Goal: Task Accomplishment & Management: Use online tool/utility

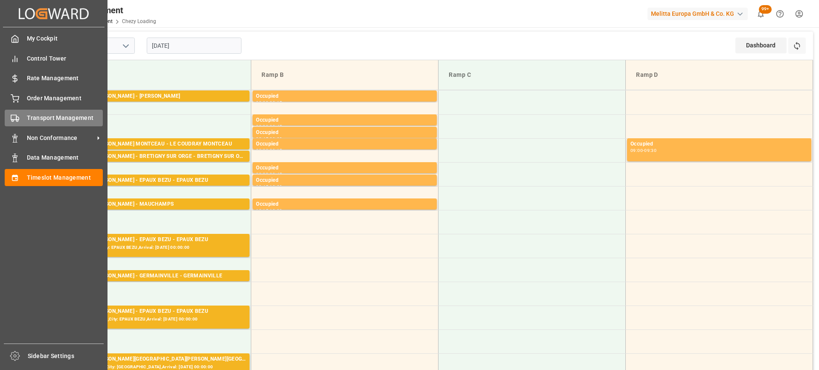
click at [23, 113] on div "Transport Management Transport Management" at bounding box center [54, 118] width 98 height 17
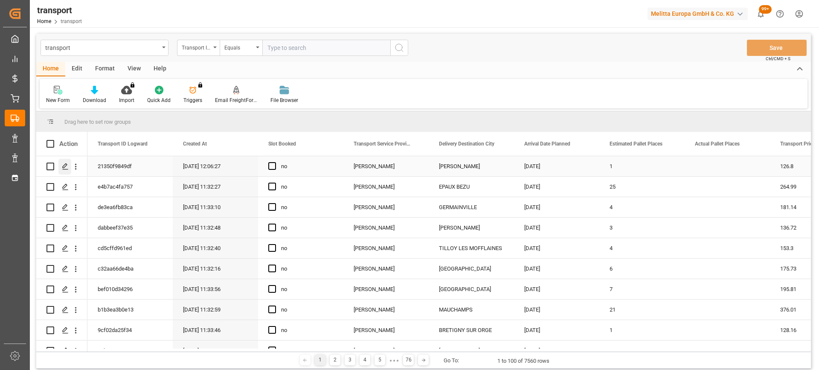
click at [67, 161] on div "Press SPACE to select this row." at bounding box center [64, 167] width 13 height 16
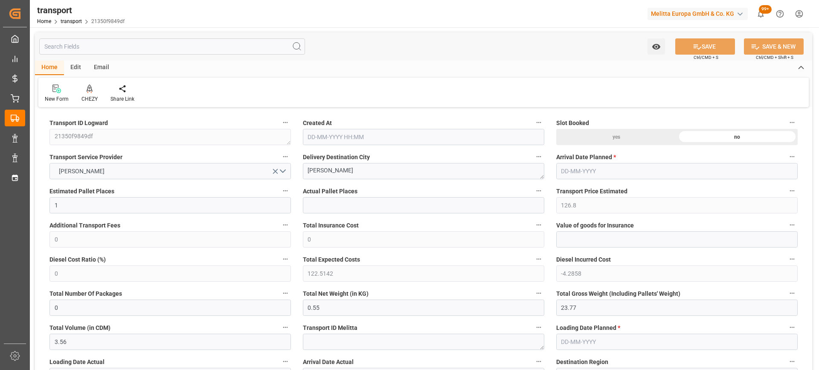
type input "16-09-2025 12:06"
type input "[DATE]"
drag, startPoint x: 339, startPoint y: 169, endPoint x: 261, endPoint y: 175, distance: 78.7
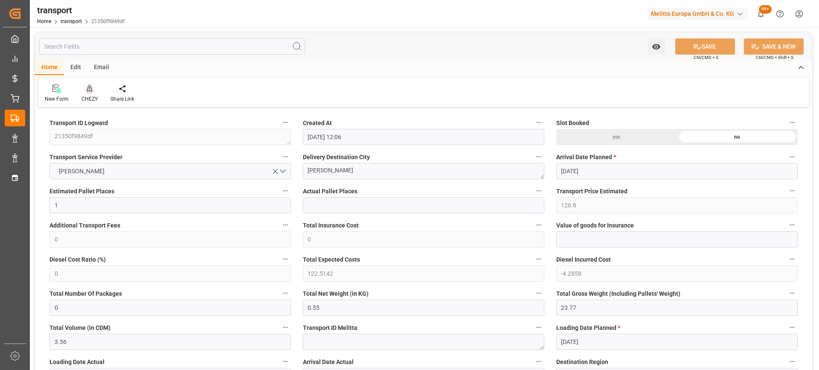
click at [88, 92] on icon at bounding box center [90, 88] width 6 height 9
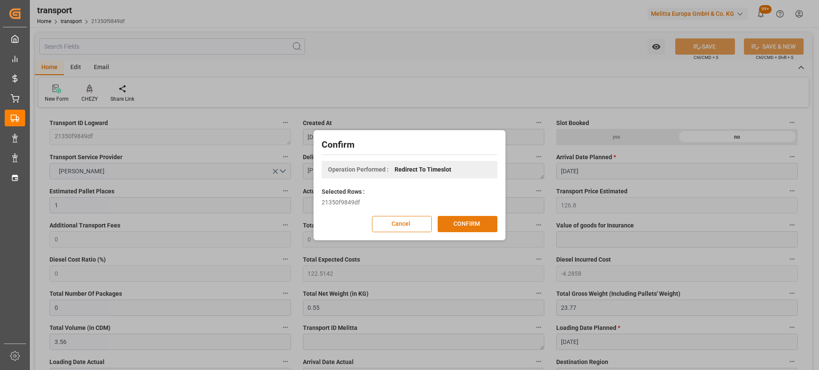
click at [458, 220] on button "CONFIRM" at bounding box center [467, 224] width 60 height 16
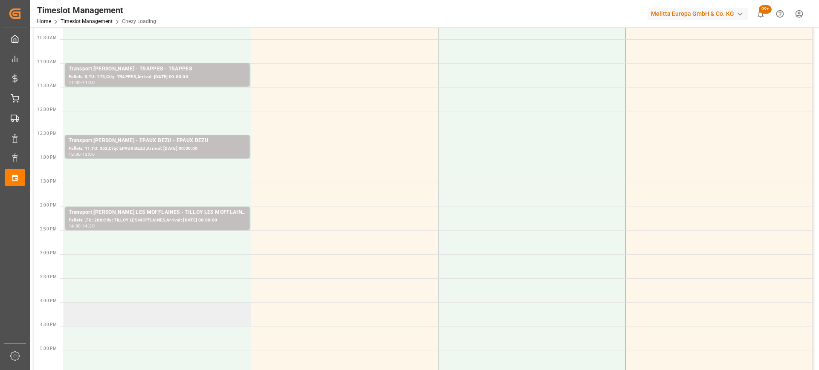
scroll to position [213, 0]
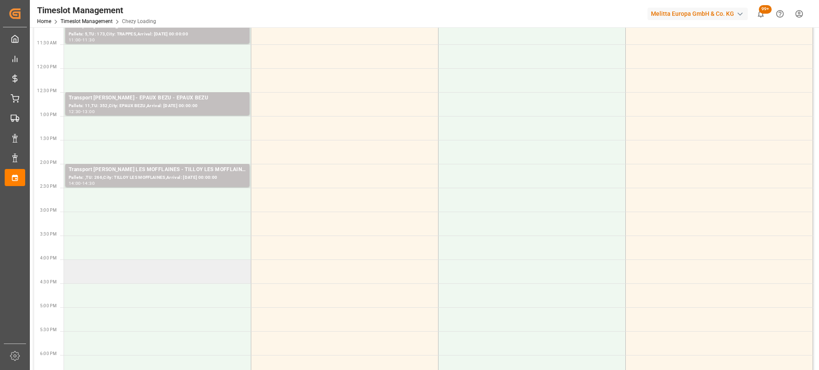
click at [215, 274] on td at bounding box center [157, 271] width 187 height 24
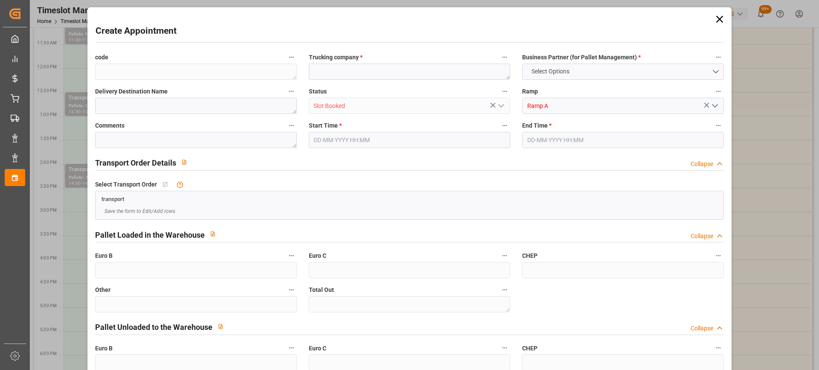
type input "0"
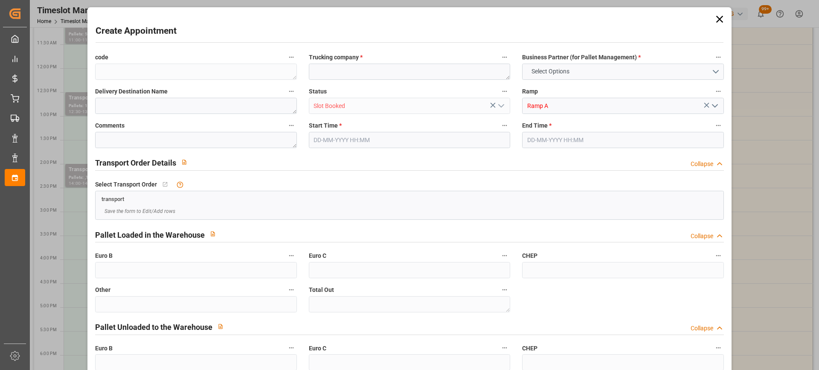
type input "0"
type input "[DATE] 16:00"
type input "[DATE] 16:15"
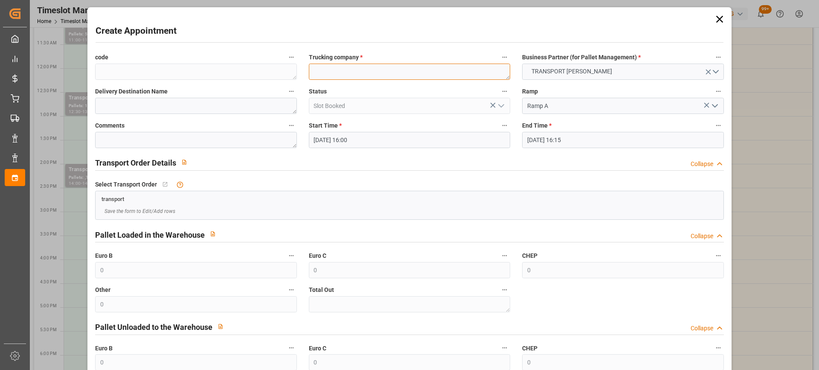
paste textarea "[PERSON_NAME]"
type textarea "[PERSON_NAME]"
click at [613, 144] on input "19-09-2025 16:15" at bounding box center [622, 140] width 201 height 16
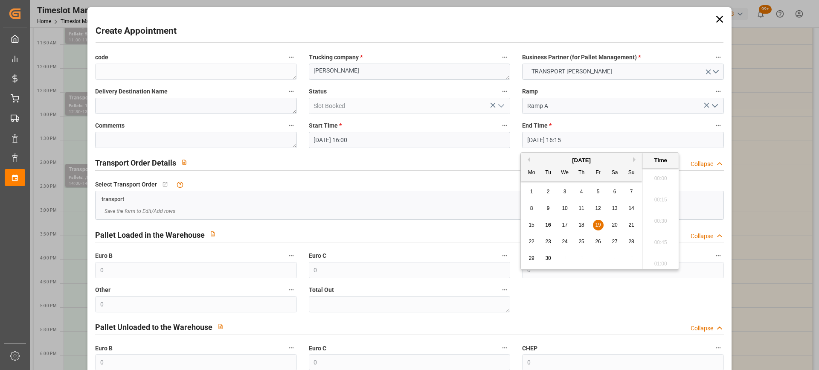
scroll to position [1346, 0]
click at [595, 224] on span "19" at bounding box center [598, 225] width 6 height 6
click at [648, 234] on li "16:30" at bounding box center [660, 239] width 36 height 21
type input "19-09-2025 16:30"
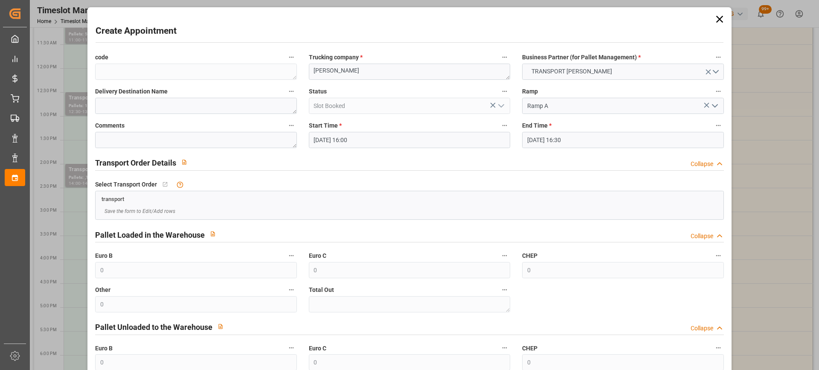
scroll to position [84, 0]
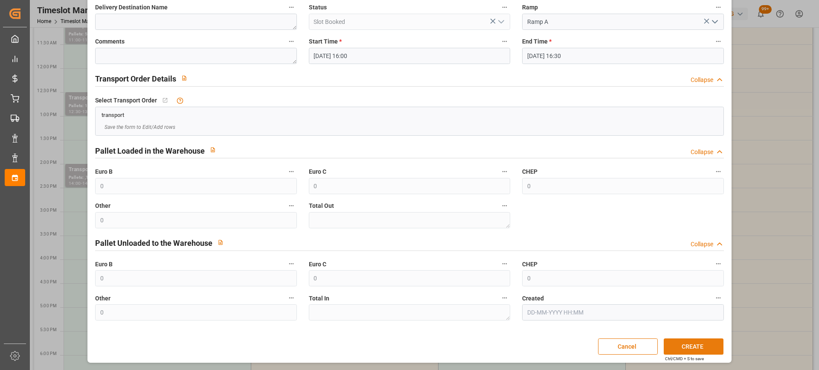
click at [688, 343] on button "CREATE" at bounding box center [693, 346] width 60 height 16
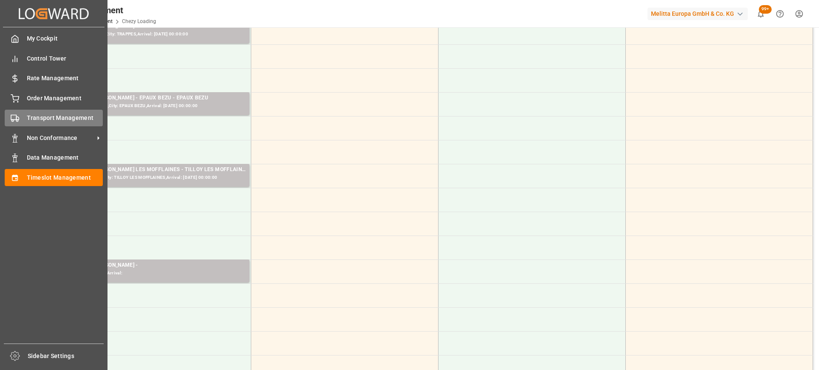
click at [34, 119] on span "Transport Management" at bounding box center [65, 117] width 76 height 9
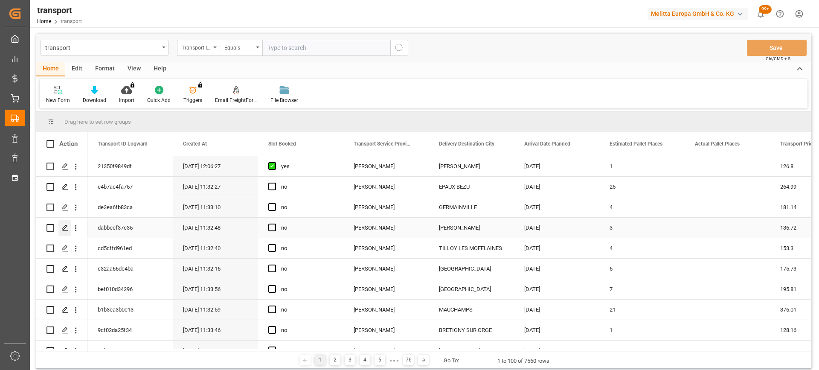
click at [63, 224] on icon "Press SPACE to select this row." at bounding box center [65, 227] width 7 height 7
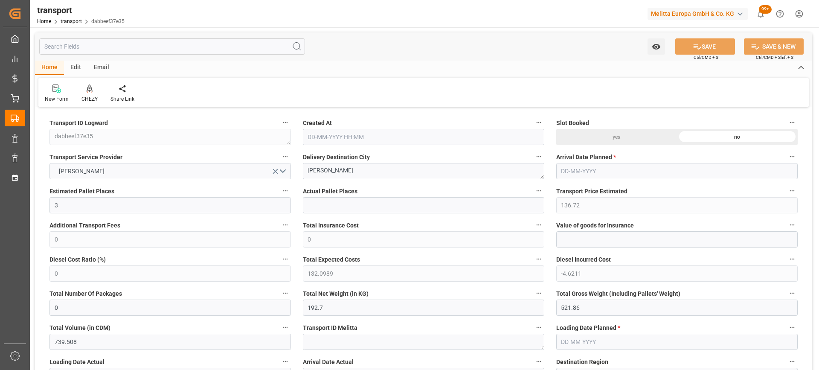
type input "3"
type input "136.72"
type input "0"
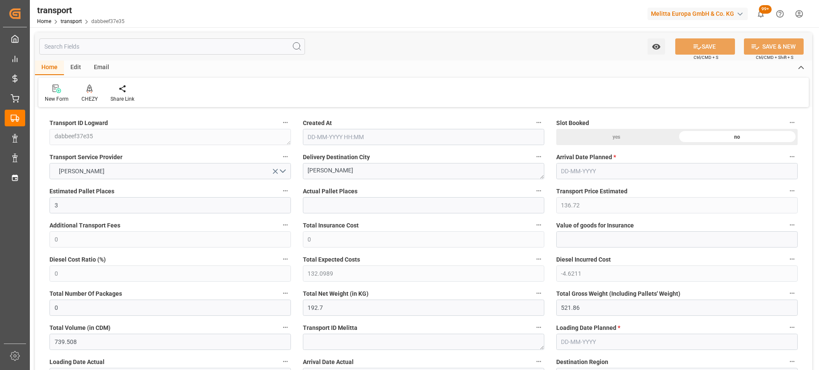
type input "132.0989"
type input "-4.6211"
type input "0"
type input "192.7"
type input "521.86"
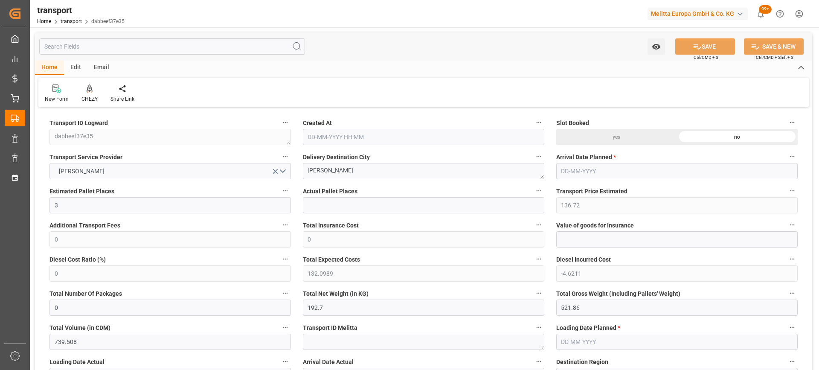
type input "739.508"
type input "77"
type input "0"
type input "30"
type input "14"
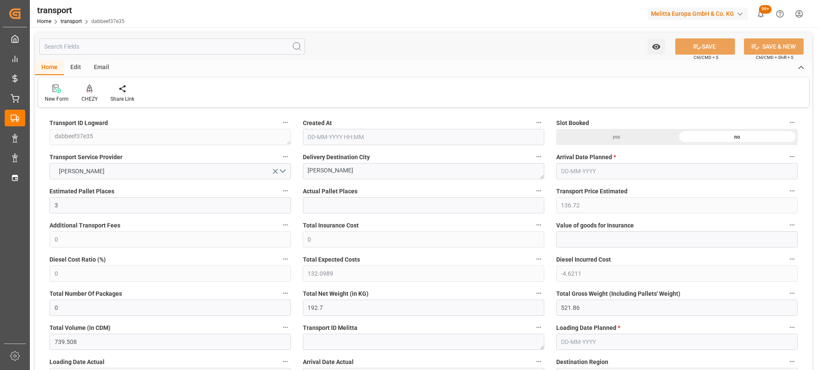
type input "101"
type input "199.86"
type input "0"
type input "4710.8598"
type input "0"
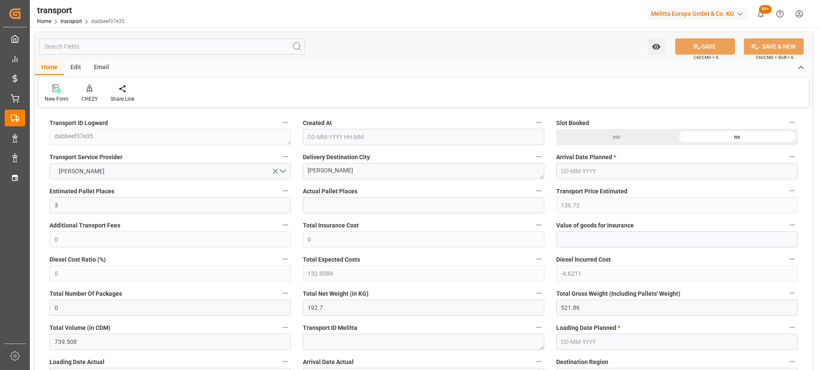
type input "0"
type input "21"
type input "35"
type input "[DATE] 11:32"
type input "[DATE]"
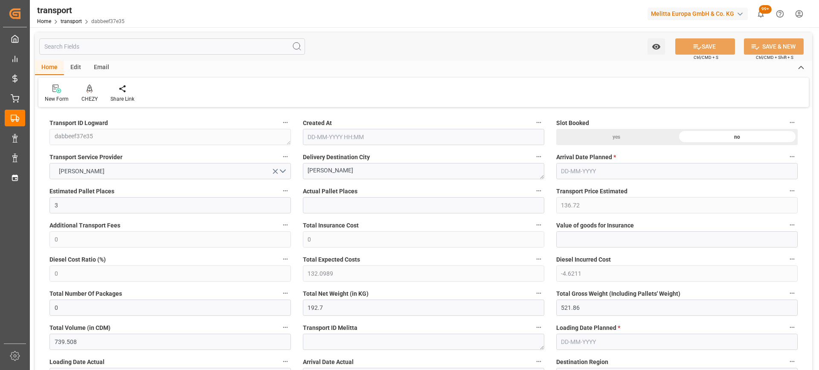
type input "[DATE]"
drag, startPoint x: 337, startPoint y: 172, endPoint x: 314, endPoint y: 179, distance: 23.6
click at [87, 90] on icon at bounding box center [90, 88] width 6 height 9
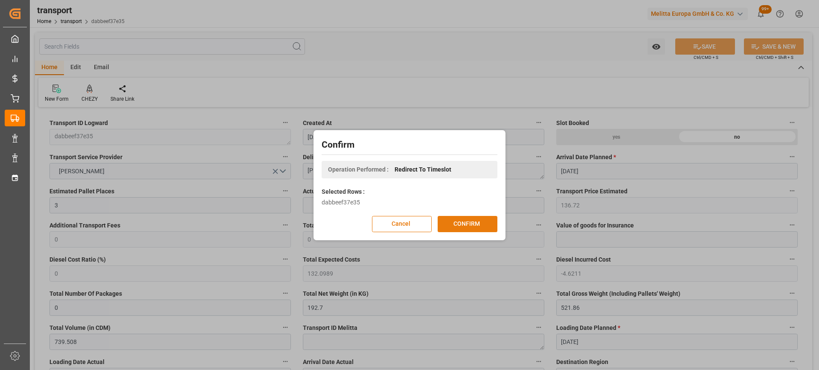
click at [456, 218] on button "CONFIRM" at bounding box center [467, 224] width 60 height 16
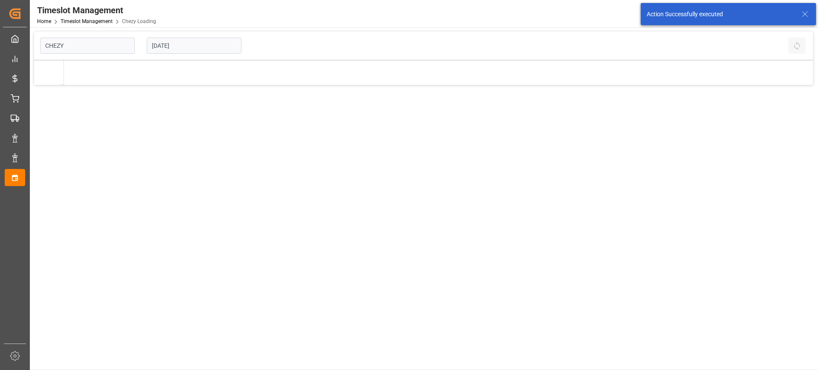
type input "Chezy Loading"
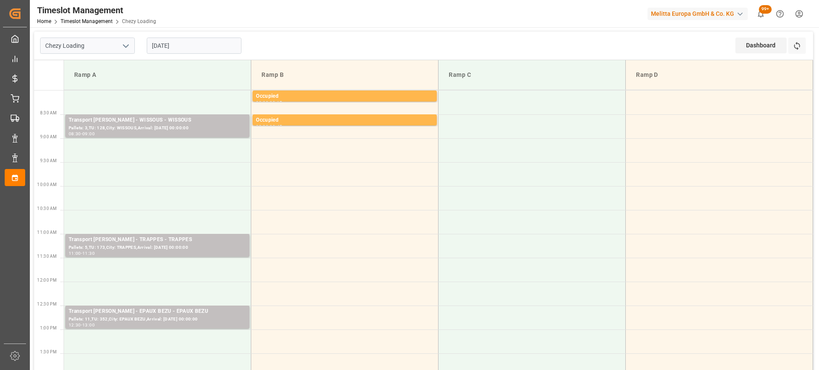
scroll to position [213, 0]
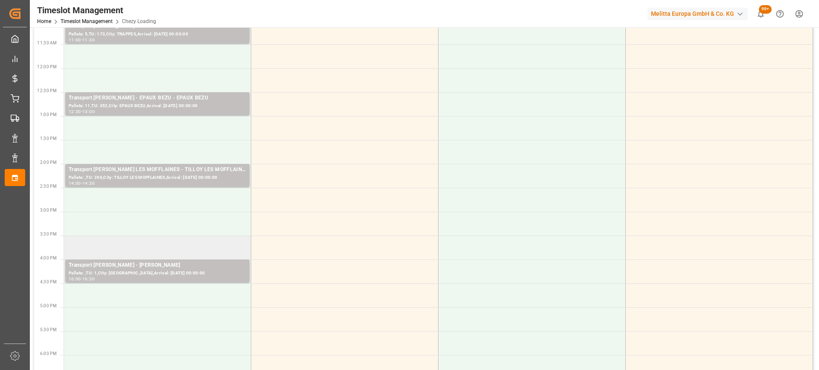
click at [164, 252] on td at bounding box center [157, 247] width 187 height 24
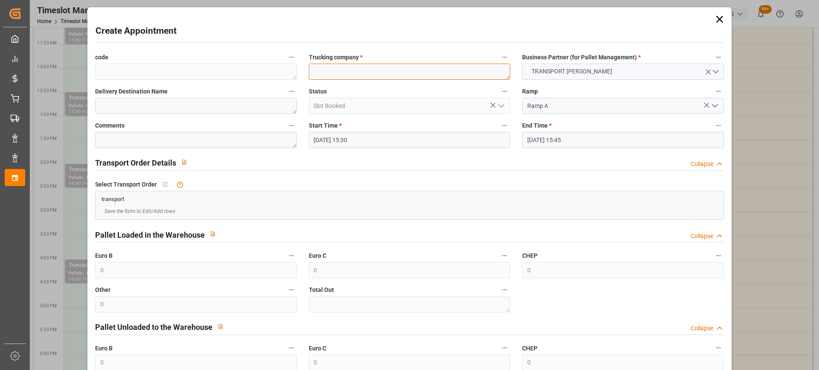
paste textarea "REAU"
type textarea "REAU"
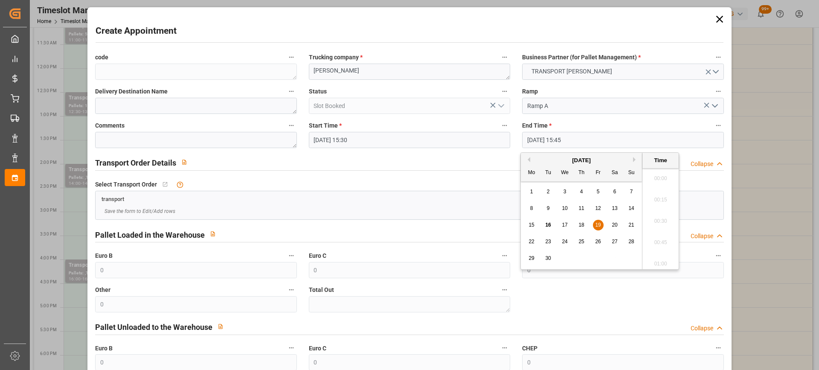
click at [594, 139] on input "19-09-2025 15:45" at bounding box center [622, 140] width 201 height 16
click at [597, 223] on span "19" at bounding box center [598, 225] width 6 height 6
click at [663, 237] on li "16:00" at bounding box center [660, 239] width 36 height 21
type input "19-09-2025 16:00"
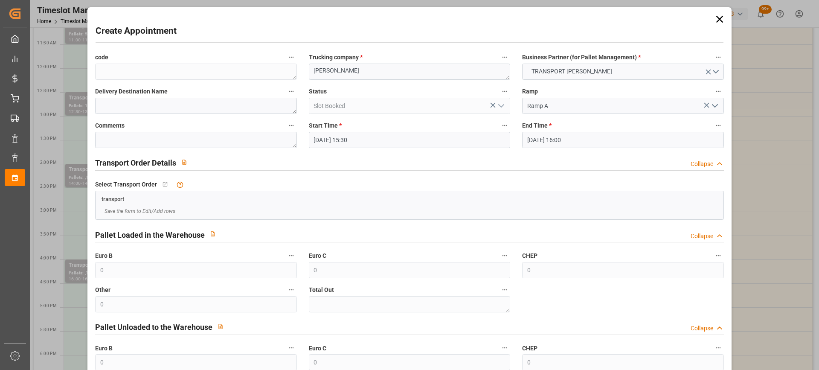
scroll to position [84, 0]
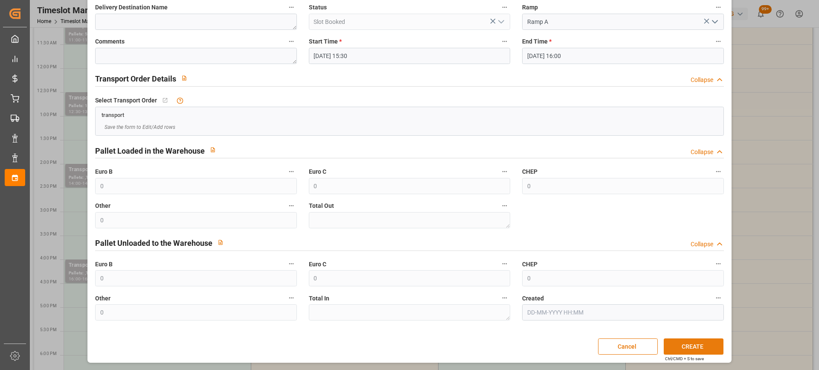
click at [691, 347] on button "CREATE" at bounding box center [693, 346] width 60 height 16
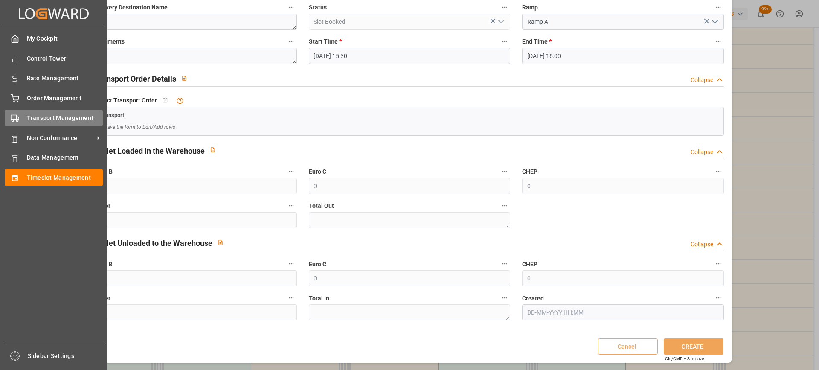
click at [18, 119] on polygon at bounding box center [17, 118] width 3 height 3
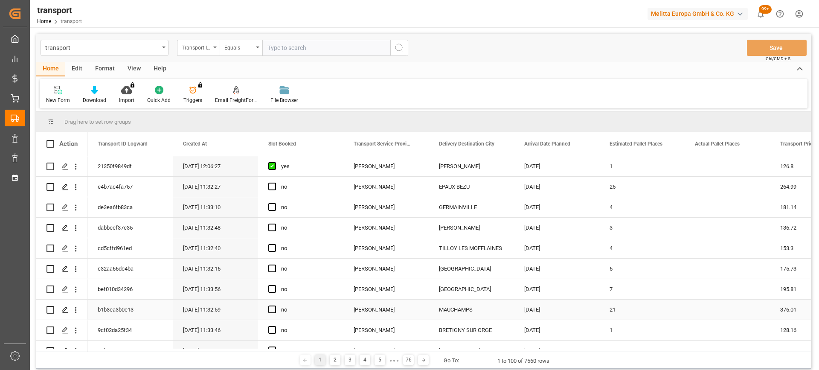
scroll to position [43, 0]
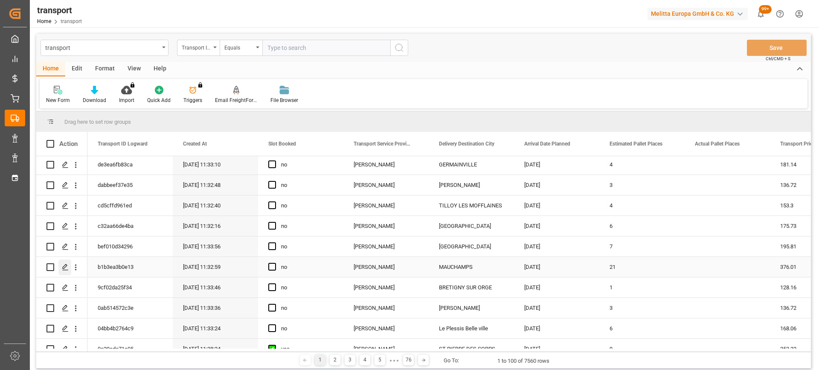
click at [65, 268] on polygon "Press SPACE to select this row." at bounding box center [65, 266] width 4 height 4
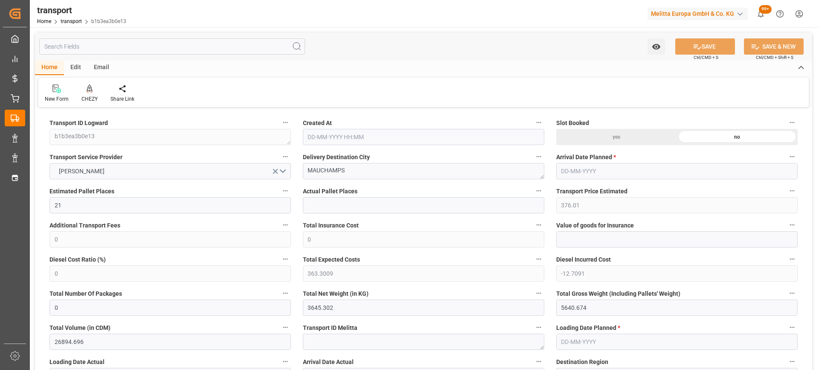
type input "21"
type input "376.01"
type input "0"
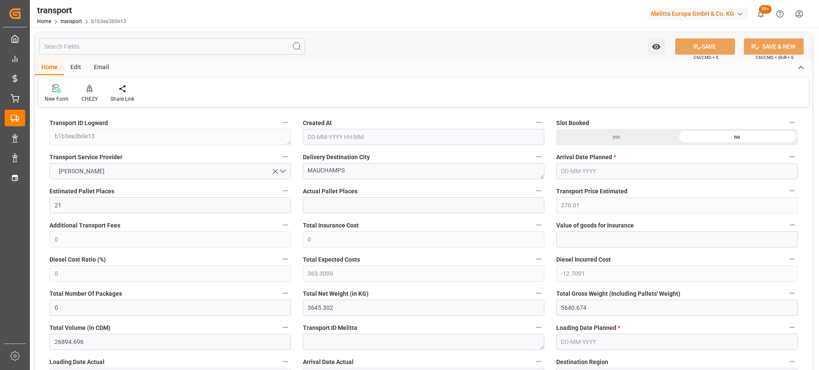
type input "363.3009"
type input "-12.7091"
type input "0"
type input "3645.302"
type input "5640.674"
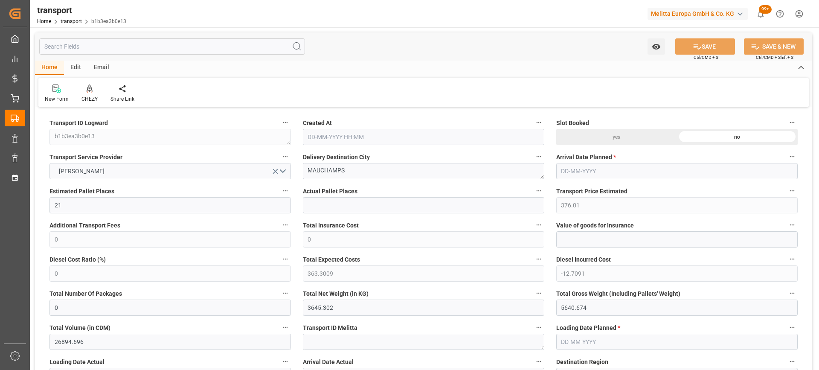
type input "26894.696"
type input "91"
type input "19"
type input "1775"
type input "41"
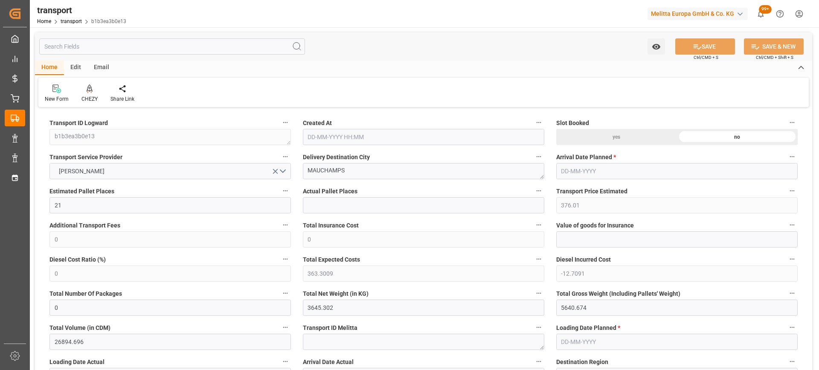
type input "101"
type input "4499.722"
type input "0"
type input "4710.8598"
type input "0"
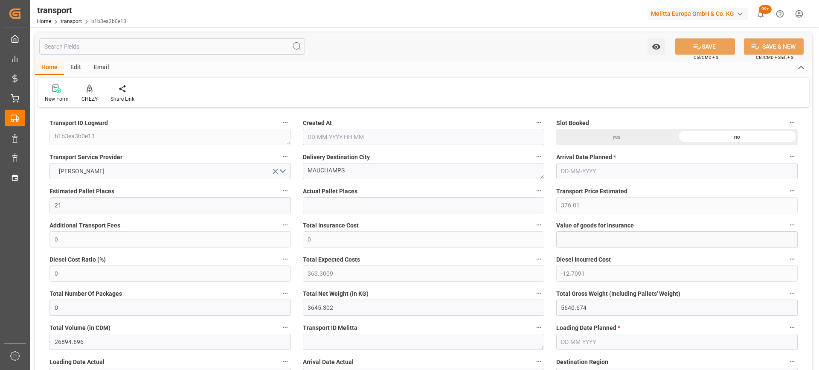
type input "0"
type input "21"
type input "35"
type input "[DATE] 11:32"
type input "[DATE]"
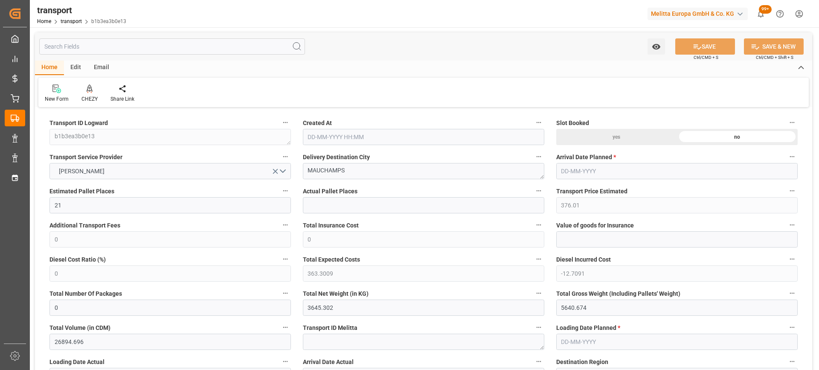
type input "[DATE]"
drag, startPoint x: 350, startPoint y: 174, endPoint x: 305, endPoint y: 183, distance: 45.8
click at [91, 89] on icon at bounding box center [90, 88] width 6 height 9
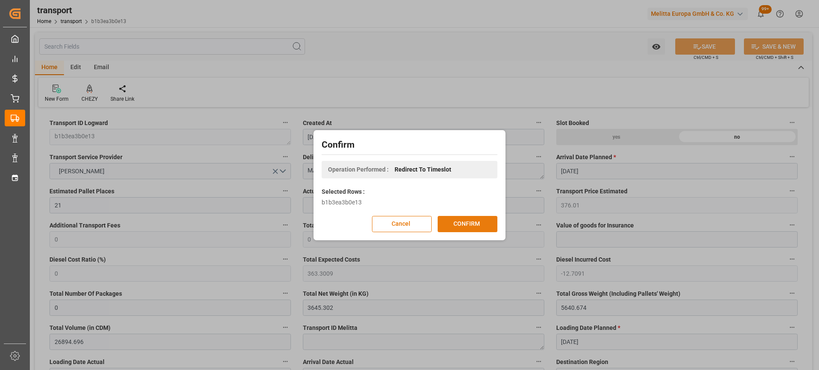
click at [475, 223] on button "CONFIRM" at bounding box center [467, 224] width 60 height 16
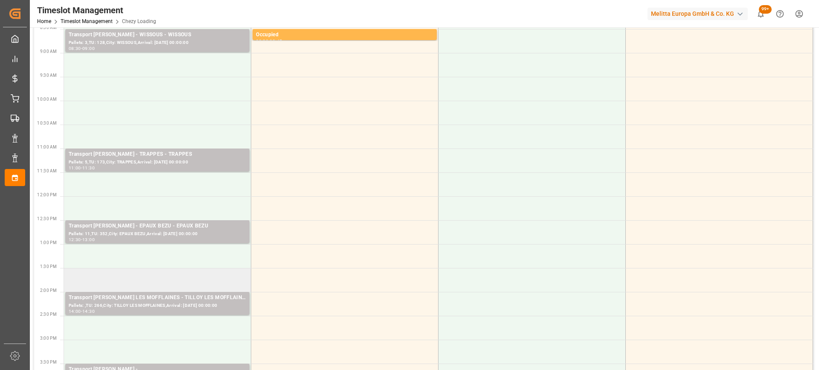
scroll to position [128, 0]
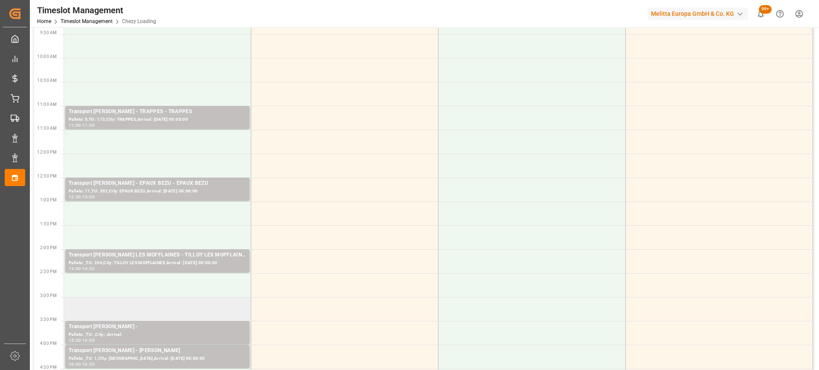
click at [178, 303] on td at bounding box center [157, 309] width 187 height 24
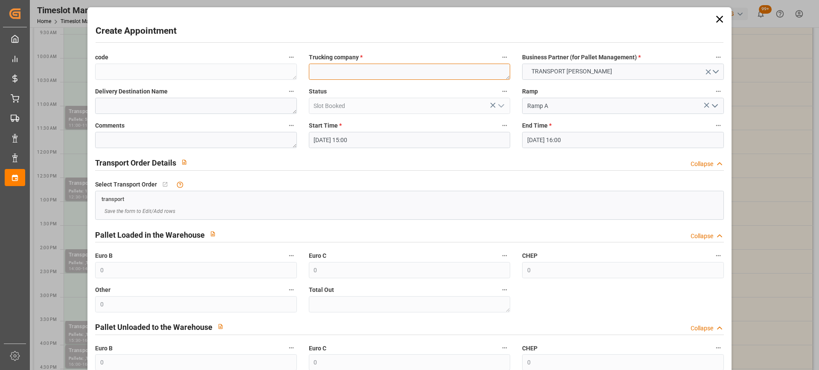
paste textarea "MAUCHAMPS"
type textarea "MAUCHAMPS"
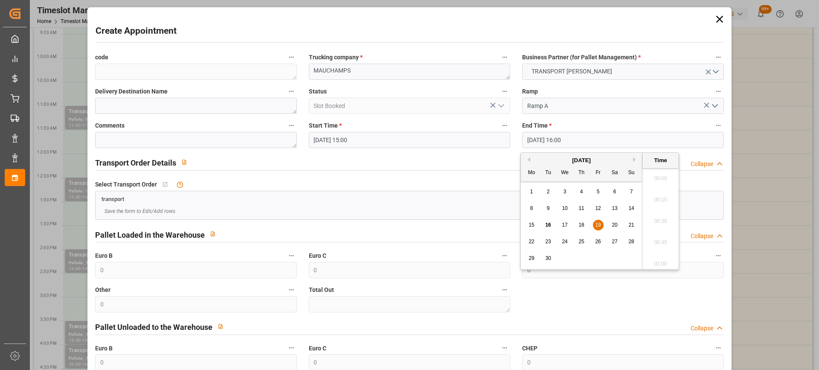
click at [595, 139] on input "[DATE] 16:00" at bounding box center [622, 140] width 201 height 16
click at [600, 223] on span "19" at bounding box center [598, 225] width 6 height 6
click at [657, 176] on li "15:30" at bounding box center [660, 175] width 36 height 21
type input "[DATE] 15:30"
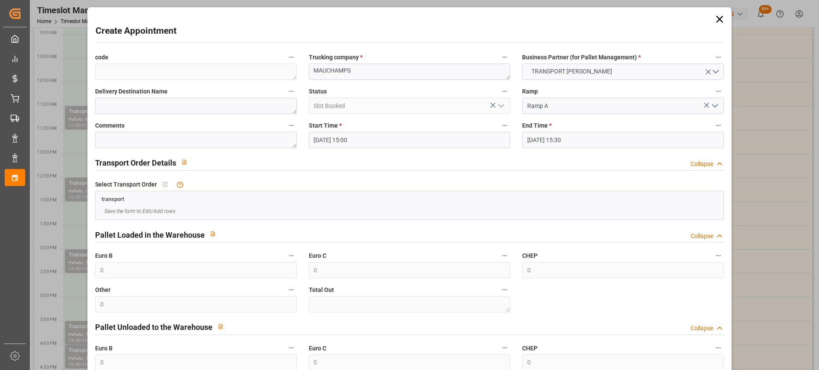
scroll to position [84, 0]
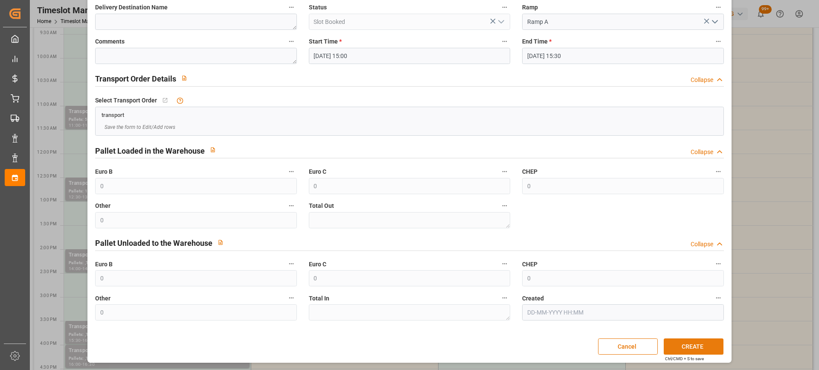
click at [690, 348] on button "CREATE" at bounding box center [693, 346] width 60 height 16
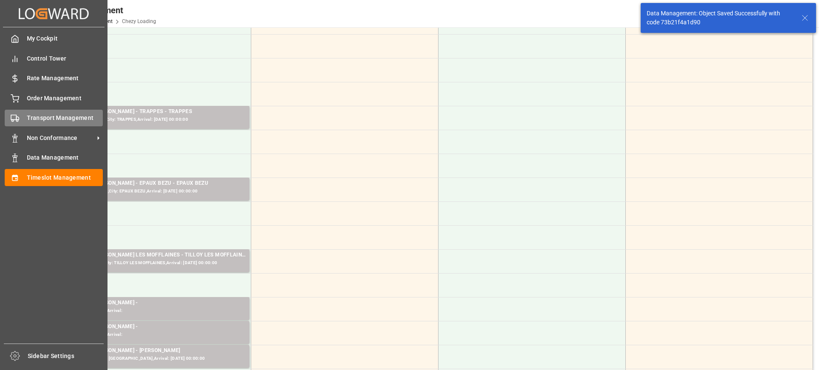
click at [50, 122] on span "Transport Management" at bounding box center [65, 117] width 76 height 9
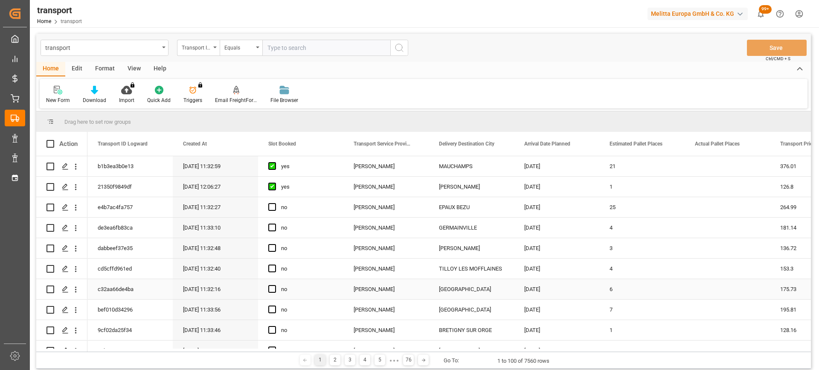
scroll to position [43, 0]
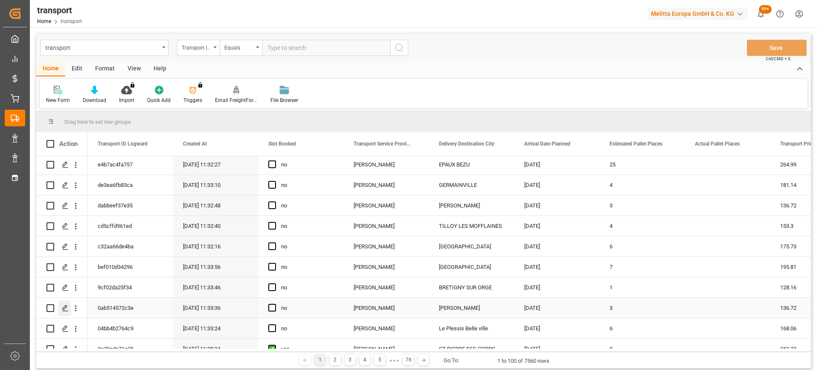
click at [66, 309] on icon "Press SPACE to select this row." at bounding box center [65, 307] width 7 height 7
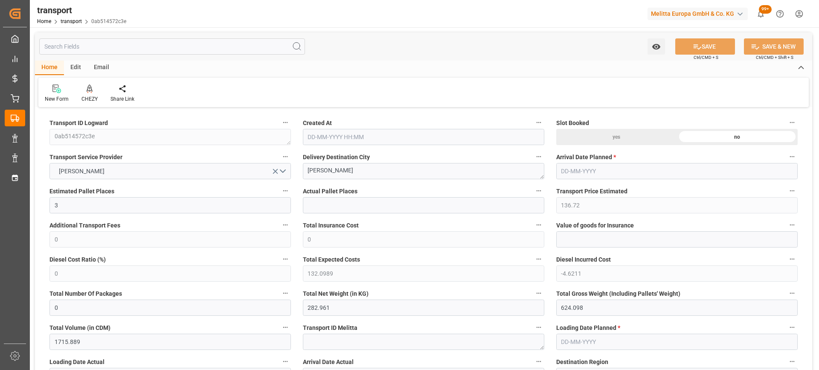
type input "3"
type input "136.72"
type input "0"
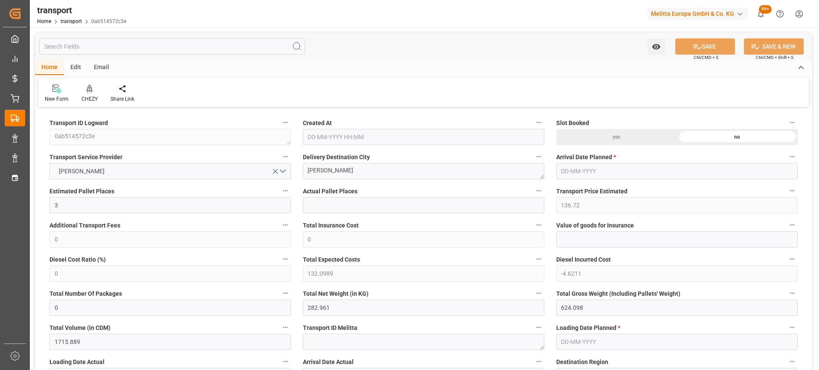
type input "132.0989"
type input "-4.6211"
type input "0"
type input "282.961"
type input "624.098"
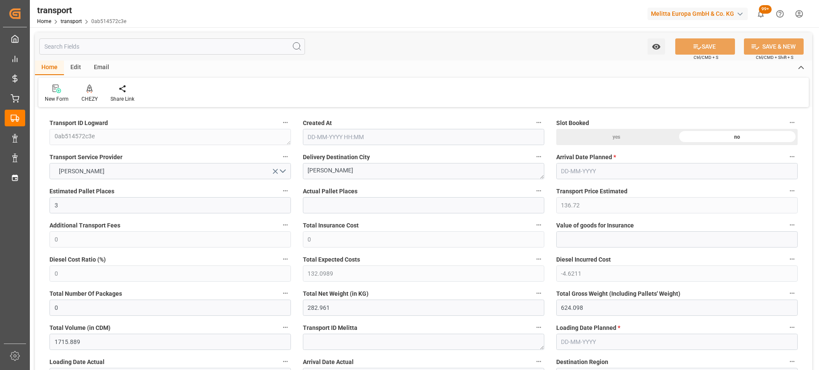
type input "1715.889"
type input "77"
type input "0"
type input "204"
type input "12"
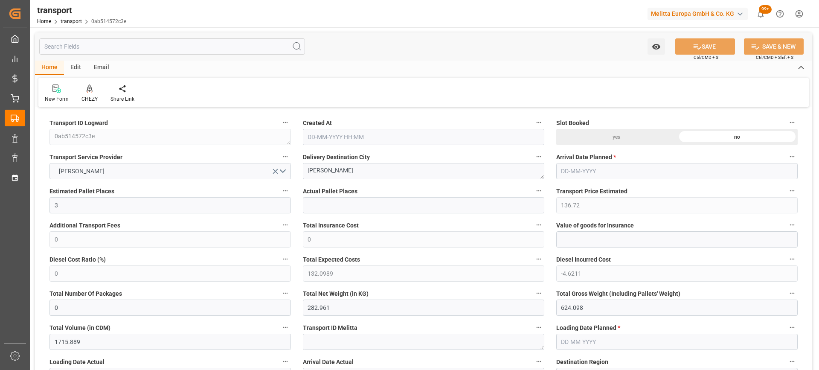
type input "101"
type input "348.098"
type input "0"
type input "4710.8598"
type input "0"
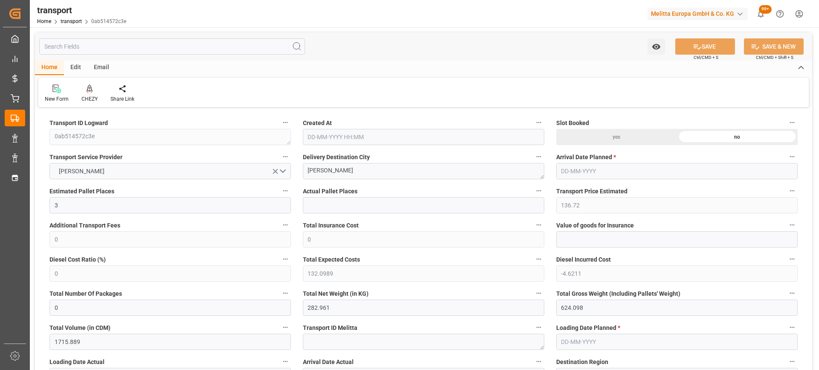
type input "0"
type input "21"
type input "35"
type input "16-09-2025 11:33"
type input "[DATE]"
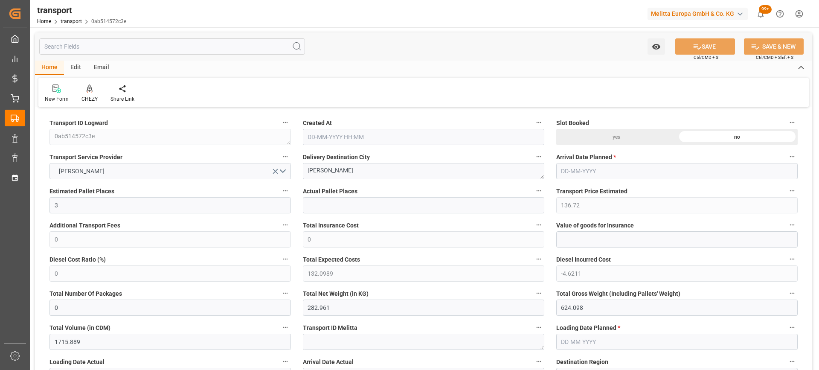
type input "[DATE]"
drag, startPoint x: 346, startPoint y: 179, endPoint x: 330, endPoint y: 176, distance: 16.6
click at [332, 174] on textarea "REAU" at bounding box center [423, 171] width 241 height 16
drag, startPoint x: 345, startPoint y: 173, endPoint x: 299, endPoint y: 173, distance: 45.2
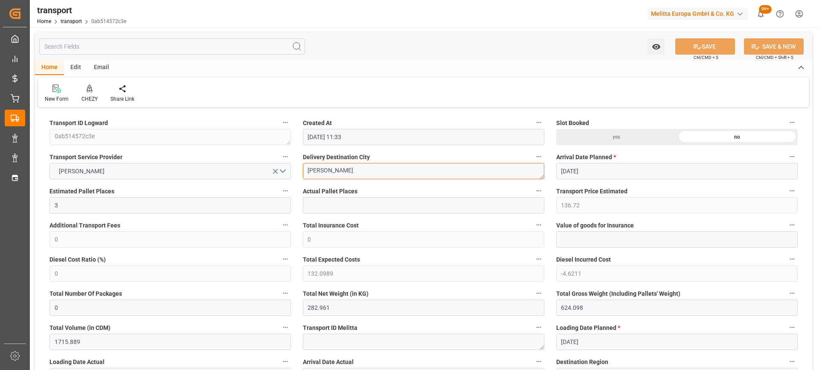
click at [299, 173] on div "Delivery Destination City REAU" at bounding box center [423, 165] width 253 height 34
click at [90, 89] on icon at bounding box center [90, 88] width 6 height 9
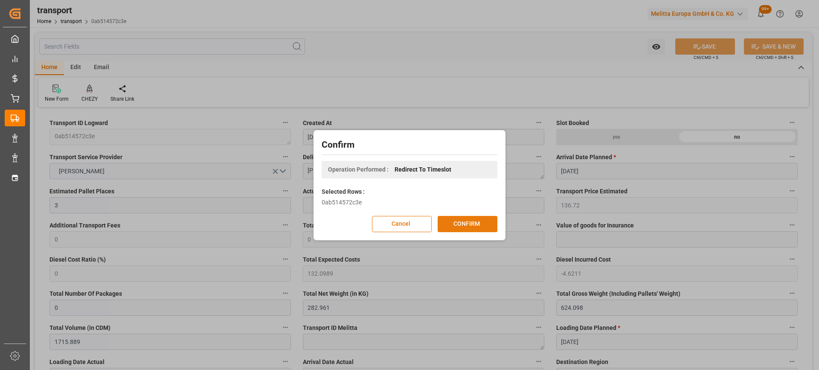
click at [482, 228] on button "CONFIRM" at bounding box center [467, 224] width 60 height 16
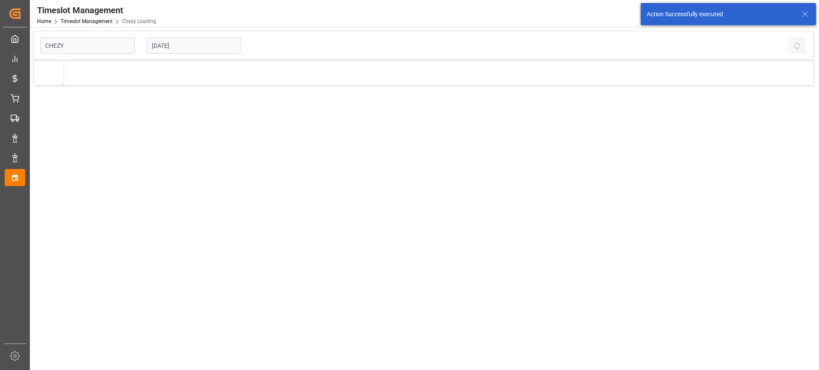
type input "Chezy Loading"
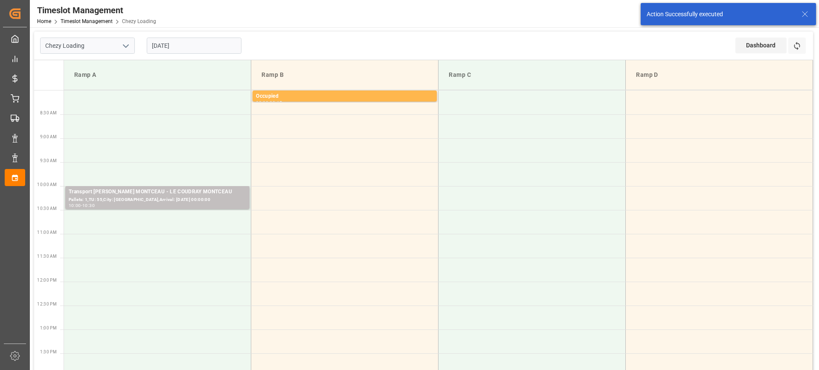
click at [203, 46] on input "[DATE]" at bounding box center [194, 46] width 95 height 16
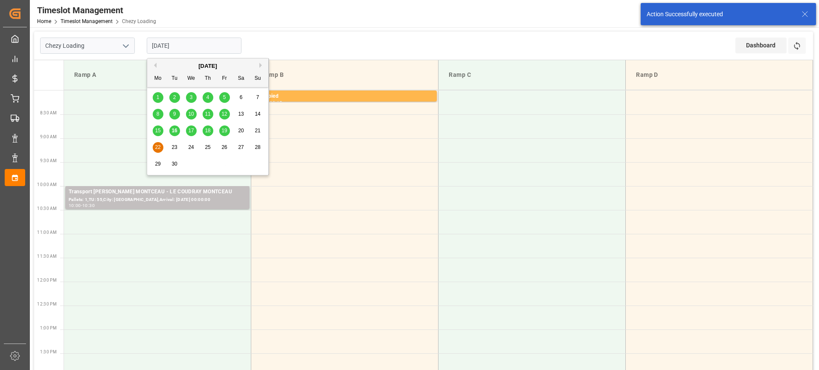
click at [226, 130] on span "19" at bounding box center [224, 130] width 6 height 6
type input "[DATE]"
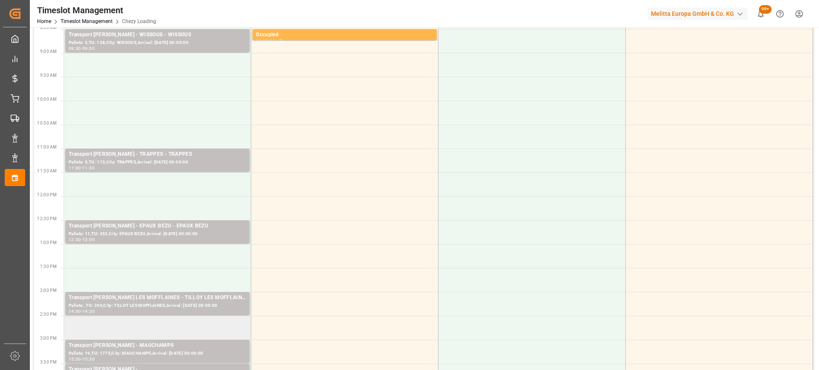
scroll to position [171, 0]
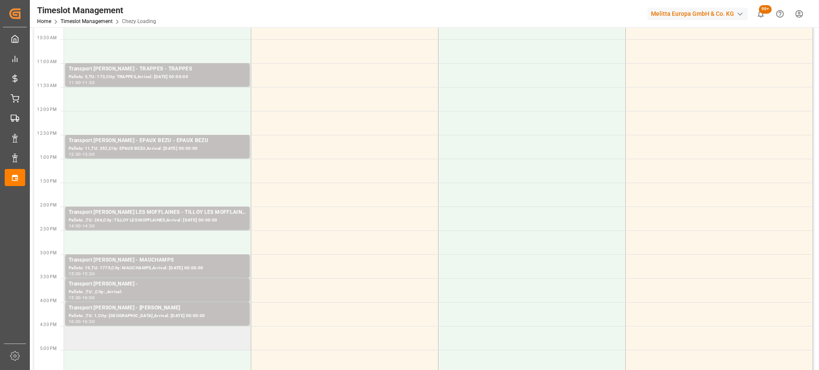
click at [161, 340] on td at bounding box center [157, 338] width 187 height 24
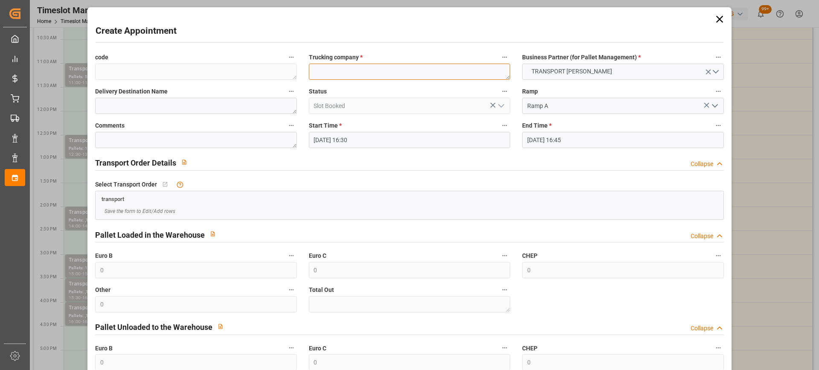
paste textarea "REAU"
type textarea "REAU"
click at [593, 138] on input "19-09-2025 16:45" at bounding box center [622, 140] width 201 height 16
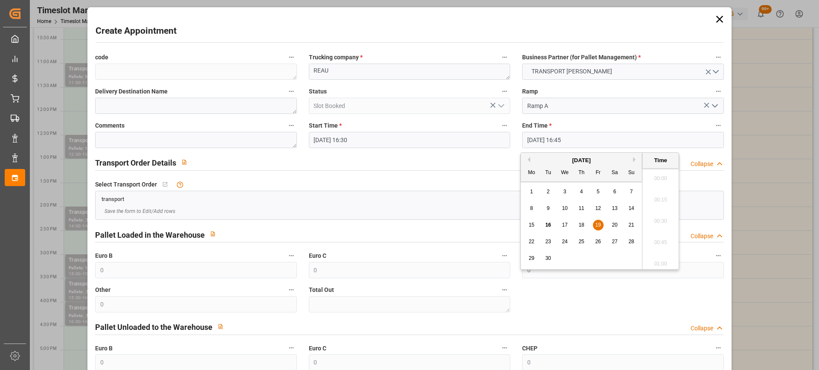
scroll to position [1389, 0]
click at [596, 223] on span "19" at bounding box center [598, 225] width 6 height 6
click at [649, 233] on li "17:00" at bounding box center [660, 239] width 36 height 21
type input "19-09-2025 17:00"
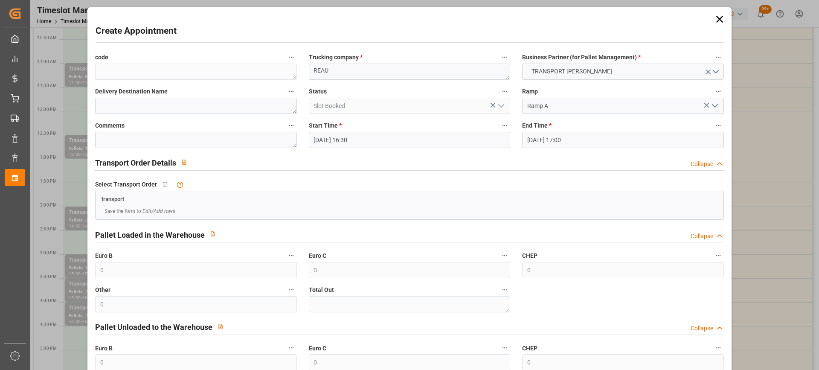
scroll to position [84, 0]
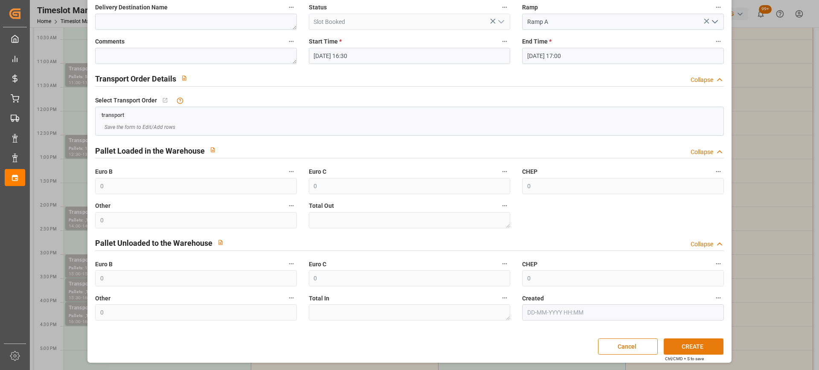
click at [695, 340] on button "CREATE" at bounding box center [693, 346] width 60 height 16
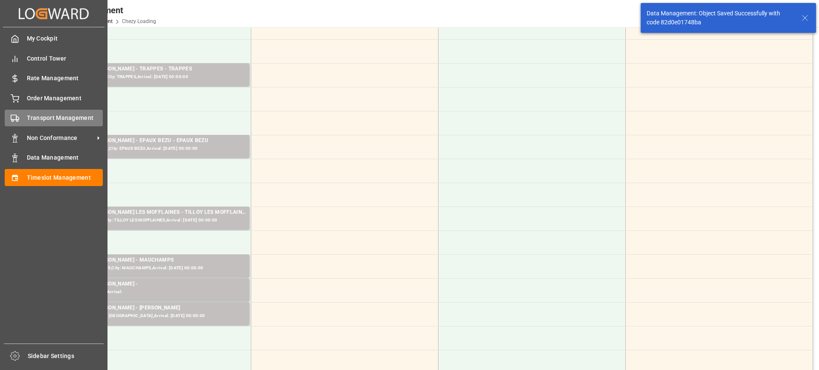
click at [22, 120] on div "Transport Management Transport Management" at bounding box center [54, 118] width 98 height 17
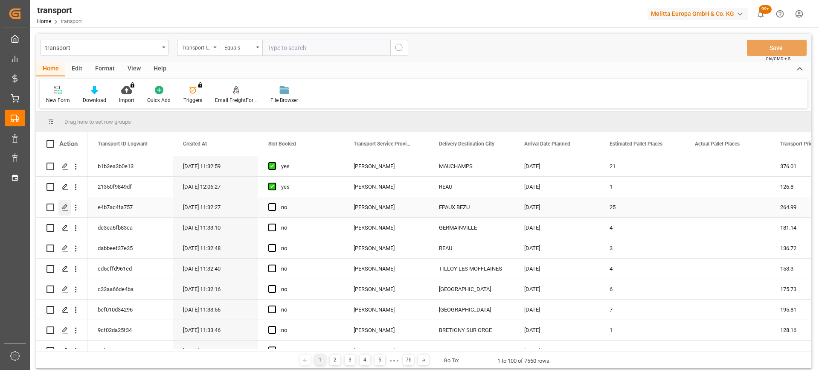
click at [62, 204] on icon "Press SPACE to select this row." at bounding box center [65, 207] width 7 height 7
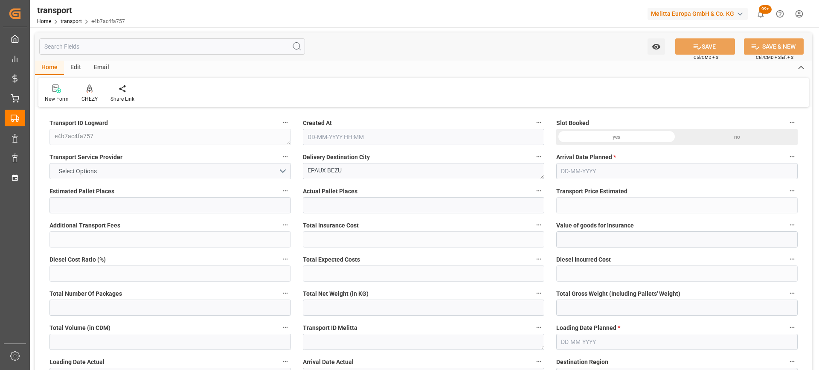
type input "25"
type input "264.99"
type input "0"
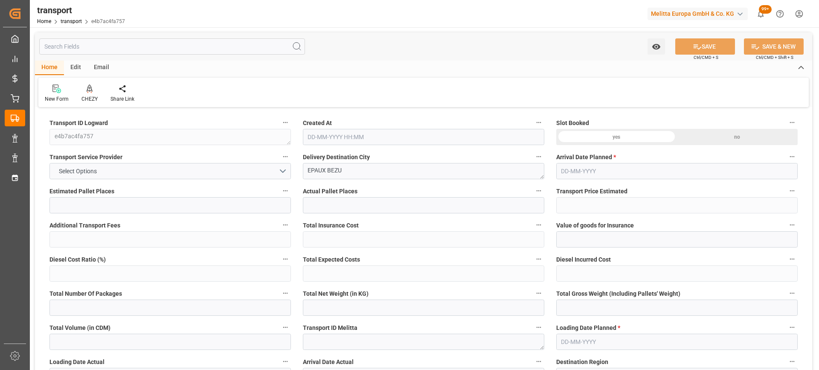
type input "256.0333"
type input "-8.9567"
type input "0"
type input "6277.534"
type input "9144.494"
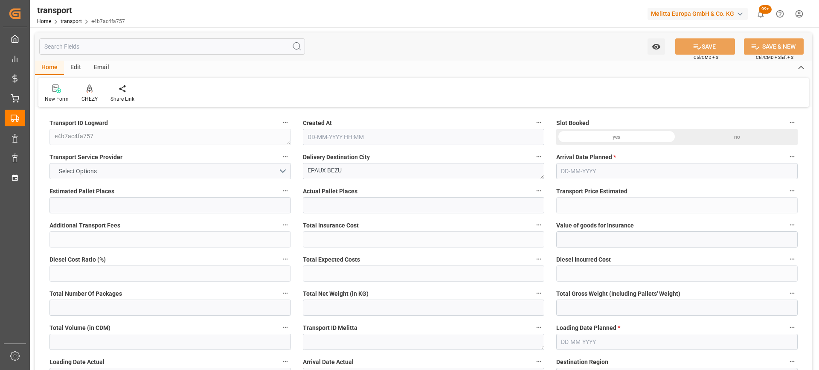
type input "31320.24"
type input "2"
type input "23"
type input "1526"
type input "43"
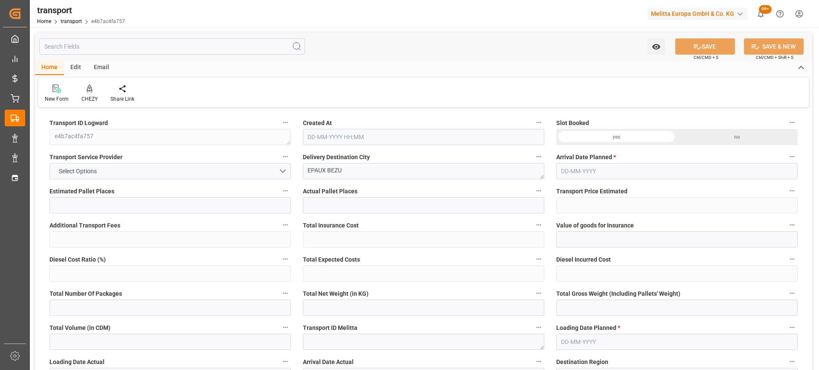
type input "101"
type input "7731.694"
type input "0"
type input "4710.8598"
type input "0"
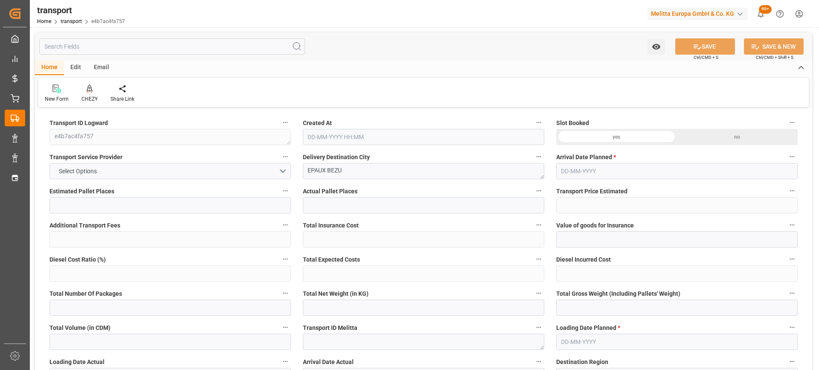
type input "0"
type input "21"
type input "35"
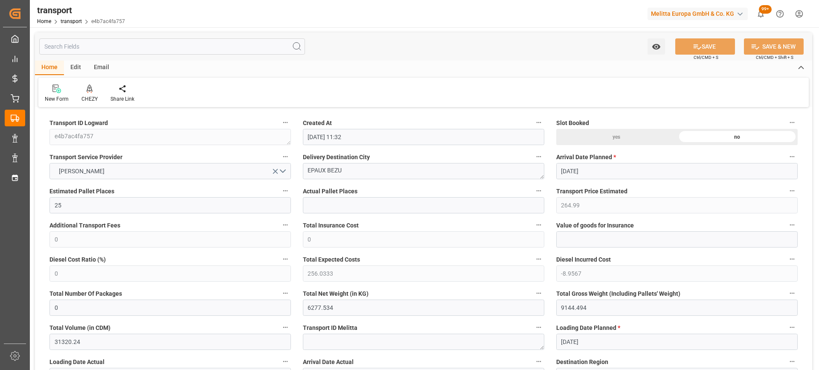
type input "16-09-2025 11:32"
type input "[DATE]"
click at [90, 91] on icon at bounding box center [90, 87] width 6 height 7
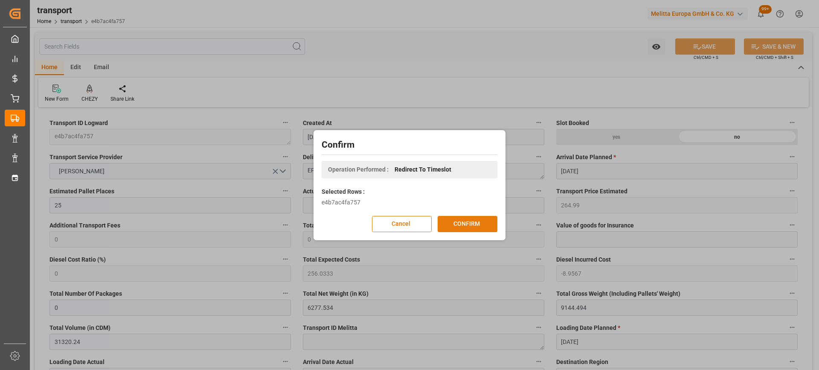
click at [451, 223] on button "CONFIRM" at bounding box center [467, 224] width 60 height 16
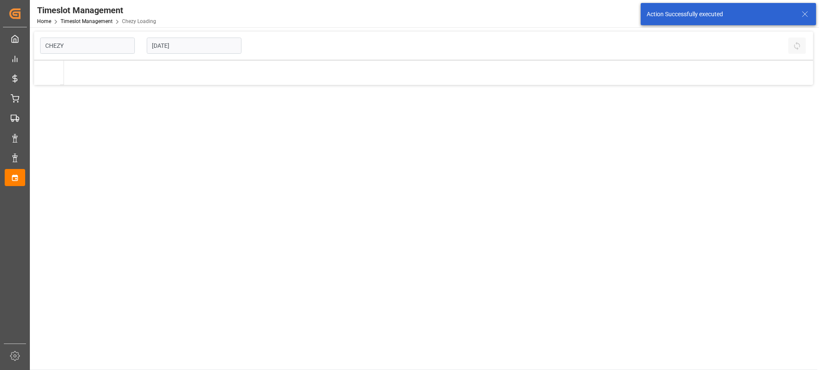
type input "Chezy Loading"
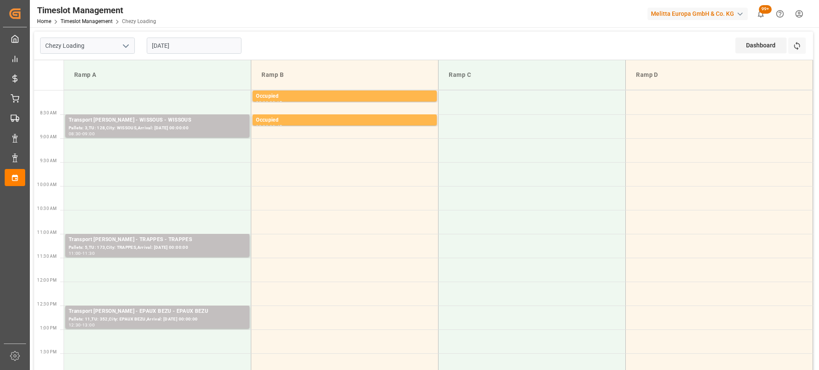
click at [199, 178] on td at bounding box center [157, 174] width 187 height 24
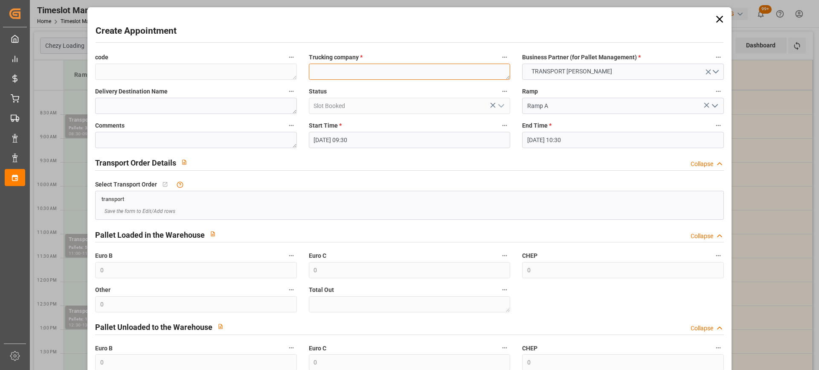
paste textarea "EPAUX BEZU"
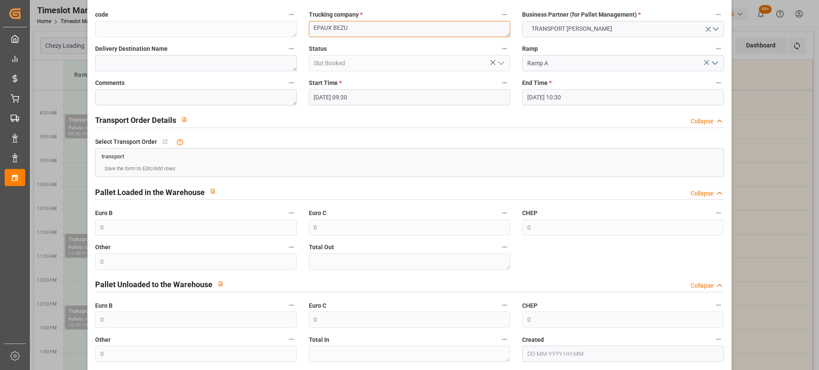
scroll to position [84, 0]
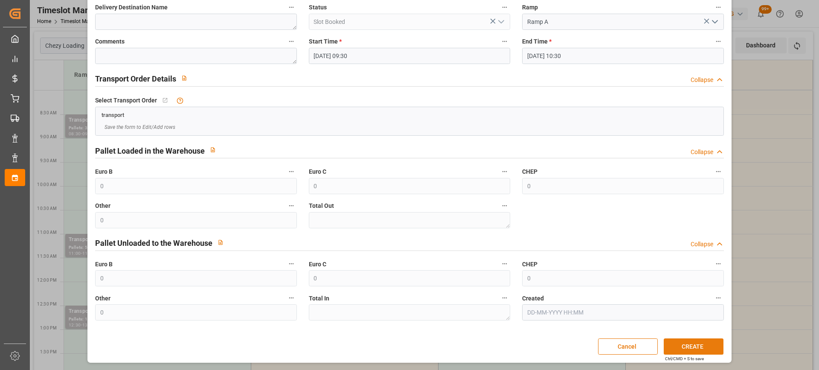
type textarea "EPAUX BEZU"
click at [703, 345] on button "CREATE" at bounding box center [693, 346] width 60 height 16
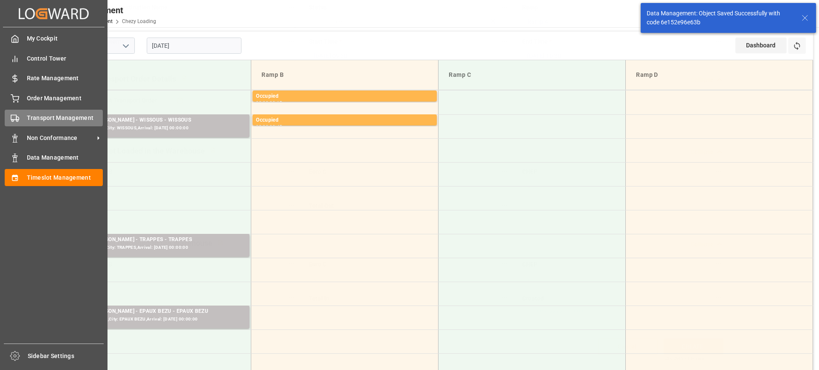
click at [31, 119] on span "Transport Management" at bounding box center [65, 117] width 76 height 9
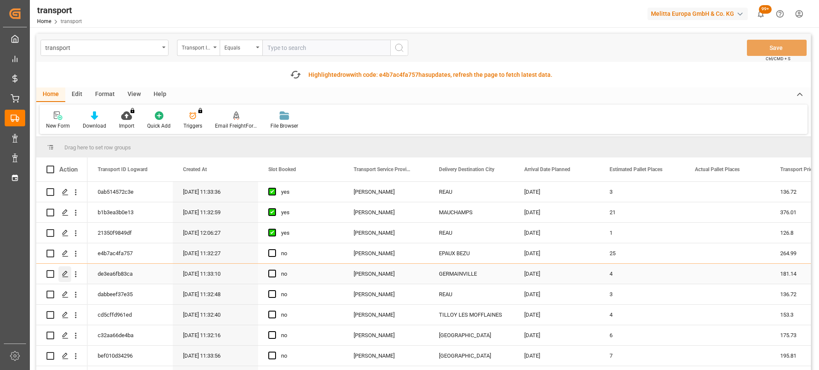
click at [66, 269] on div "Press SPACE to select this row." at bounding box center [64, 274] width 13 height 16
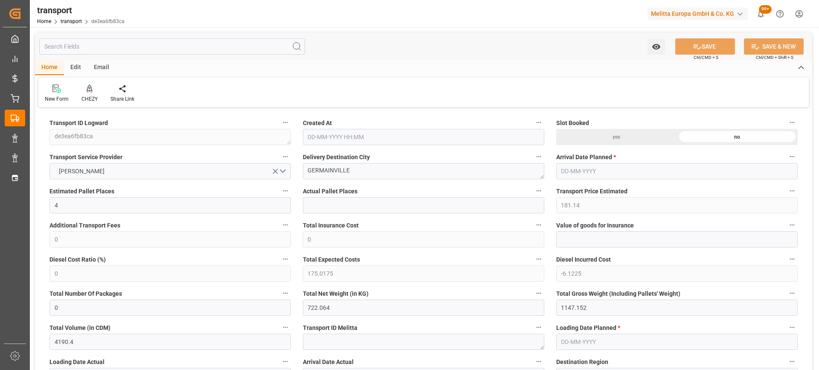
type input "16-09-2025 11:33"
type input "[DATE]"
drag, startPoint x: 359, startPoint y: 171, endPoint x: 220, endPoint y: 172, distance: 139.0
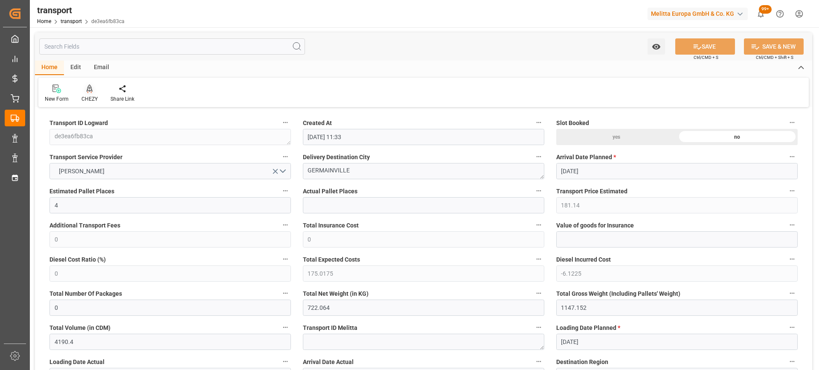
click at [87, 87] on icon at bounding box center [90, 87] width 6 height 7
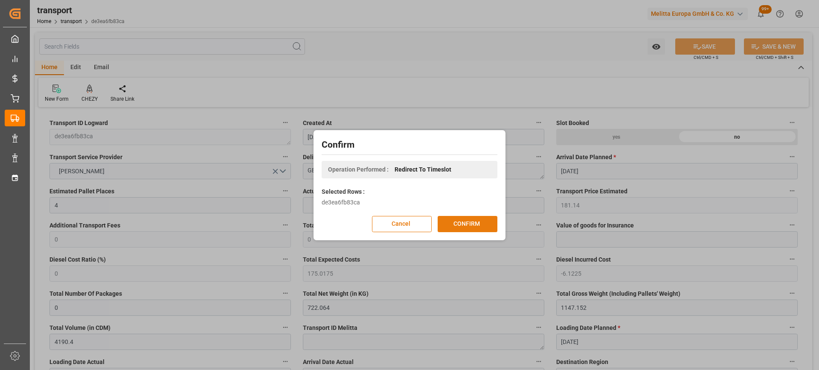
click at [463, 222] on button "CONFIRM" at bounding box center [467, 224] width 60 height 16
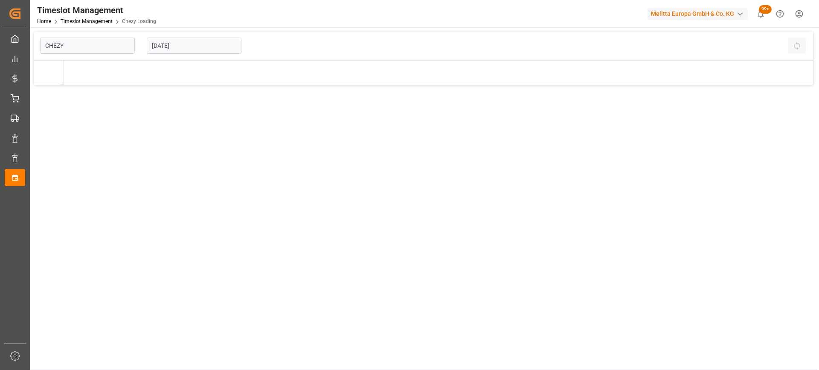
type input "Chezy Loading"
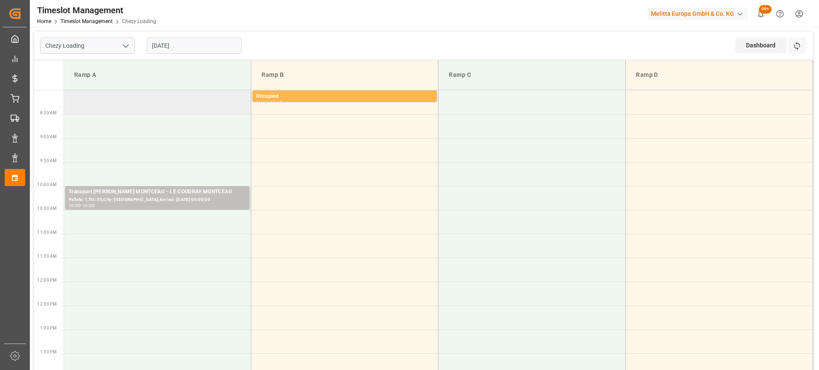
click at [177, 109] on td at bounding box center [157, 102] width 187 height 24
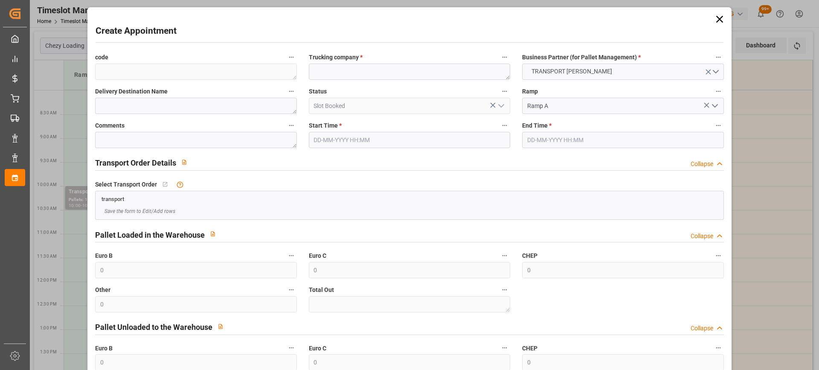
type input "[DATE] 08:00"
type input "[DATE] 08:30"
paste textarea "GERMAINVILLE"
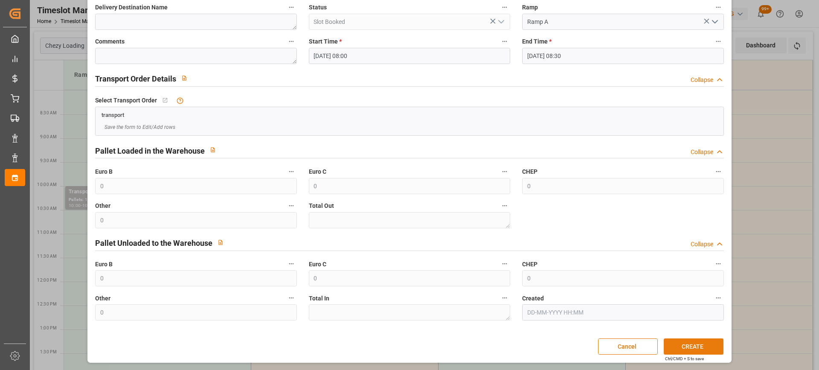
type textarea "GERMAINVILLE"
click at [703, 345] on button "CREATE" at bounding box center [693, 346] width 60 height 16
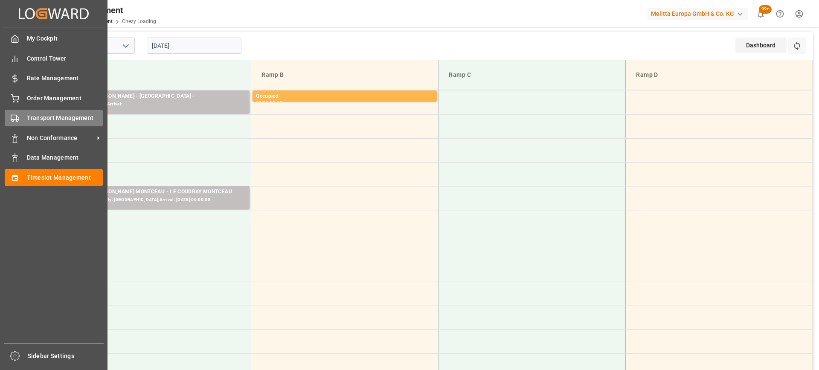
click at [29, 121] on span "Transport Management" at bounding box center [65, 117] width 76 height 9
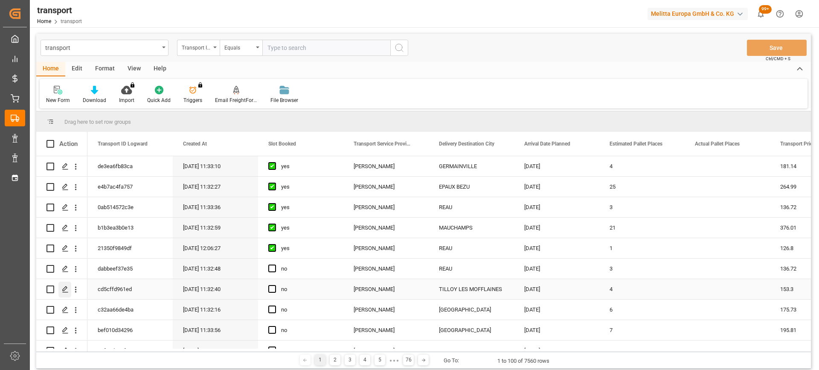
click at [62, 287] on icon "Press SPACE to select this row." at bounding box center [65, 289] width 7 height 7
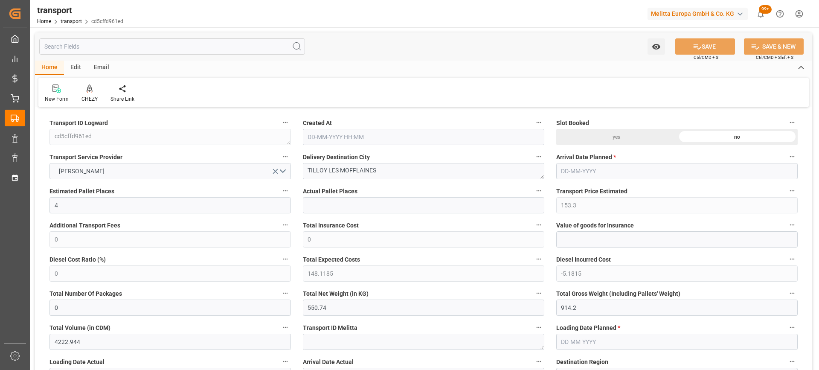
type input "4"
type input "153.3"
type input "0"
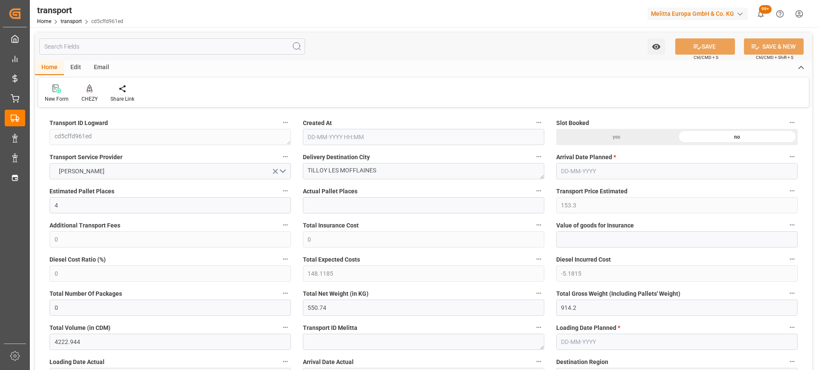
type input "148.1185"
type input "-5.1815"
type input "0"
type input "550.74"
type input "914.2"
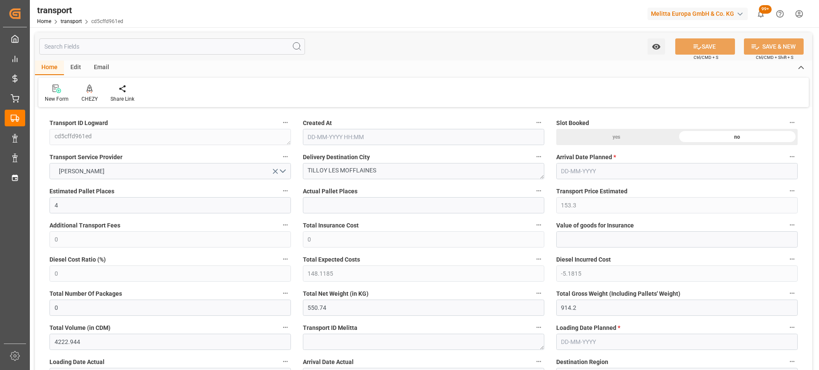
type input "4222.944"
type input "62"
type input "3"
type input "261"
type input "7"
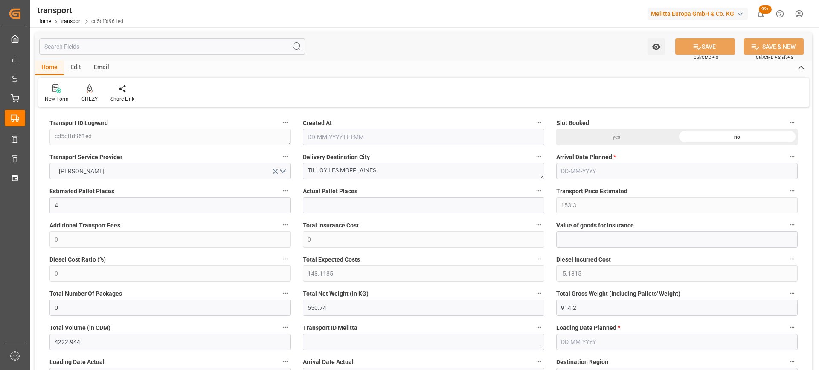
type input "101"
type input "724.176"
type input "0"
type input "4710.8598"
type input "0"
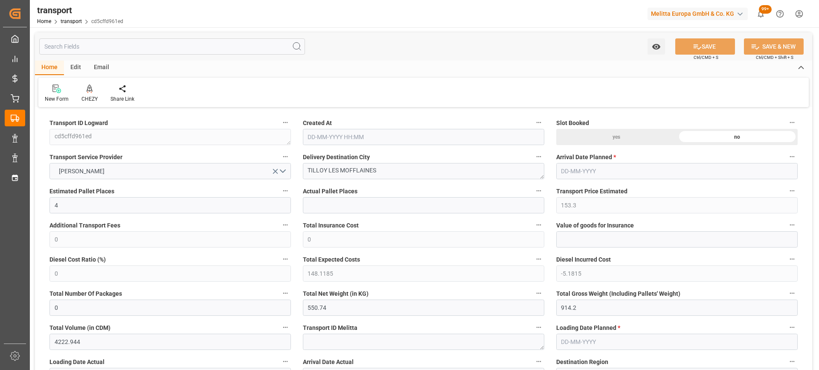
type input "0"
type input "21"
type input "35"
type input "[DATE] 11:32"
type input "[DATE]"
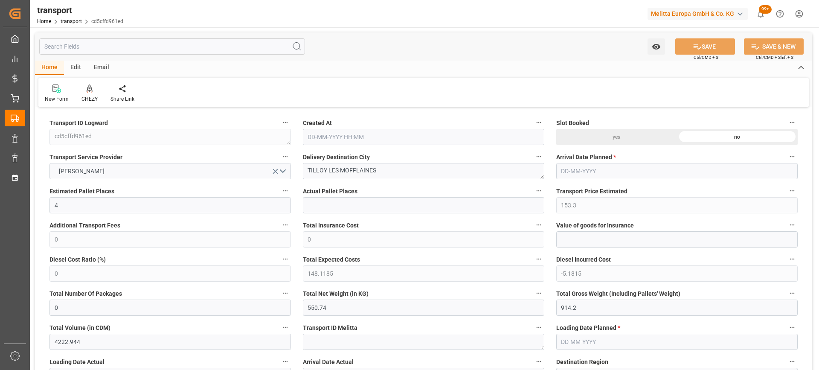
type input "[DATE]"
drag, startPoint x: 371, startPoint y: 173, endPoint x: 221, endPoint y: 176, distance: 149.7
click at [92, 90] on div at bounding box center [89, 88] width 16 height 9
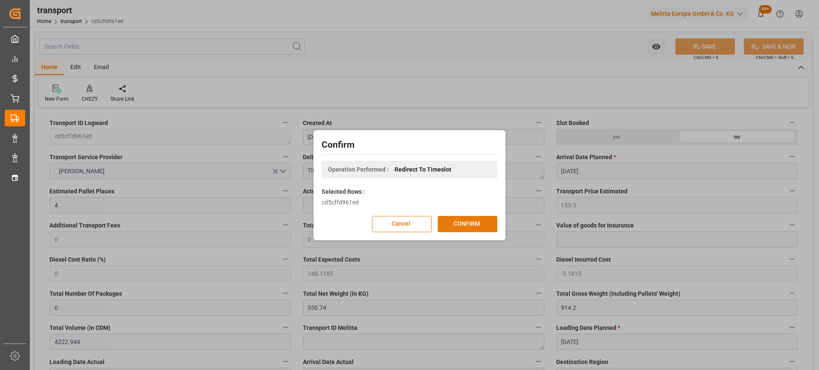
click at [452, 221] on button "CONFIRM" at bounding box center [467, 224] width 60 height 16
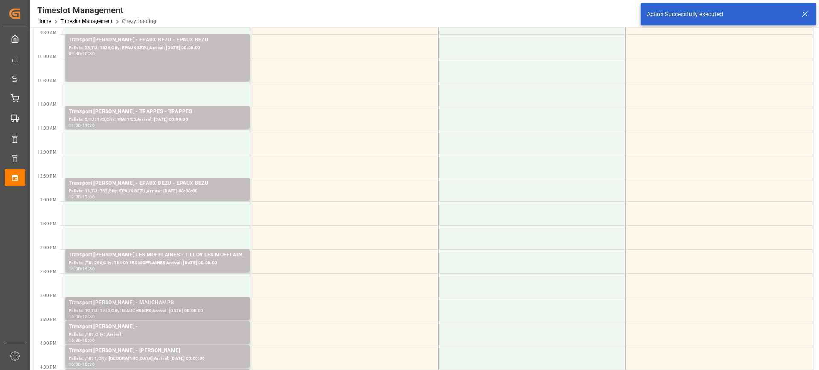
scroll to position [171, 0]
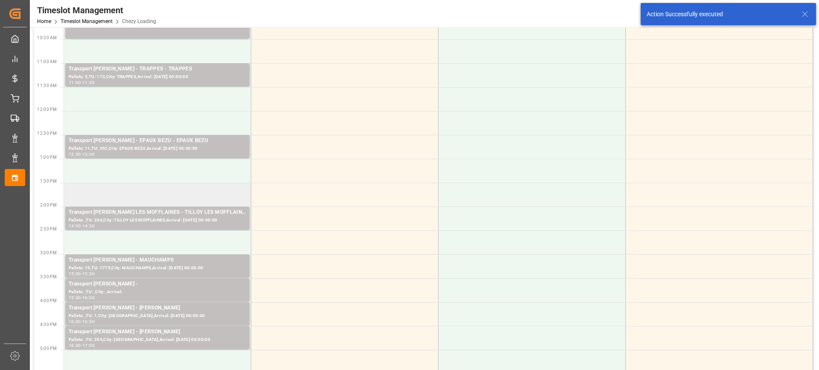
click at [181, 196] on td at bounding box center [157, 194] width 187 height 24
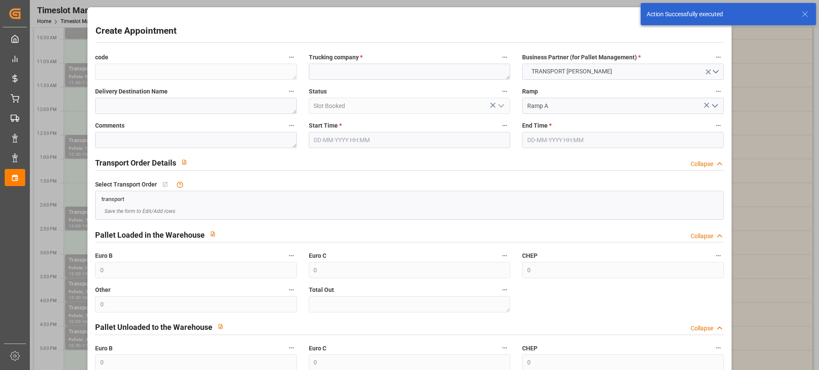
type input "[DATE] 13:30"
type input "[DATE] 14:00"
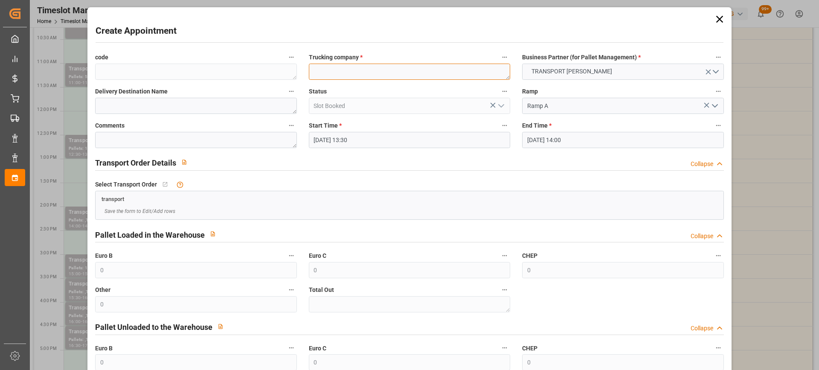
paste textarea "TILLOY LES MOFFLAINES"
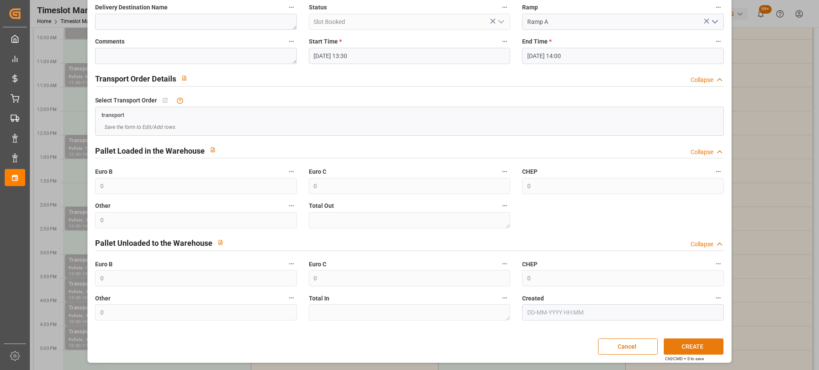
type textarea "TILLOY LES MOFFLAINES"
click at [694, 342] on button "CREATE" at bounding box center [693, 346] width 60 height 16
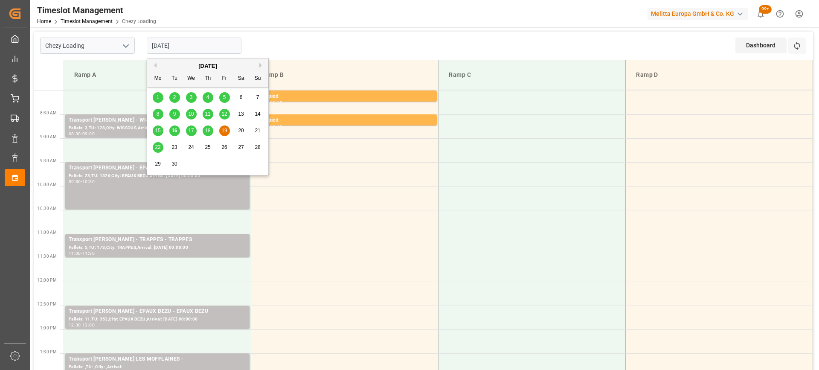
click at [200, 49] on input "[DATE]" at bounding box center [194, 46] width 95 height 16
click at [208, 132] on span "18" at bounding box center [208, 130] width 6 height 6
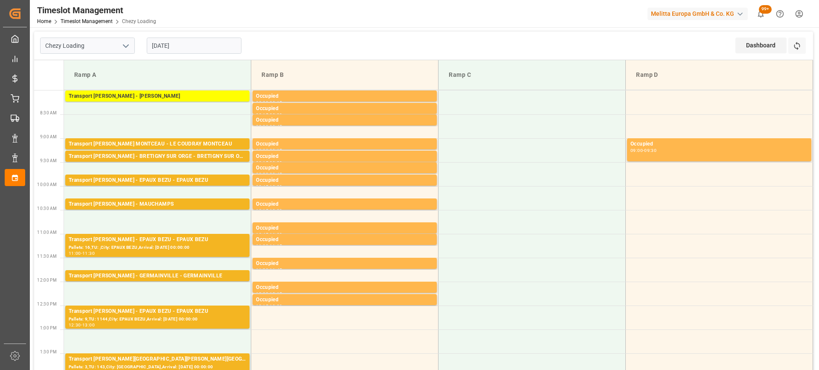
click at [197, 46] on input "[DATE]" at bounding box center [194, 46] width 95 height 16
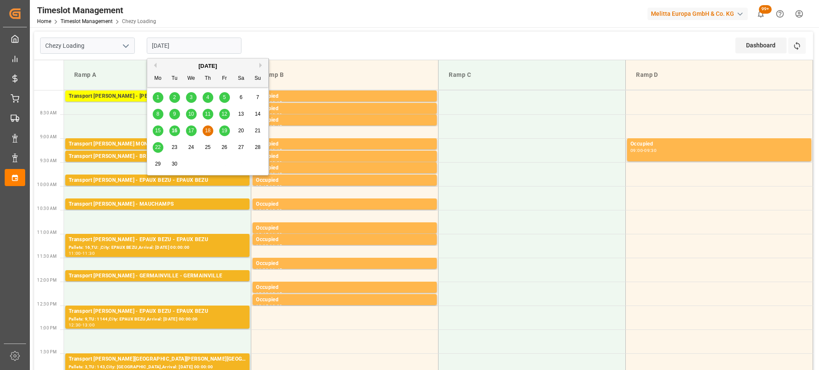
click at [190, 130] on span "17" at bounding box center [191, 130] width 6 height 6
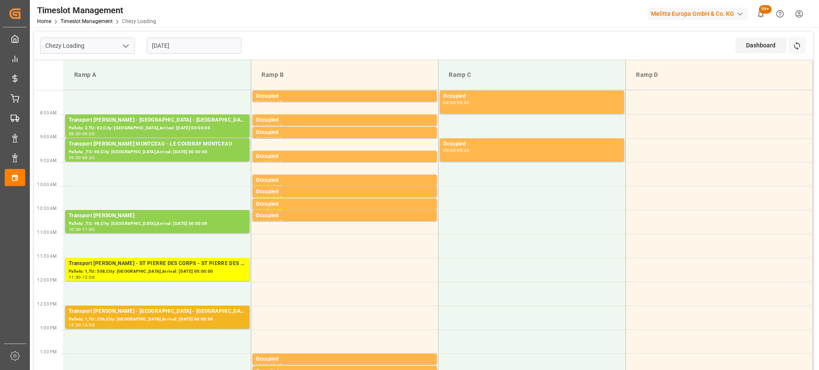
click at [194, 46] on input "[DATE]" at bounding box center [194, 46] width 95 height 16
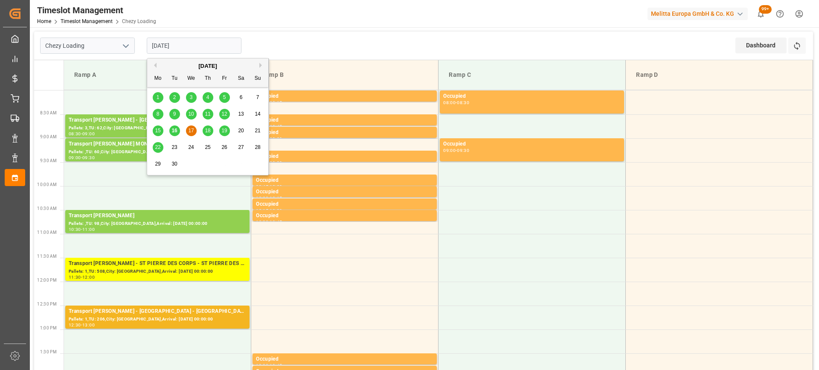
click at [177, 130] on div "16" at bounding box center [174, 131] width 11 height 10
type input "[DATE]"
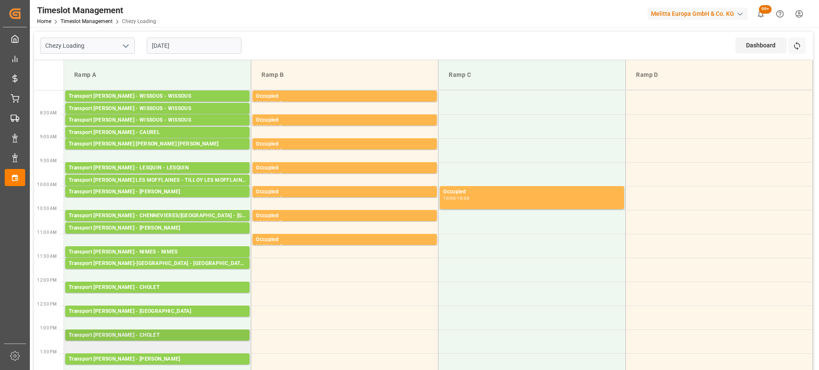
scroll to position [85, 0]
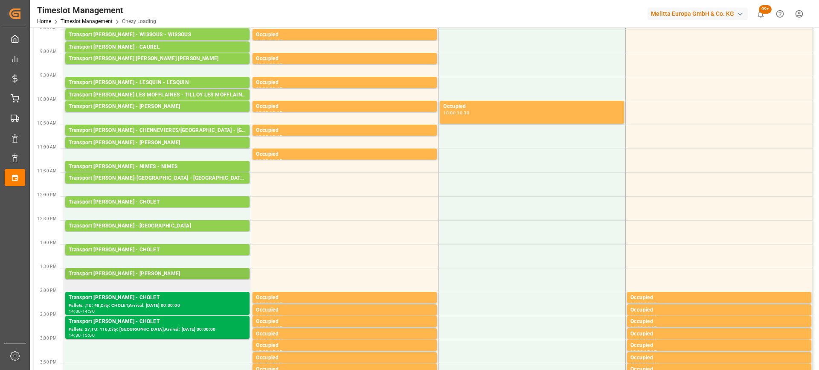
click at [205, 269] on div "Transport [PERSON_NAME] - [PERSON_NAME] Pallets: ,TU: 129,City: [GEOGRAPHIC_DAT…" at bounding box center [157, 273] width 184 height 11
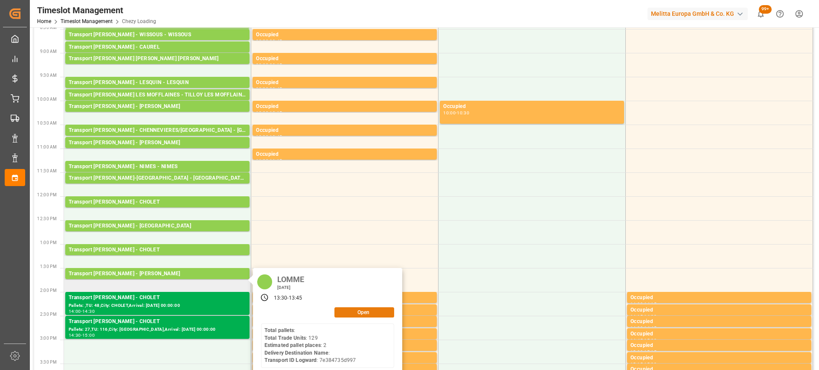
click at [380, 312] on button "Open" at bounding box center [364, 312] width 60 height 10
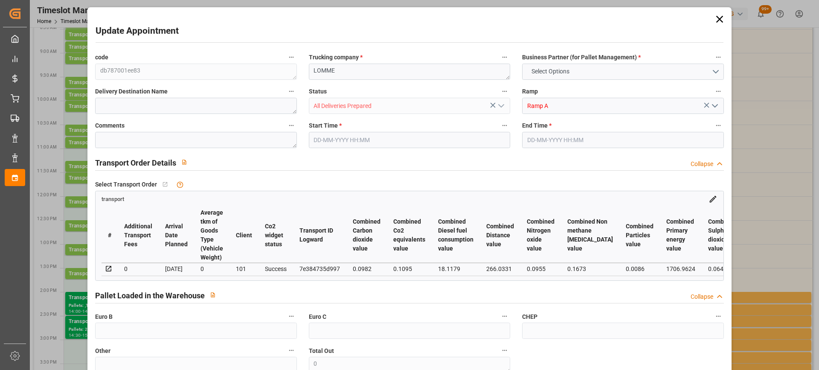
type input "2"
type input "137.08"
type input "0"
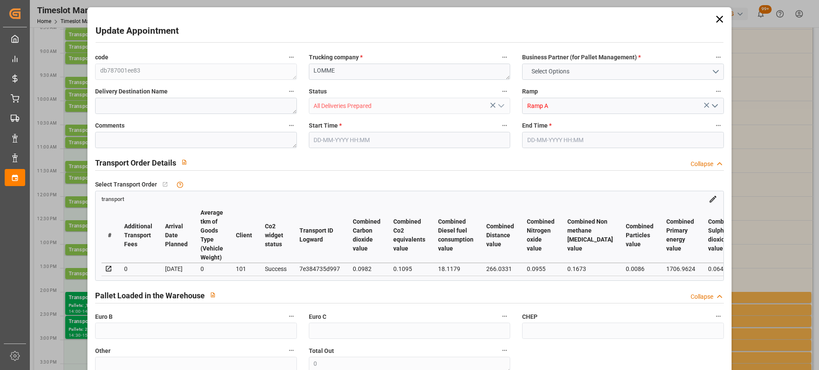
type input "132.4467"
type input "-4.6333"
type input "3"
type input "608.948"
type input "775.48"
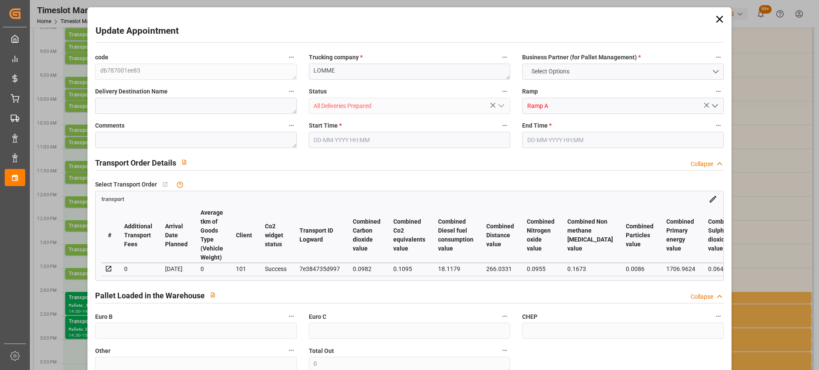
type input "2253.6"
type input "59"
type input "0"
type input "129"
type input "3"
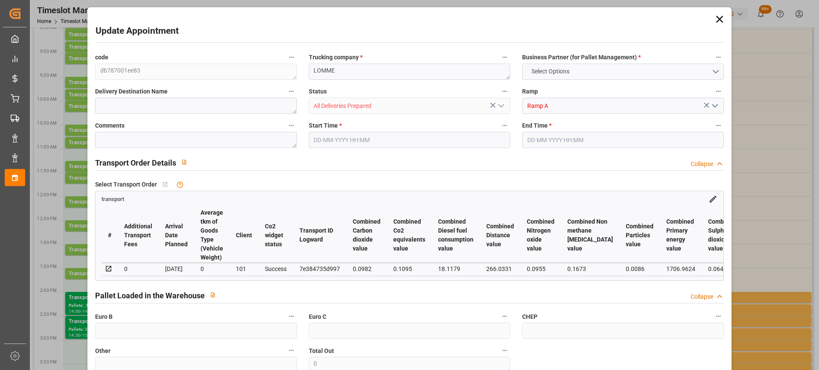
type input "101"
type input "706.48"
type input "0"
type input "4710.8598"
type input "0"
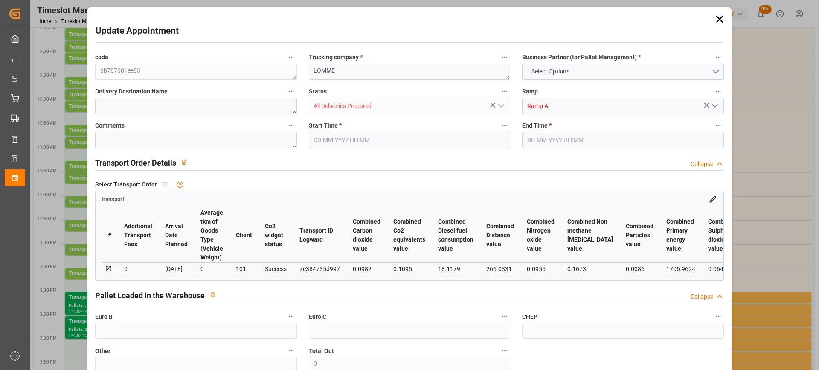
type input "0"
type input "21"
type input "35"
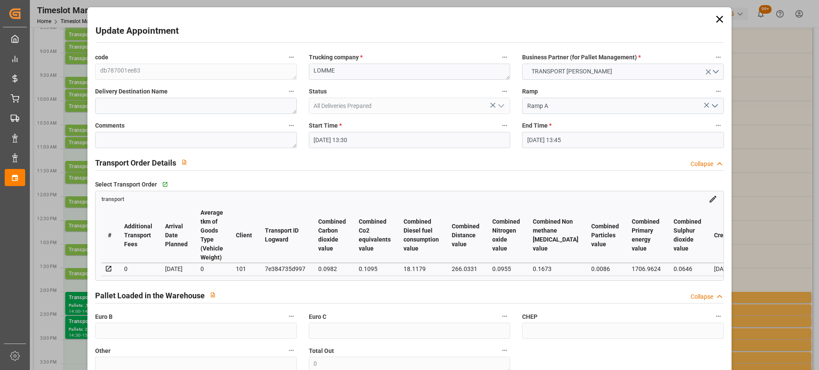
type input "16-09-2025 13:30"
type input "16-09-2025 13:45"
type input "15-09-2025 12:49"
type input "15-09-2025 11:31"
type input "[DATE]"
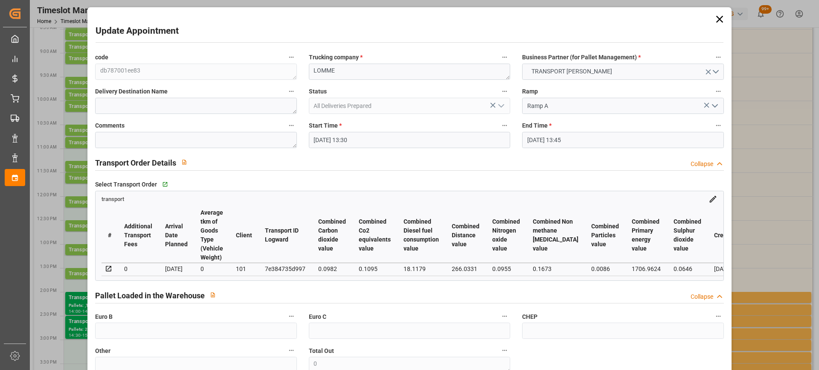
type input "[DATE]"
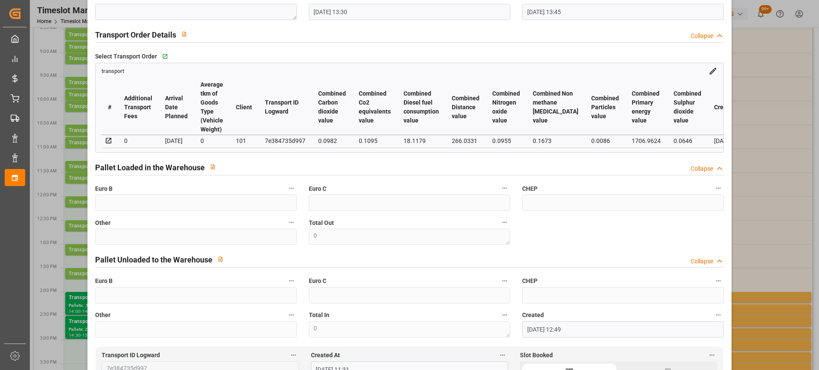
scroll to position [0, 0]
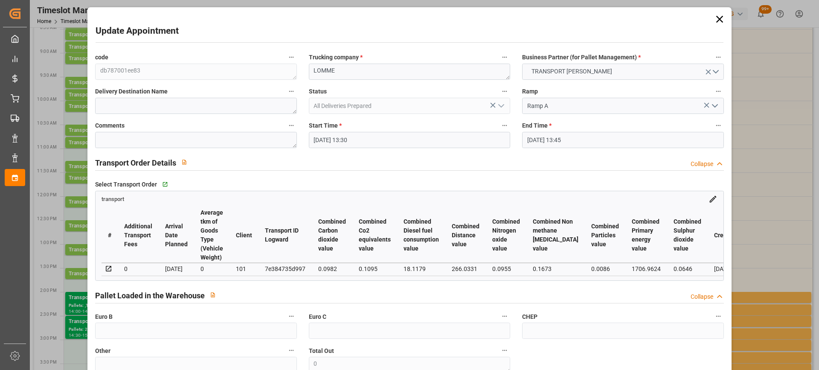
click at [384, 139] on input "16-09-2025 13:30" at bounding box center [409, 140] width 201 height 16
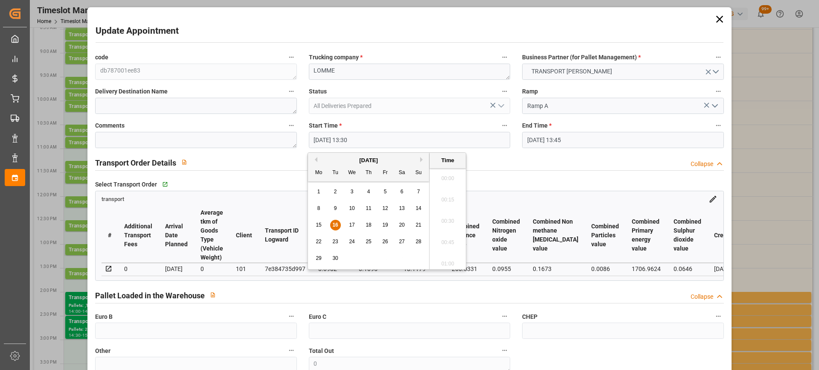
scroll to position [1112, 0]
click at [382, 224] on span "19" at bounding box center [385, 225] width 6 height 6
click at [452, 234] on li "19:00" at bounding box center [447, 230] width 36 height 21
type input "19-09-2025 19:00"
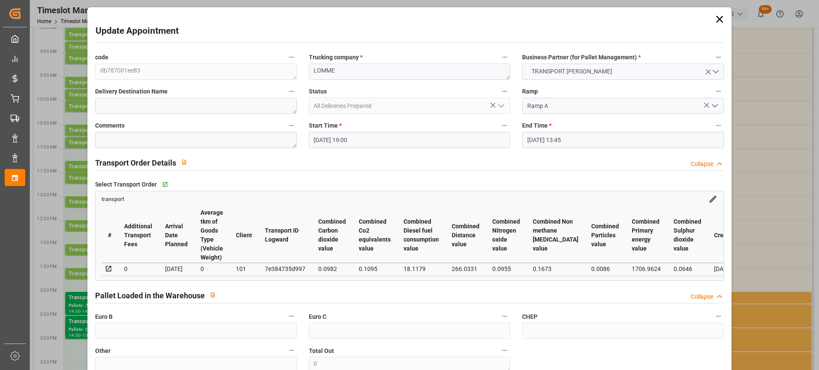
click at [616, 139] on input "16-09-2025 13:45" at bounding box center [622, 140] width 201 height 16
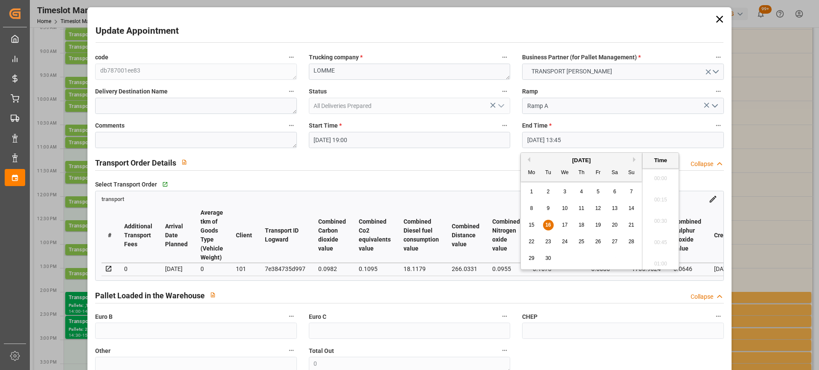
scroll to position [1133, 0]
click at [598, 225] on span "19" at bounding box center [598, 225] width 6 height 6
click at [675, 224] on li "13:45" at bounding box center [660, 218] width 36 height 21
click at [598, 143] on input "19-09-2025 13:45" at bounding box center [622, 140] width 201 height 16
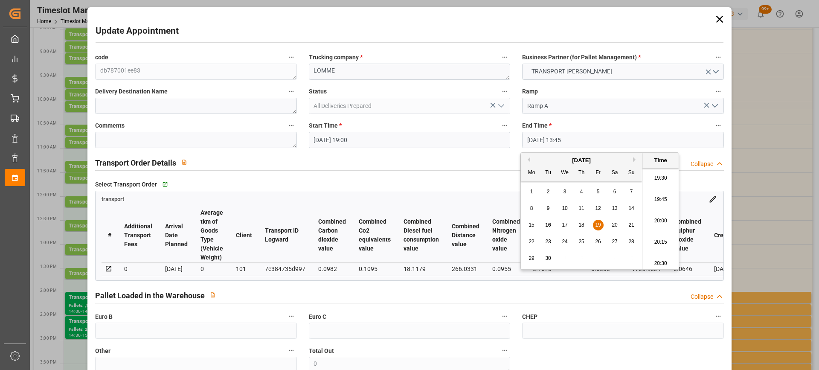
click at [660, 183] on li "19:30" at bounding box center [660, 178] width 36 height 21
type input "19-09-2025 19:30"
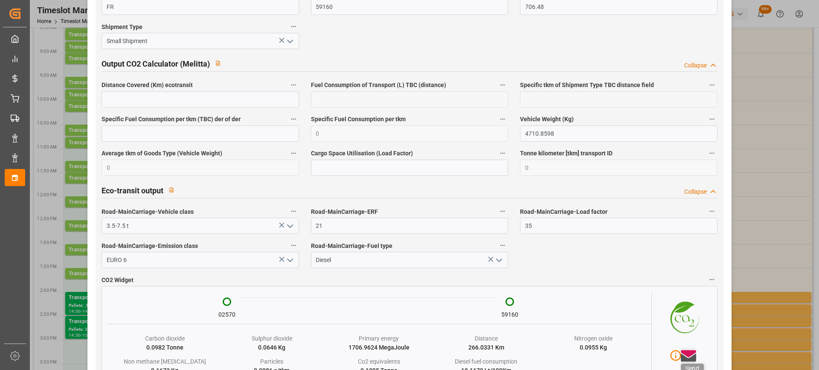
scroll to position [1428, 0]
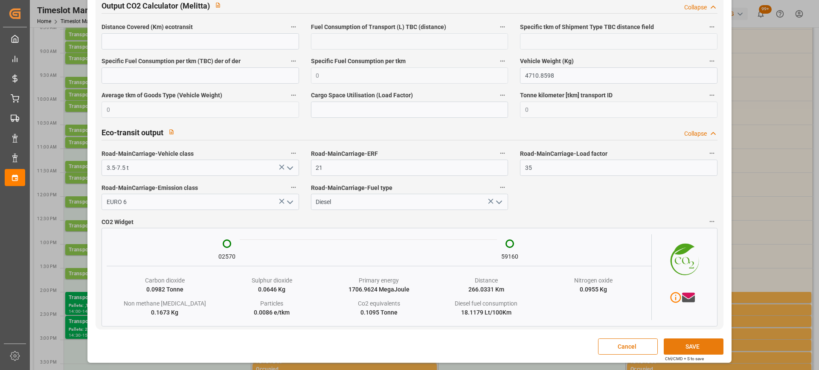
click at [688, 349] on button "SAVE" at bounding box center [693, 346] width 60 height 16
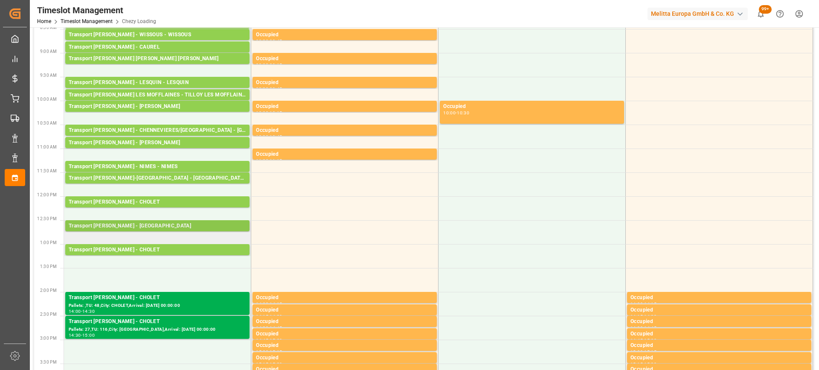
scroll to position [0, 0]
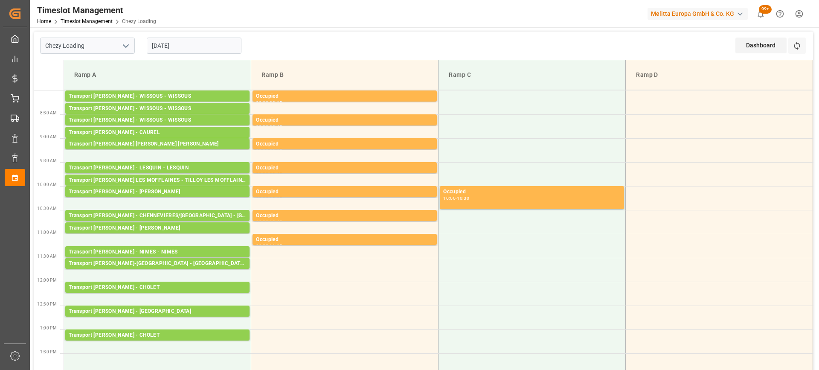
click at [206, 48] on input "[DATE]" at bounding box center [194, 46] width 95 height 16
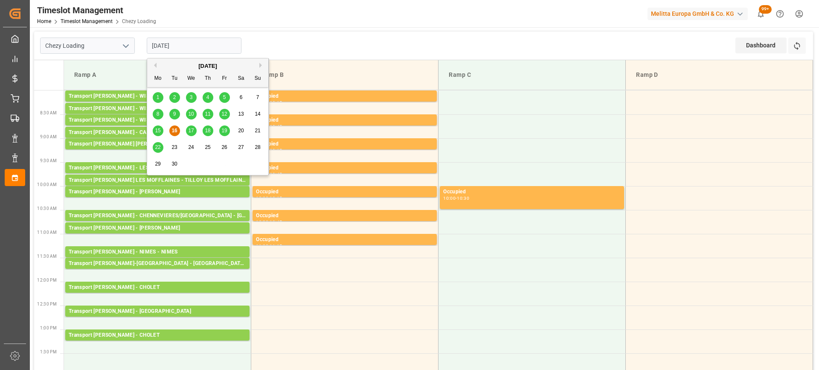
click at [190, 129] on span "17" at bounding box center [191, 130] width 6 height 6
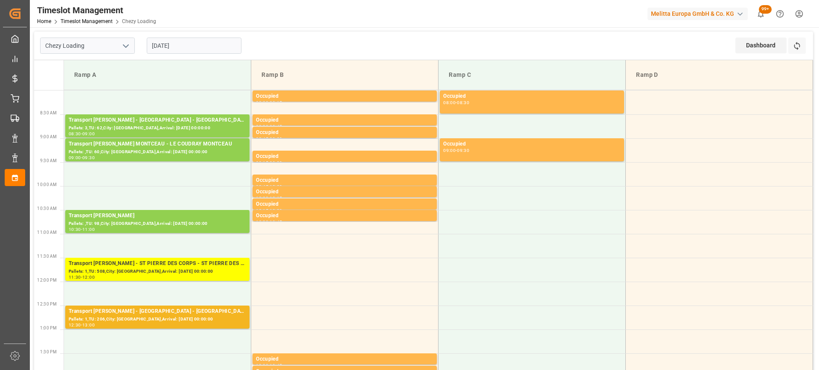
click at [212, 50] on input "[DATE]" at bounding box center [194, 46] width 95 height 16
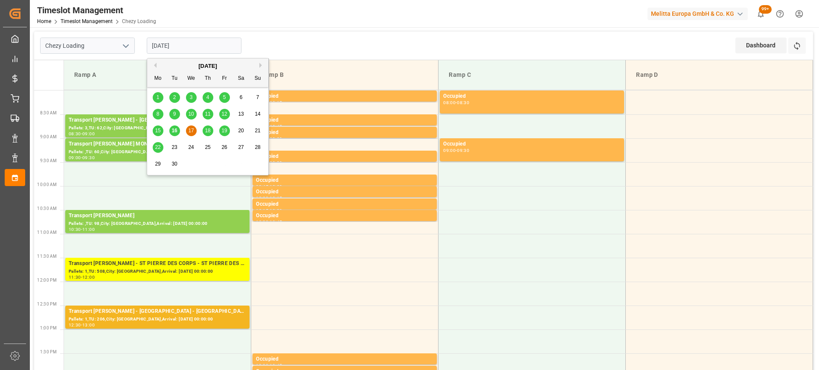
click at [209, 129] on span "18" at bounding box center [208, 130] width 6 height 6
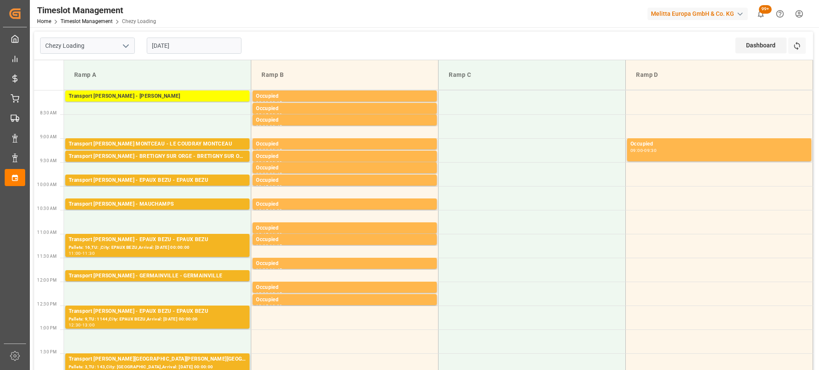
click at [214, 45] on input "[DATE]" at bounding box center [194, 46] width 95 height 16
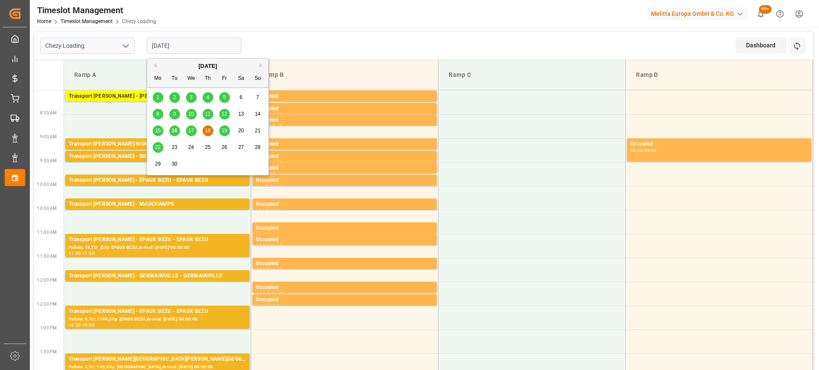
click at [226, 131] on span "19" at bounding box center [224, 130] width 6 height 6
type input "[DATE]"
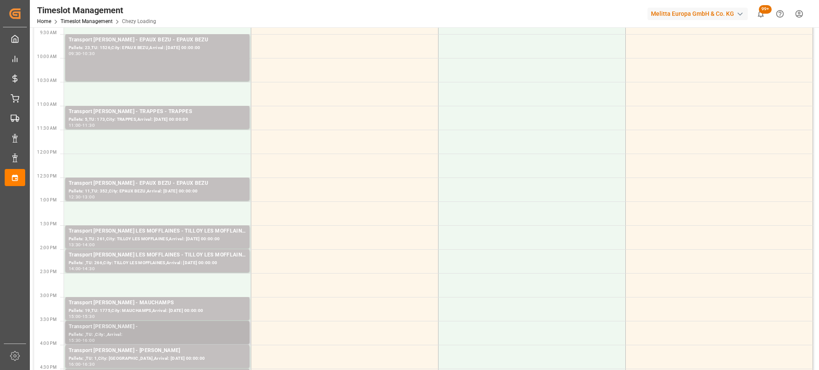
scroll to position [171, 0]
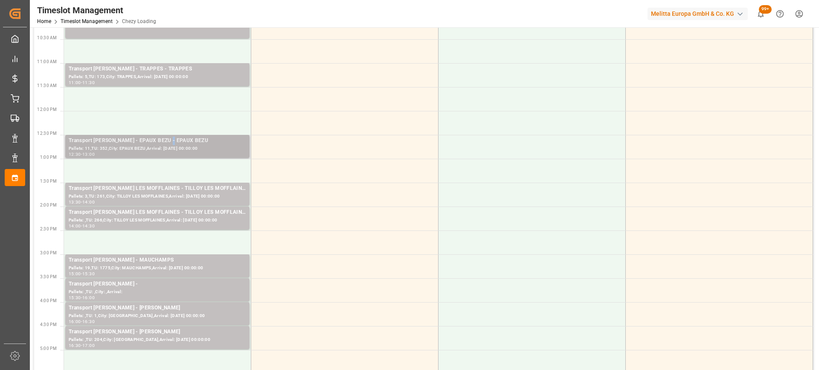
click at [167, 140] on div "Transport [PERSON_NAME] - EPAUX BEZU - EPAUX BEZU" at bounding box center [157, 140] width 177 height 9
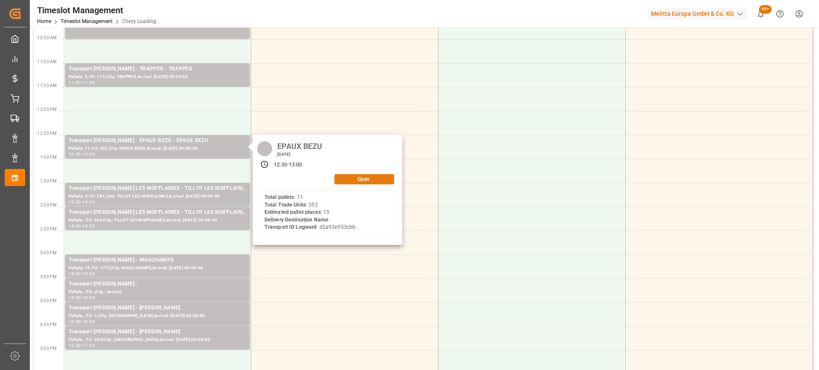
click at [369, 181] on button "Open" at bounding box center [364, 179] width 60 height 10
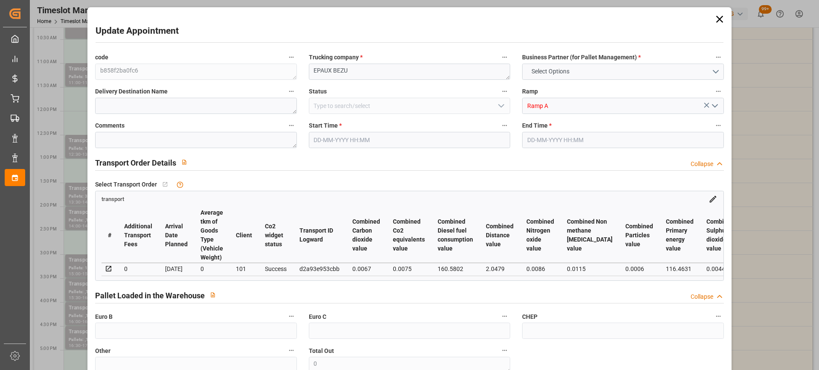
type input "15"
type input "198.08"
type input "0"
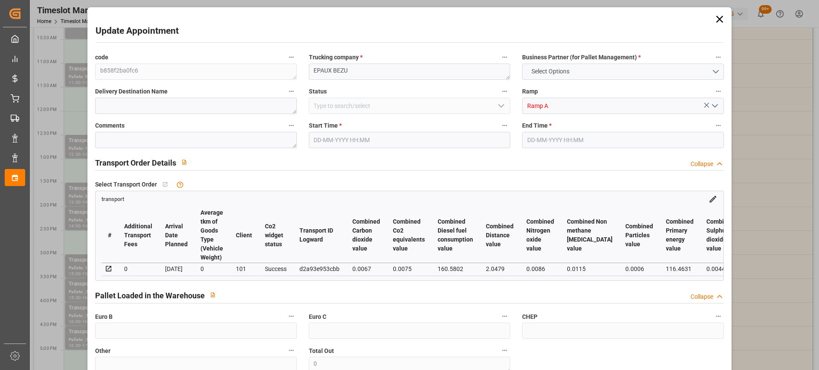
type input "191.3849"
type input "-6.6951"
type input "0"
type input "7179.313"
type input "8095.666"
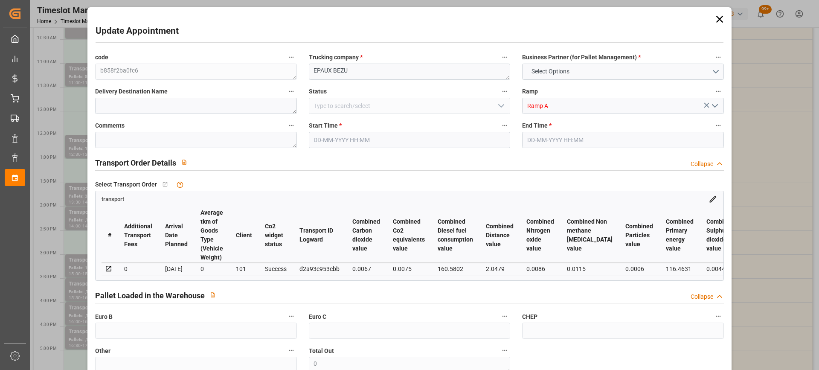
type input "14356.456"
type input "2"
type input "11"
type input "352"
type input "26"
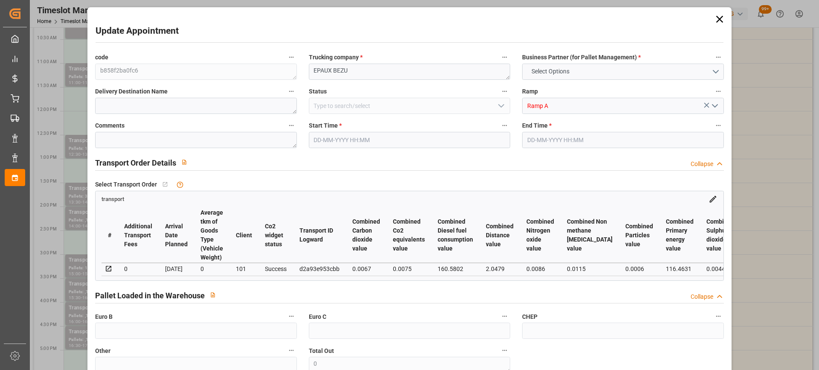
type input "101"
type input "7255.226"
type input "0"
type input "4710.8598"
type input "0"
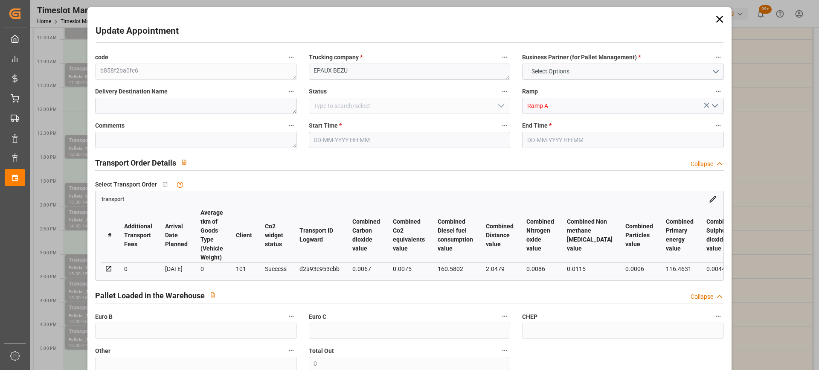
type input "0"
type input "21"
type input "35"
type input "19-09-2025 12:30"
type input "19-09-2025 13:00"
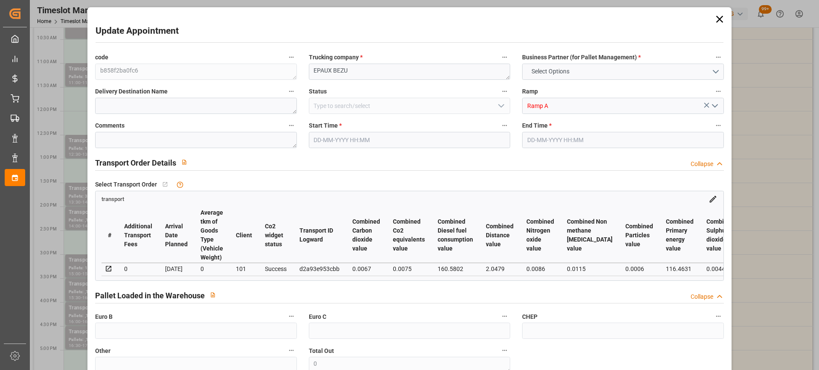
type input "15-09-2025 12:46"
type input "15-09-2025 11:31"
type input "[DATE]"
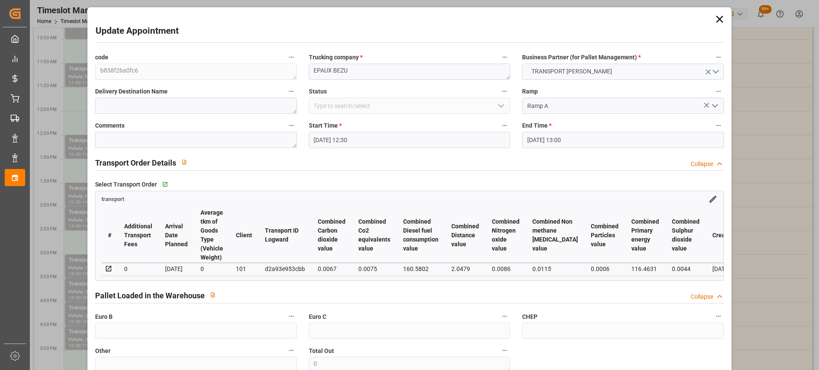
click at [379, 143] on input "19-09-2025 12:30" at bounding box center [409, 140] width 201 height 16
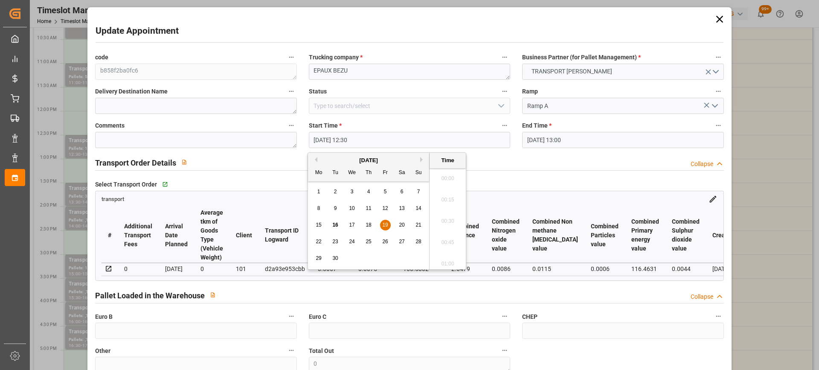
scroll to position [1026, 0]
click at [384, 223] on span "19" at bounding box center [385, 225] width 6 height 6
click at [451, 174] on li "12:00" at bounding box center [447, 175] width 36 height 21
type input "19-09-2025 12:00"
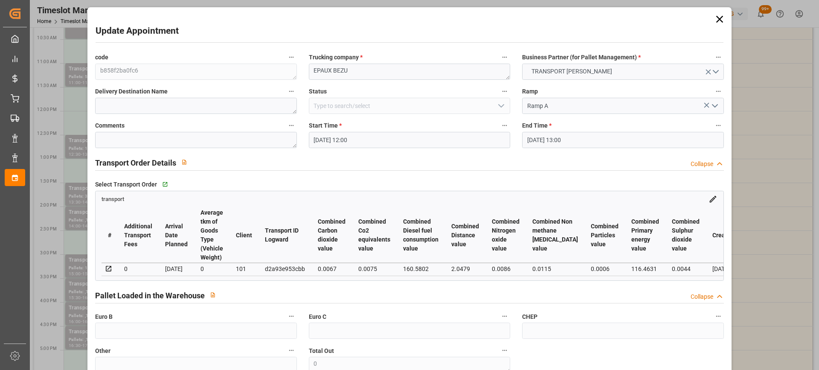
click at [589, 138] on input "19-09-2025 13:00" at bounding box center [622, 140] width 201 height 16
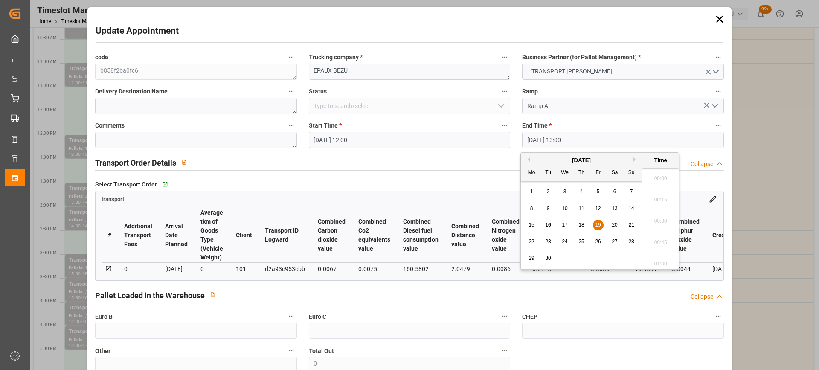
scroll to position [1069, 0]
click at [598, 222] on span "19" at bounding box center [598, 225] width 6 height 6
click at [666, 170] on li "12:30" at bounding box center [660, 175] width 36 height 21
type input "19-09-2025 12:30"
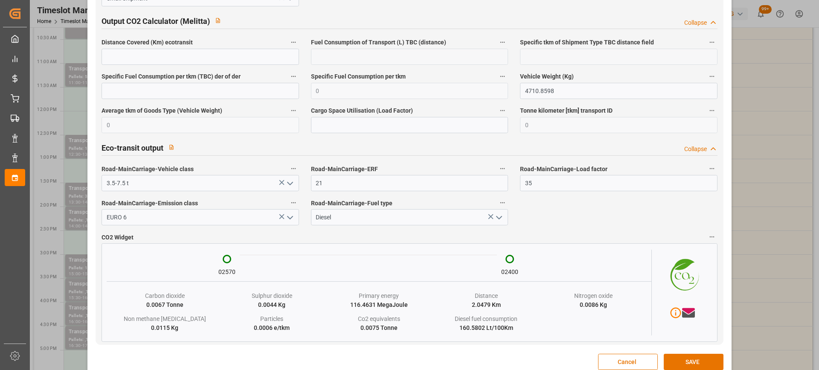
scroll to position [1428, 0]
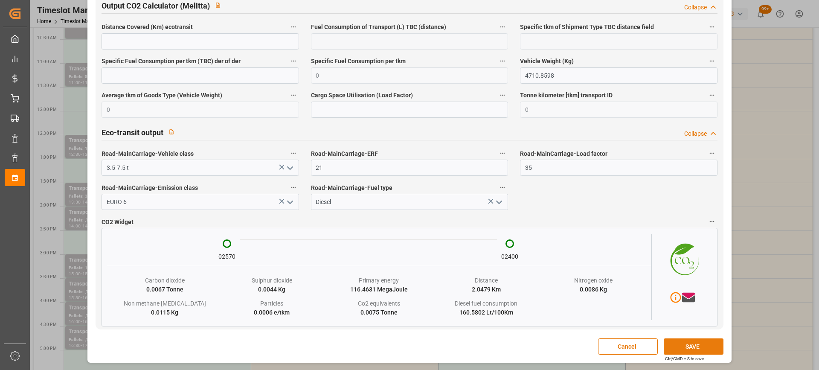
click at [699, 350] on button "SAVE" at bounding box center [693, 346] width 60 height 16
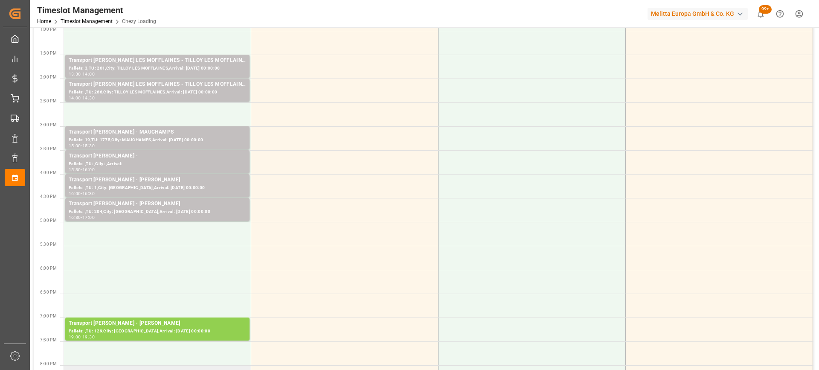
scroll to position [384, 0]
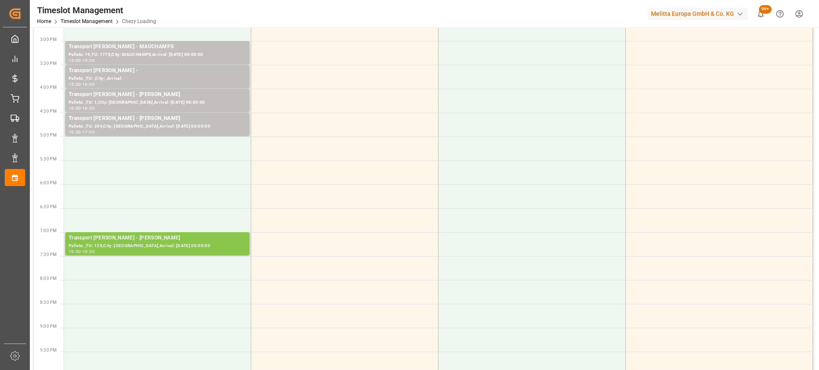
click at [163, 235] on div "Transport Delisle - LOMME - LOMME" at bounding box center [157, 238] width 177 height 9
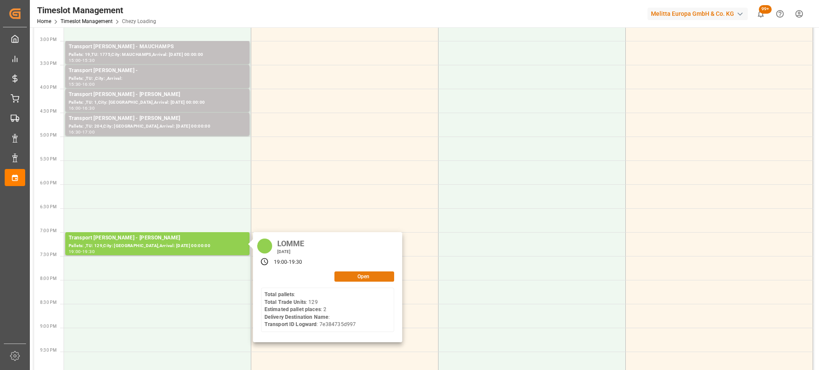
click at [379, 272] on button "Open" at bounding box center [364, 276] width 60 height 10
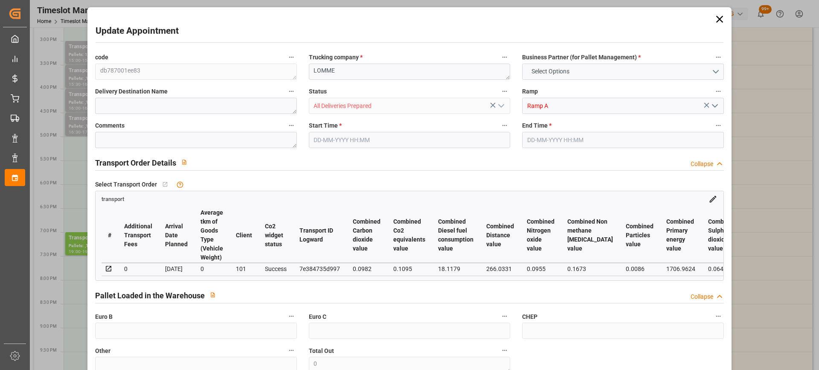
type input "2"
type input "137.08"
type input "0"
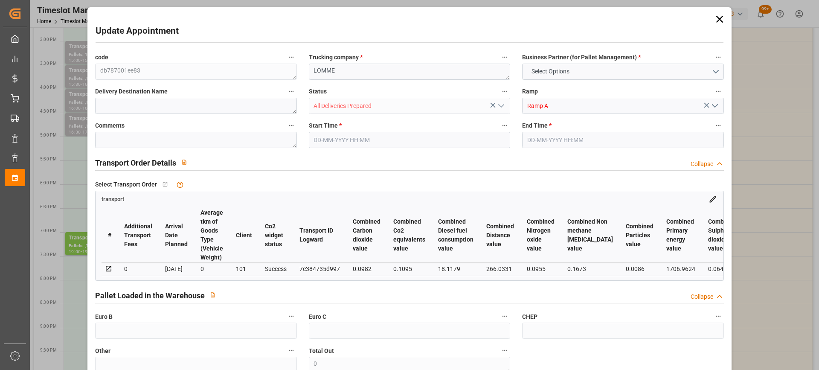
type input "132.4467"
type input "-4.6333"
type input "3"
type input "608.948"
type input "775.48"
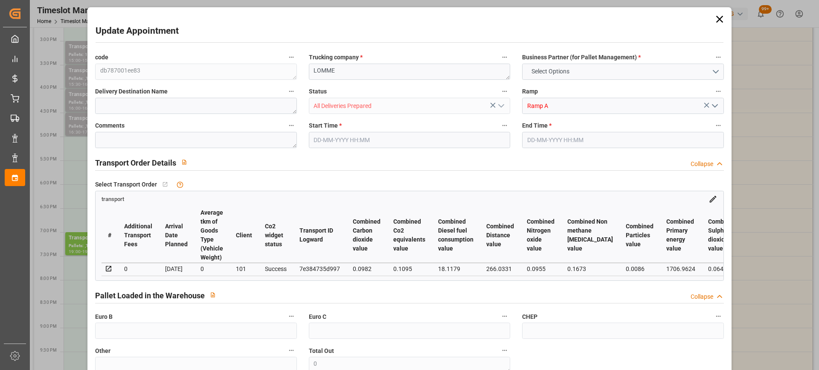
type input "2253.6"
type input "59"
type input "0"
type input "129"
type input "3"
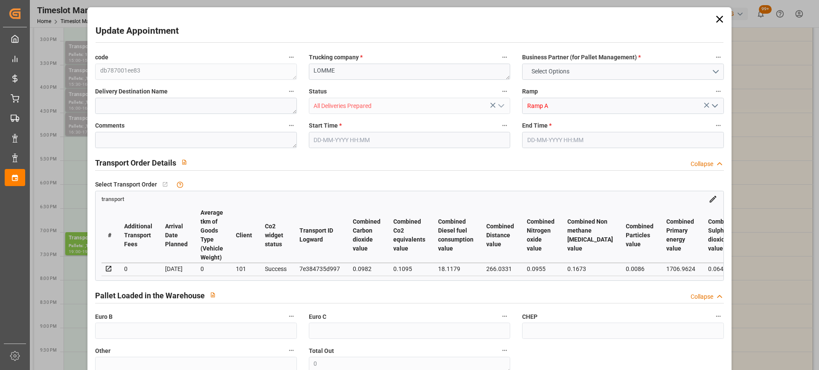
type input "101"
type input "706.48"
type input "0"
type input "4710.8598"
type input "0"
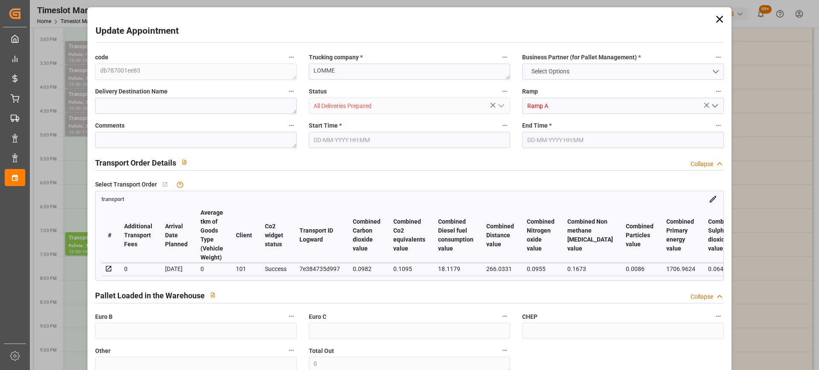
type input "0"
type input "21"
type input "35"
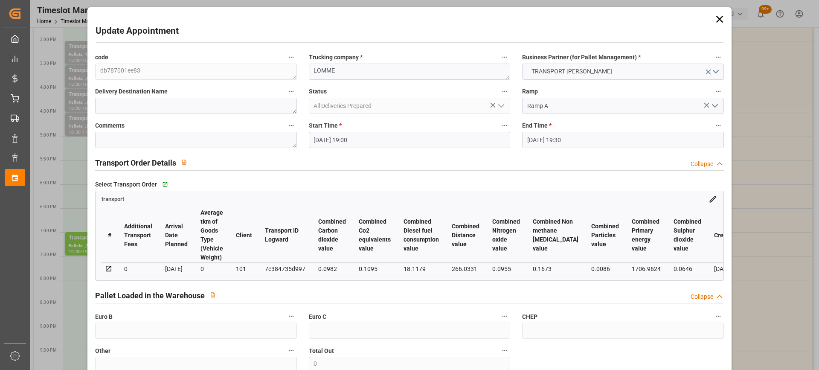
type input "19-09-2025 19:00"
type input "19-09-2025 19:30"
type input "15-09-2025 12:49"
type input "15-09-2025 11:31"
type input "[DATE]"
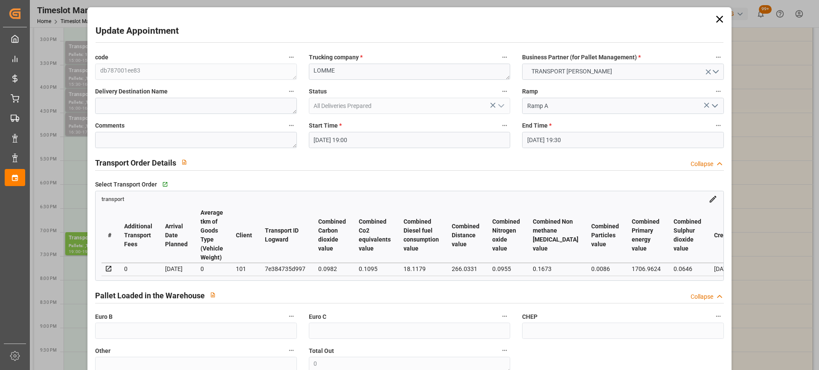
type input "[DATE]"
click at [382, 139] on input "19-09-2025 19:00" at bounding box center [409, 140] width 201 height 16
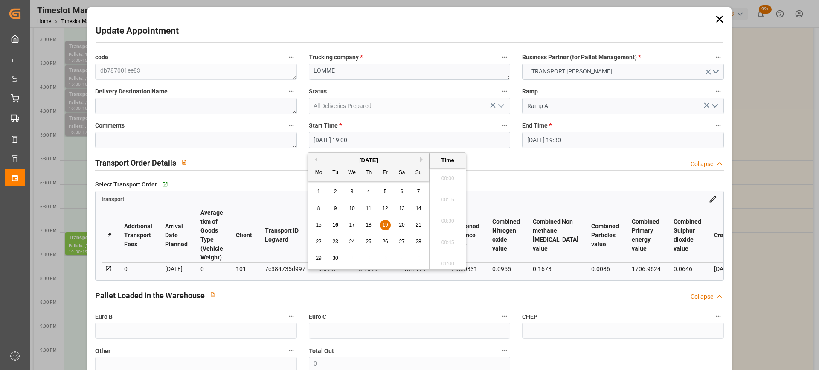
scroll to position [1581, 0]
click at [388, 221] on div "19" at bounding box center [385, 225] width 11 height 10
click at [449, 238] on li "13:00" at bounding box center [447, 236] width 36 height 21
type input "19-09-2025 13:00"
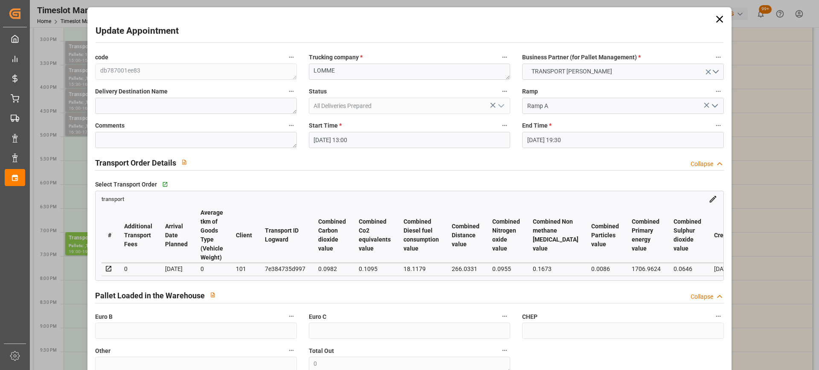
click at [594, 141] on input "19-09-2025 19:30" at bounding box center [622, 140] width 201 height 16
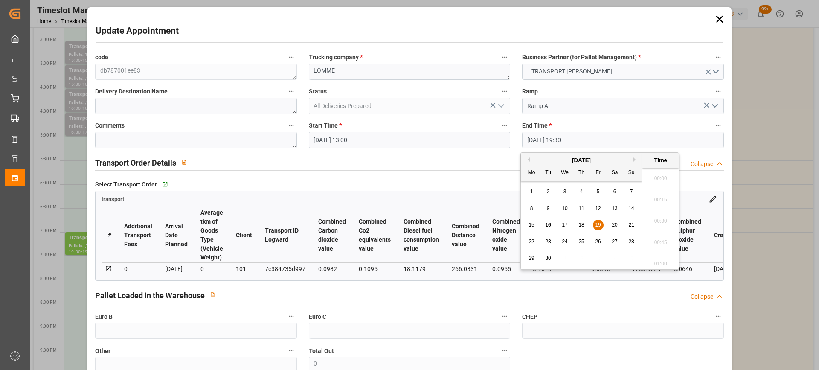
scroll to position [1623, 0]
drag, startPoint x: 613, startPoint y: 226, endPoint x: 600, endPoint y: 227, distance: 13.2
click at [612, 226] on span "20" at bounding box center [614, 225] width 6 height 6
click at [597, 223] on span "19" at bounding box center [598, 225] width 6 height 6
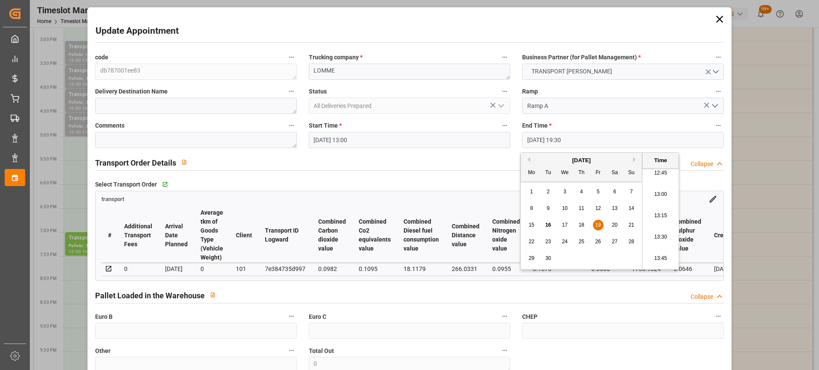
click at [659, 234] on li "13:30" at bounding box center [660, 236] width 36 height 21
type input "19-09-2025 13:30"
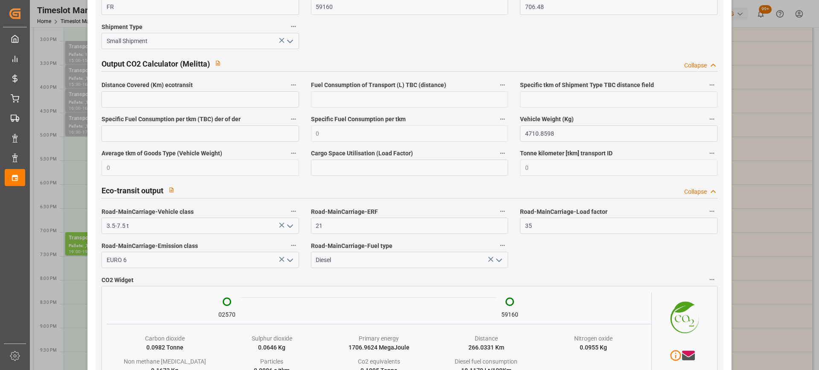
scroll to position [1428, 0]
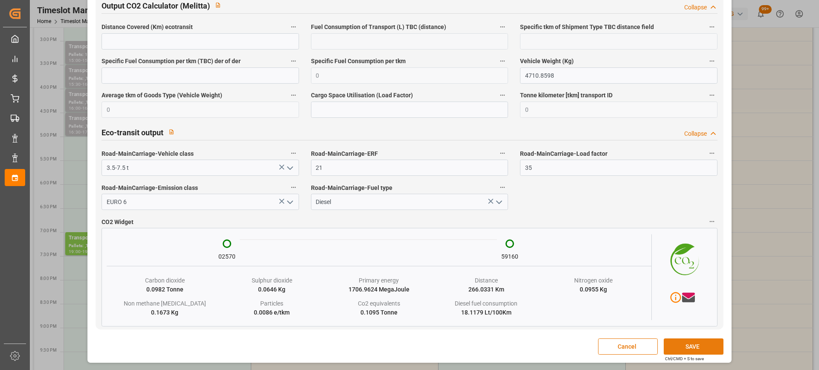
click at [685, 344] on button "SAVE" at bounding box center [693, 346] width 60 height 16
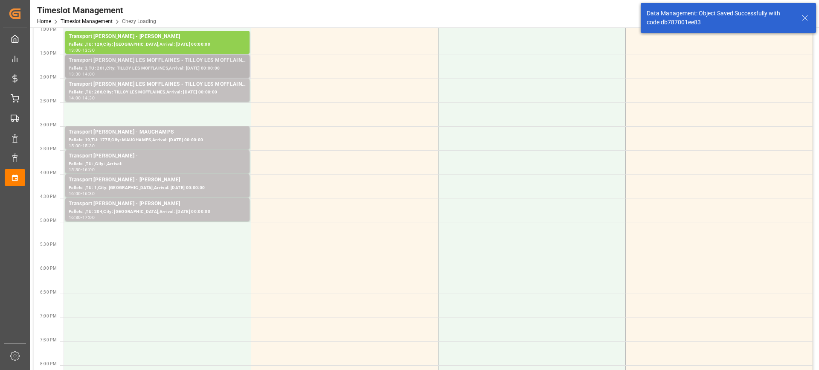
scroll to position [213, 0]
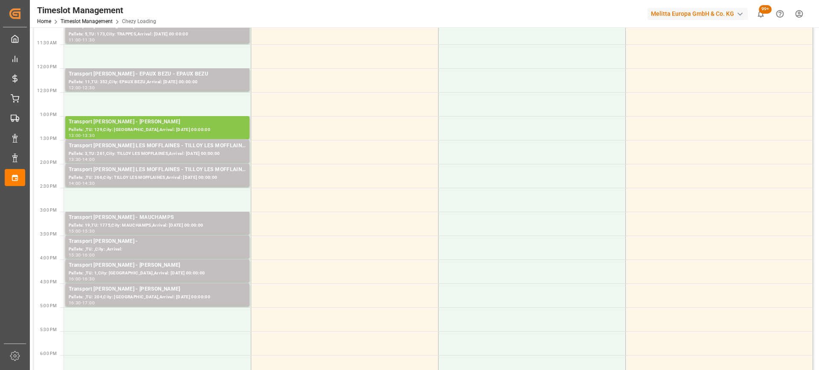
click at [189, 126] on div "Pallets: ,TU: 129,City: LOMME,Arrival: 2025-09-22 00:00:00" at bounding box center [157, 129] width 177 height 7
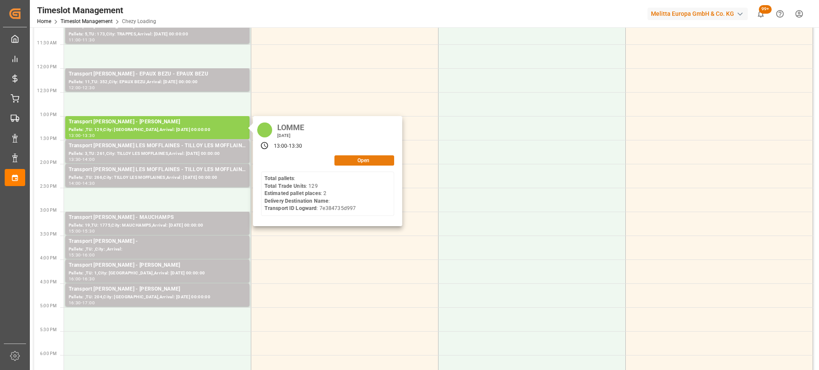
click at [382, 160] on button "Open" at bounding box center [364, 160] width 60 height 10
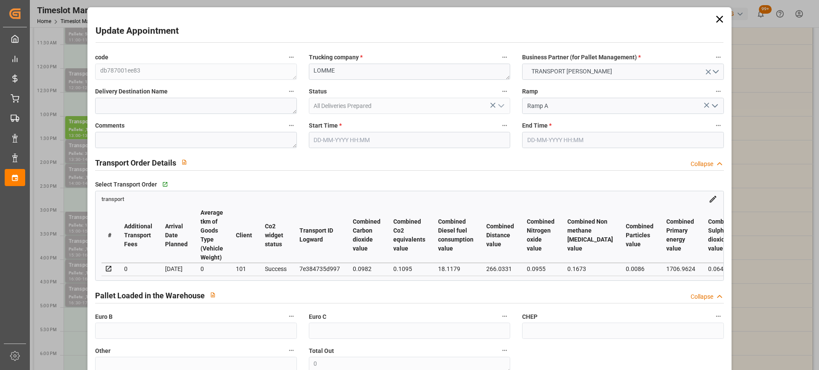
type input "2"
type input "137.08"
type input "0"
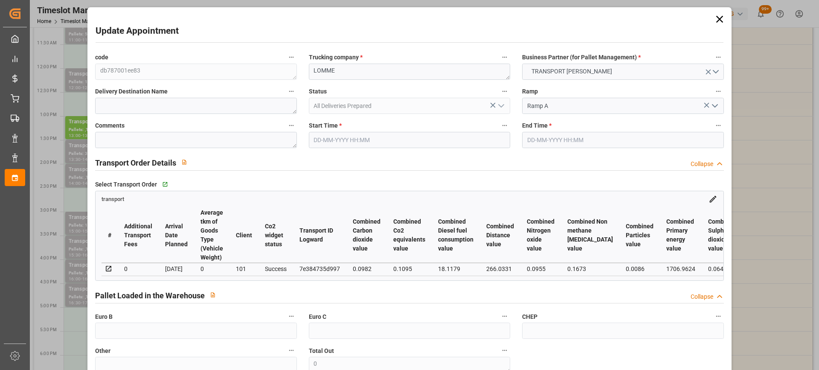
type input "132.4467"
type input "-4.6333"
type input "3"
type input "608.948"
type input "775.48"
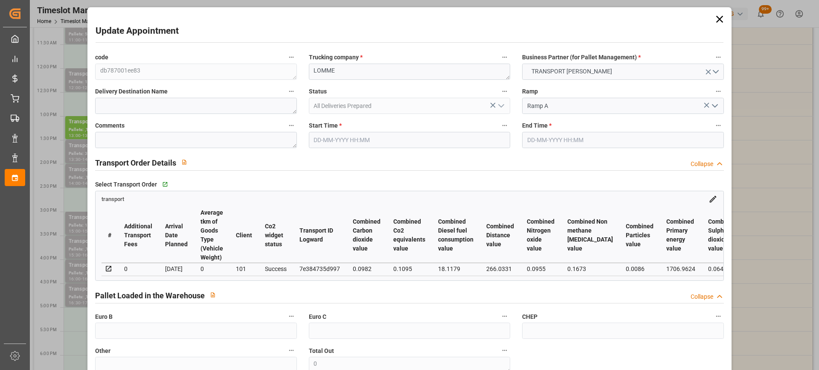
type input "2253.6"
type input "59"
type input "0"
type input "129"
type input "3"
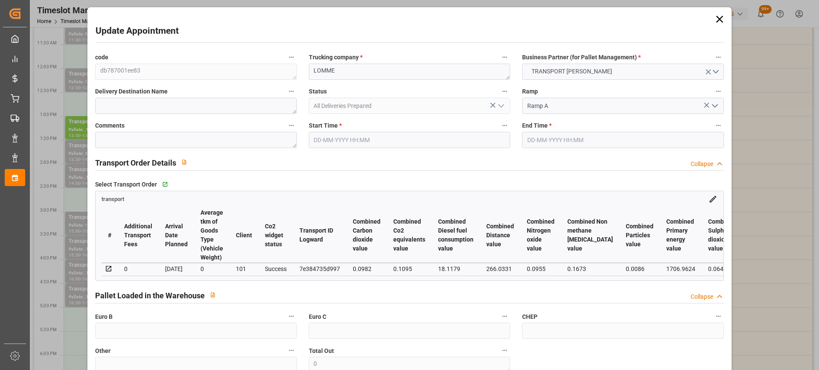
type input "101"
type input "706.48"
type input "0"
type input "4710.8598"
type input "0"
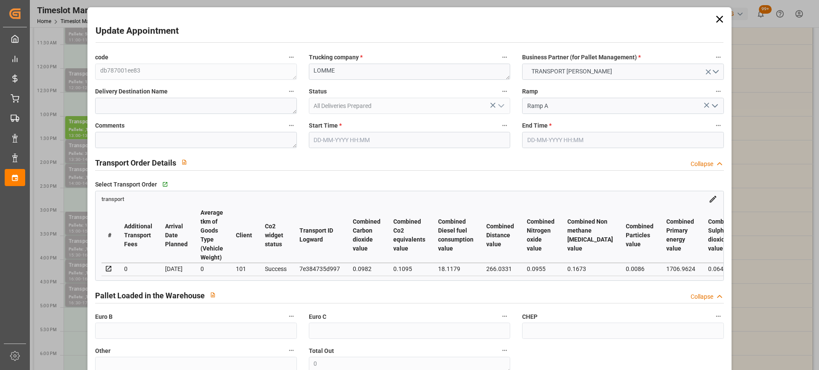
type input "0"
type input "21"
type input "35"
type input "19-09-2025 13:00"
type input "19-09-2025 13:30"
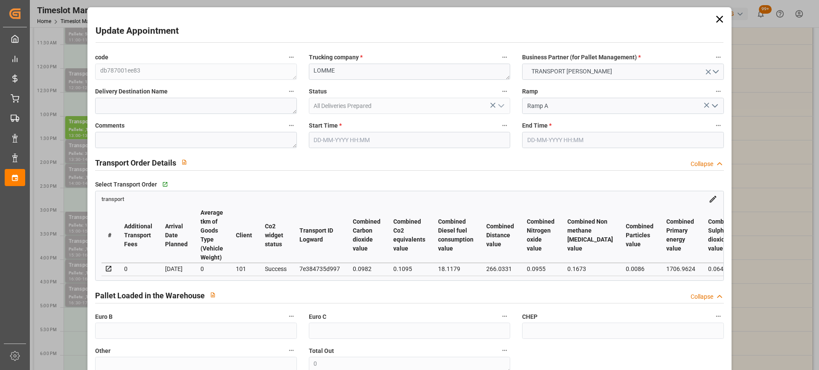
type input "15-09-2025 12:49"
type input "15-09-2025 11:31"
type input "[DATE]"
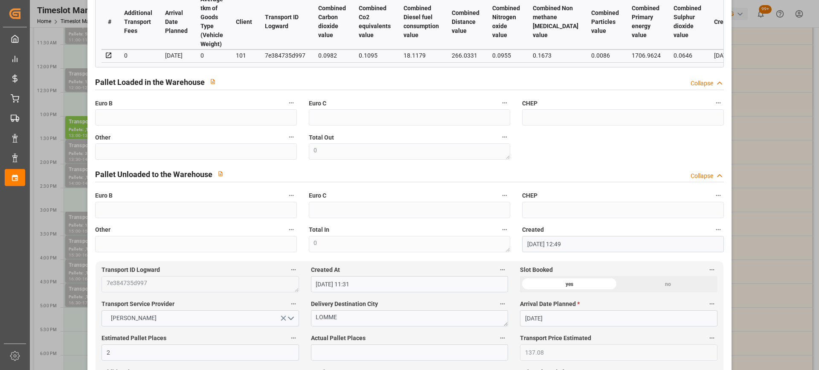
scroll to position [0, 0]
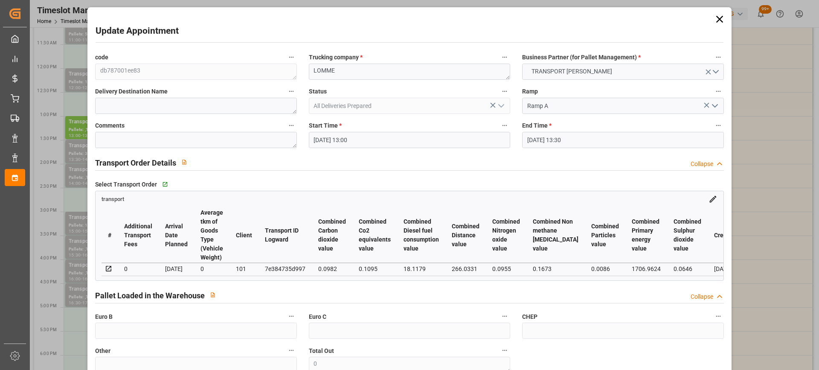
click at [713, 17] on icon at bounding box center [719, 19] width 12 height 12
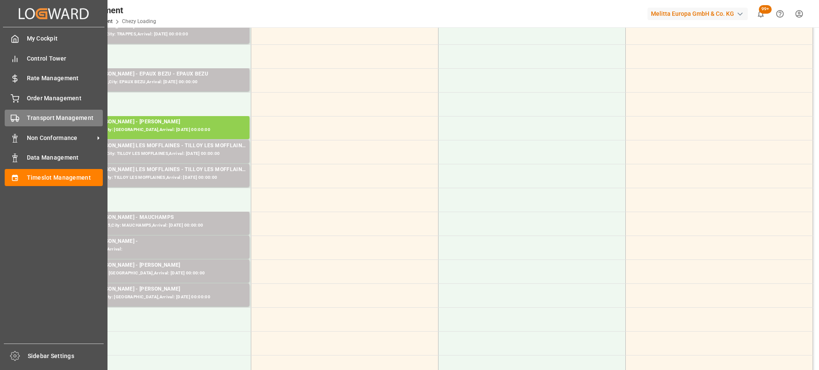
click at [25, 117] on div "Transport Management Transport Management" at bounding box center [54, 118] width 98 height 17
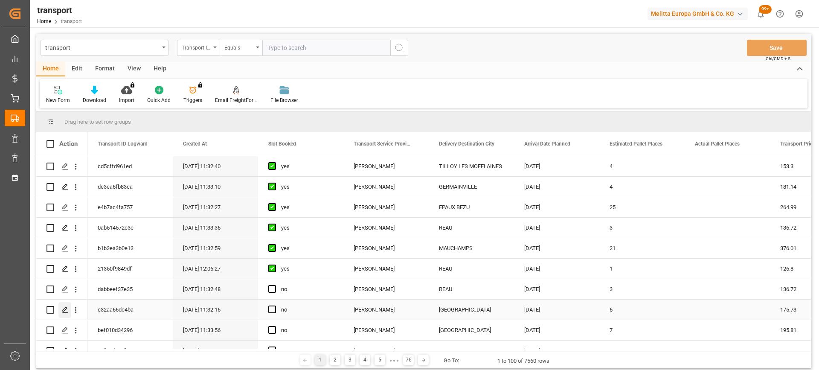
click at [65, 308] on icon "Press SPACE to select this row." at bounding box center [65, 309] width 7 height 7
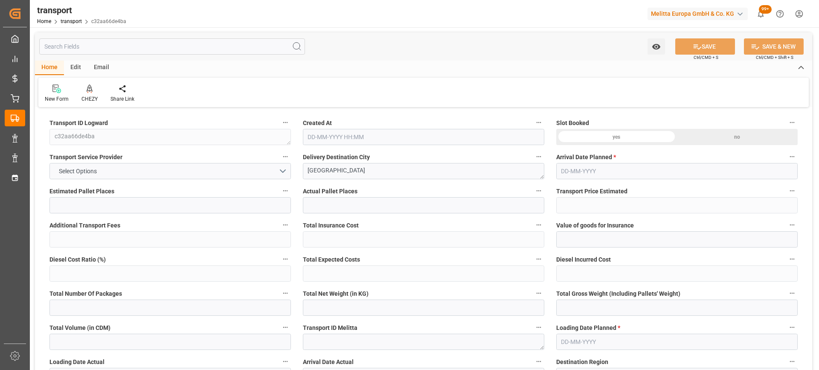
type input "6"
type input "175.73"
type input "0"
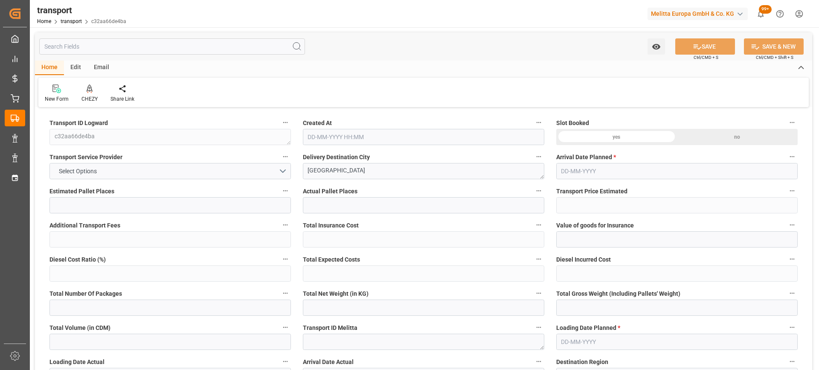
type input "169.7903"
type input "-5.9397"
type input "0"
type input "999.372"
type input "1568"
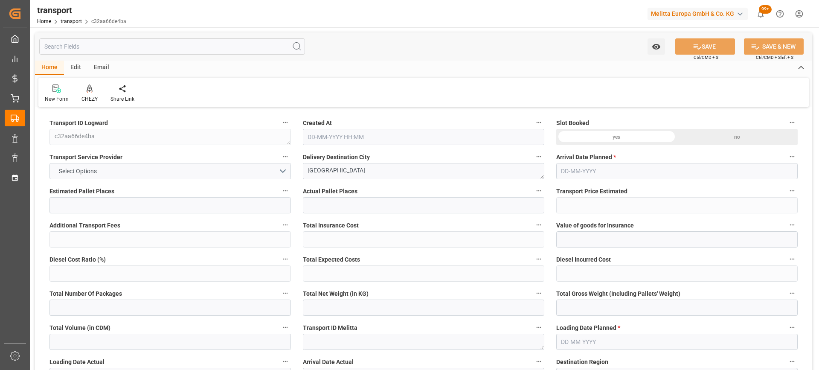
type input "7564.8"
type input "80"
type input "12"
type input "0"
type input "12"
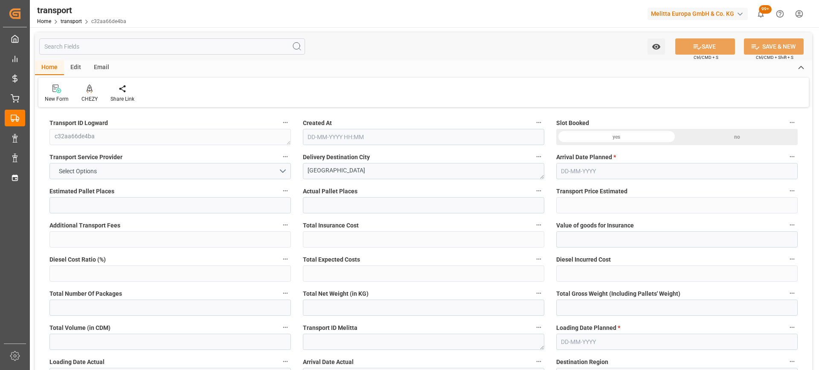
type input "101"
type input "1235.52"
type input "0"
type input "4710.8598"
type input "0"
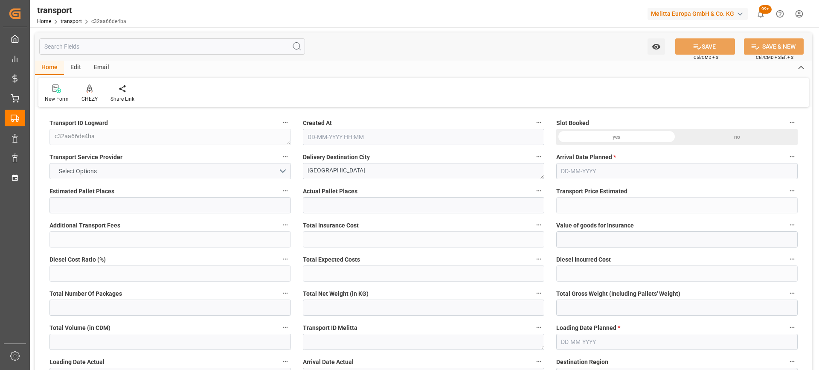
type input "0"
type input "21"
type input "35"
type input "16-09-2025 11:32"
type input "[DATE]"
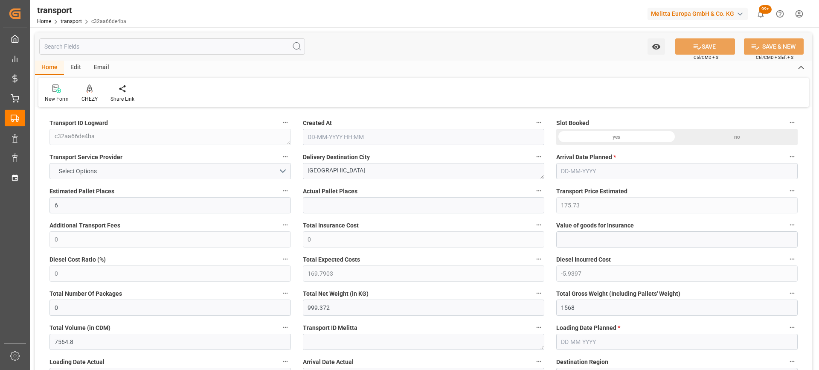
type input "[DATE]"
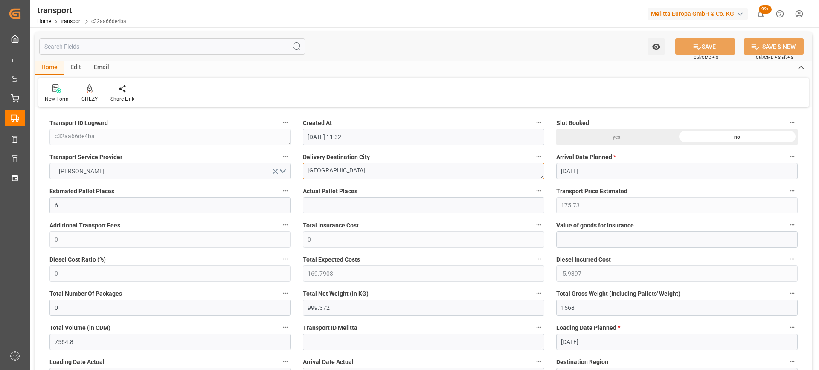
drag, startPoint x: 348, startPoint y: 171, endPoint x: 287, endPoint y: 171, distance: 61.4
click at [90, 92] on icon at bounding box center [90, 88] width 6 height 9
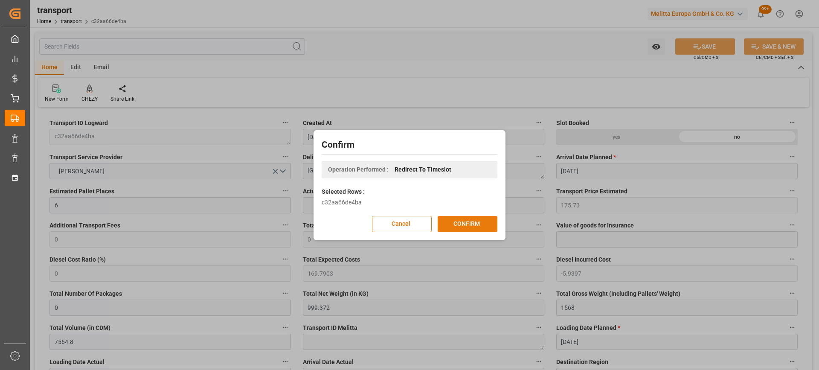
click at [460, 222] on button "CONFIRM" at bounding box center [467, 224] width 60 height 16
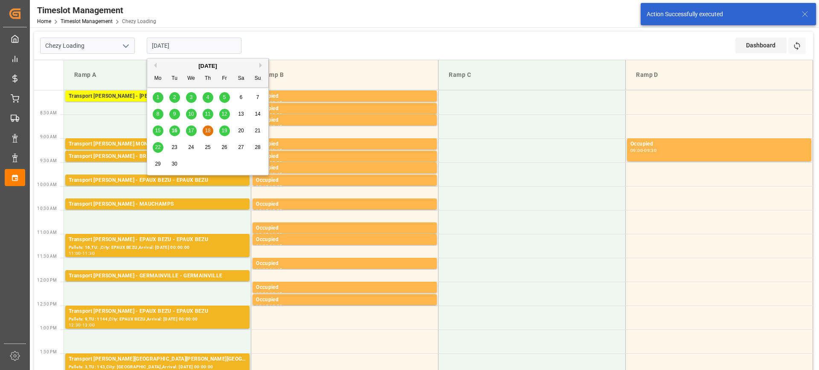
click at [202, 46] on input "[DATE]" at bounding box center [194, 46] width 95 height 16
click at [191, 130] on span "17" at bounding box center [191, 130] width 6 height 6
type input "[DATE]"
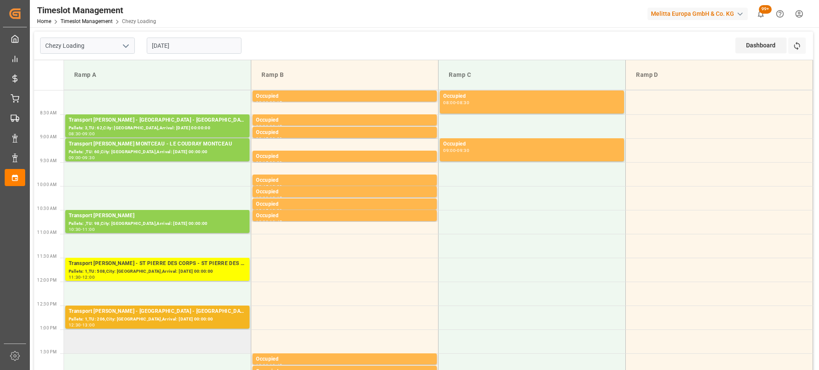
click at [174, 340] on td at bounding box center [157, 341] width 187 height 24
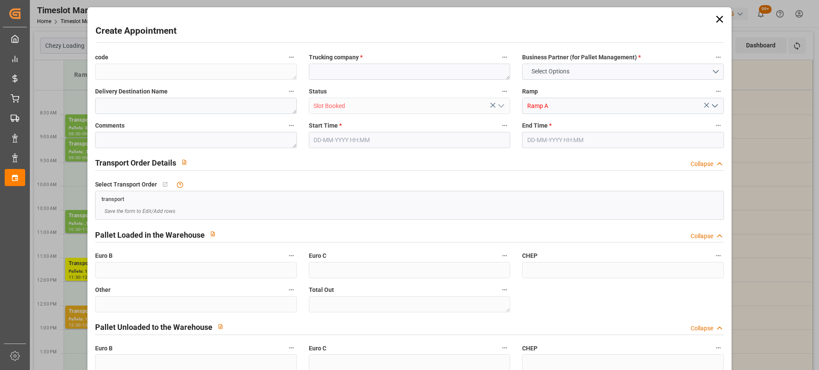
type input "0"
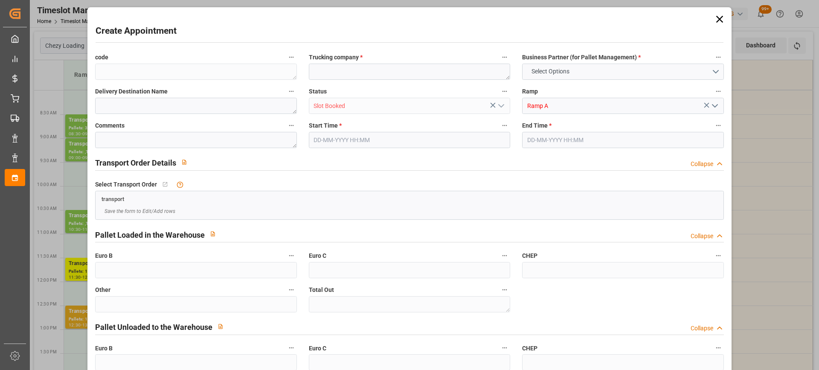
type input "0"
type input "[DATE] 13:00"
type input "[DATE] 13:30"
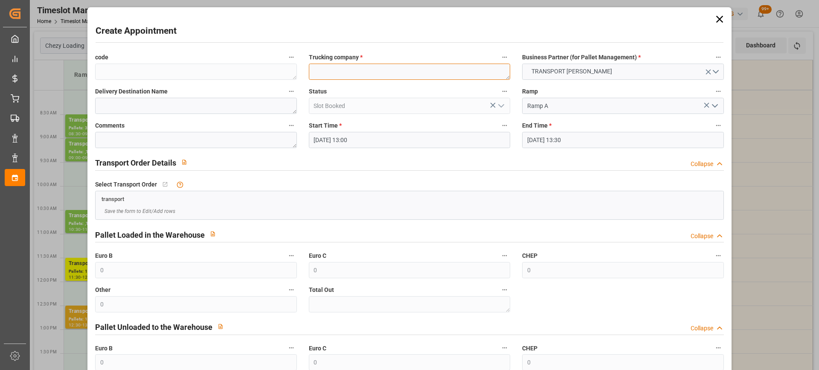
paste textarea "[GEOGRAPHIC_DATA]"
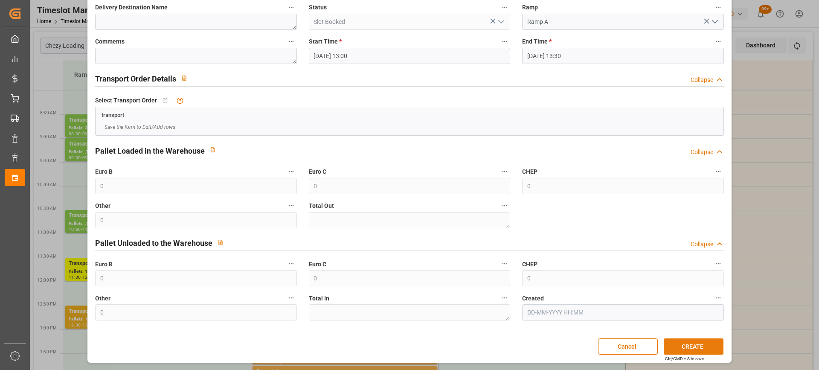
type textarea "[GEOGRAPHIC_DATA]"
click at [690, 343] on button "CREATE" at bounding box center [693, 346] width 60 height 16
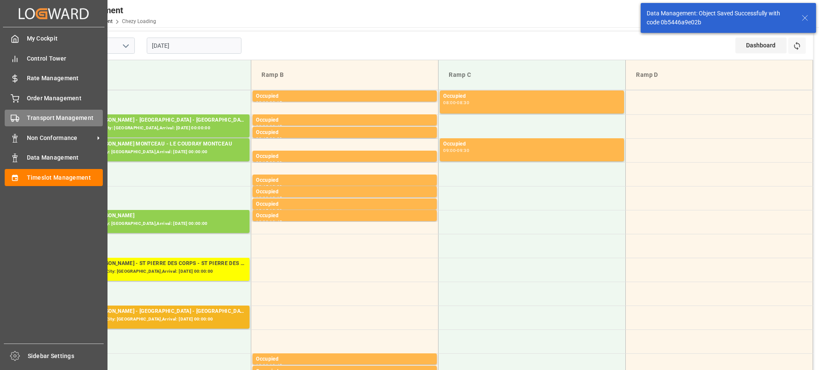
click at [20, 116] on div "Transport Management Transport Management" at bounding box center [54, 118] width 98 height 17
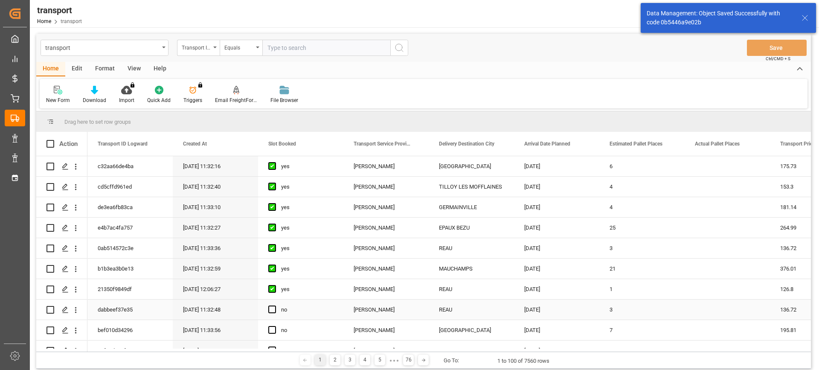
scroll to position [43, 0]
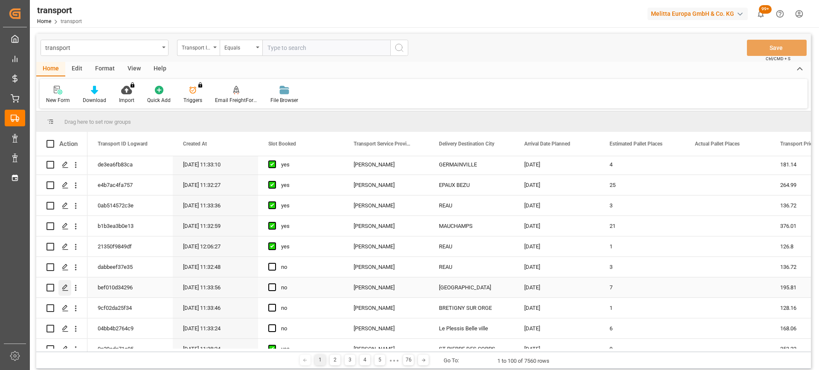
click at [68, 290] on icon "Press SPACE to select this row." at bounding box center [65, 287] width 7 height 7
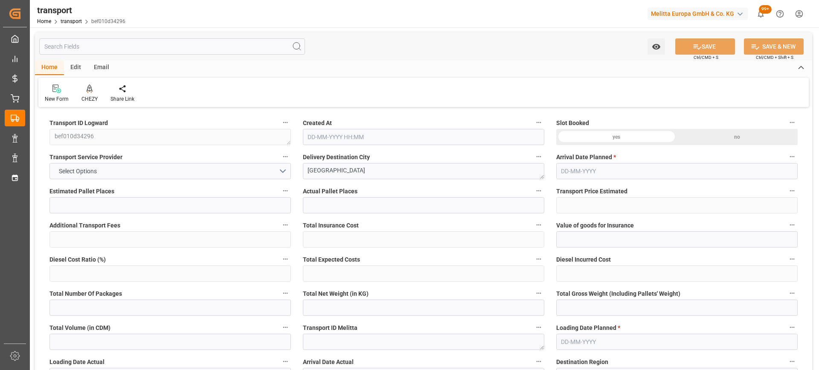
type input "7"
type input "195.81"
type input "0"
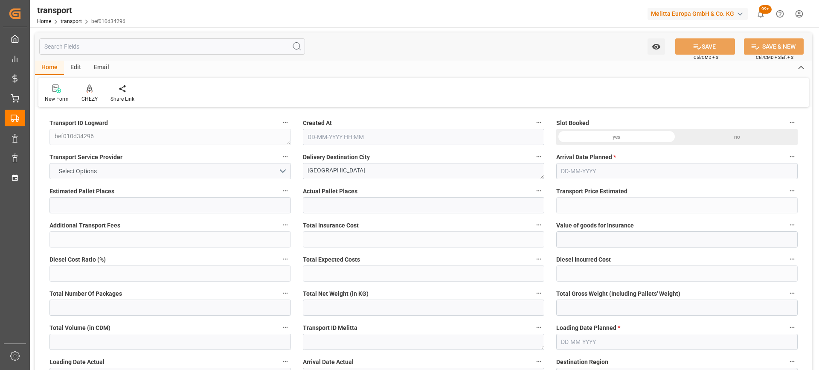
type input "189.1916"
type input "-6.6184"
type input "0"
type input "1623.838"
type input "2449.946"
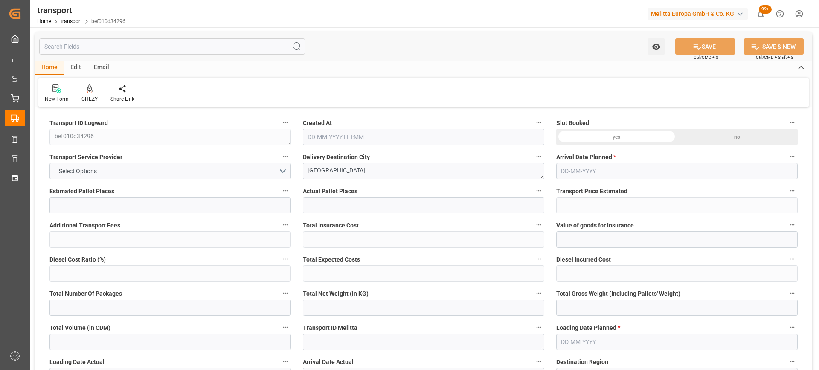
type input "5301"
type input "80"
type input "0"
type input "452"
type input "26"
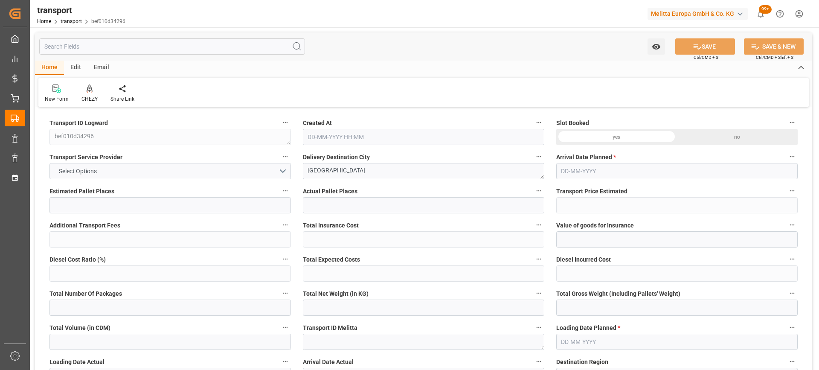
type input "101"
type input "1851.946"
type input "0"
type input "4710.8598"
type input "0"
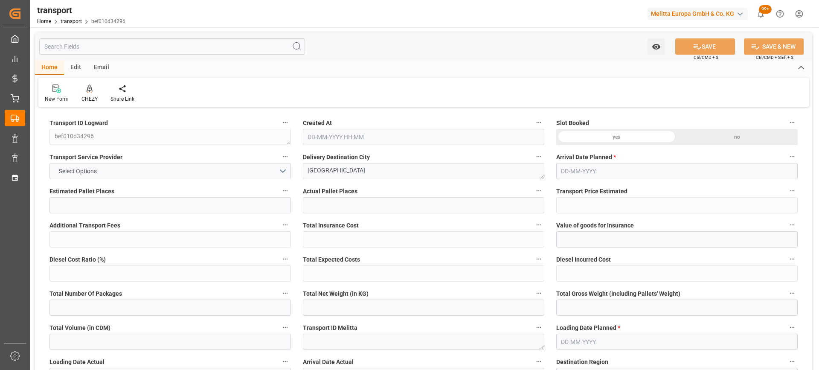
type input "0"
type input "21"
type input "35"
type input "[DATE] 11:33"
type input "[DATE]"
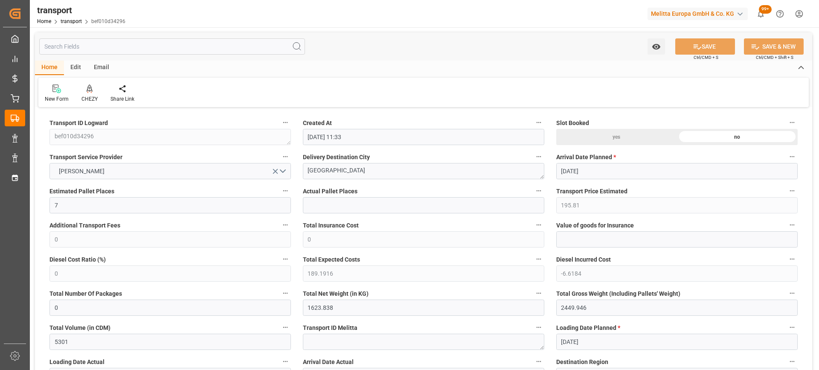
type input "[DATE]"
drag, startPoint x: 330, startPoint y: 172, endPoint x: 242, endPoint y: 187, distance: 89.5
click at [90, 87] on icon at bounding box center [90, 87] width 6 height 7
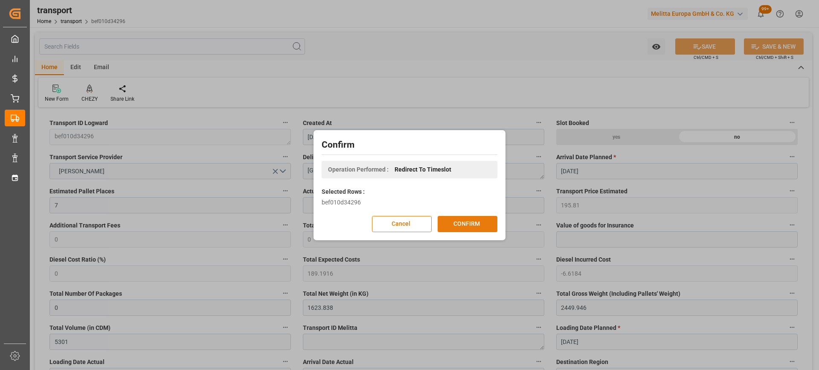
click at [487, 223] on button "CONFIRM" at bounding box center [467, 224] width 60 height 16
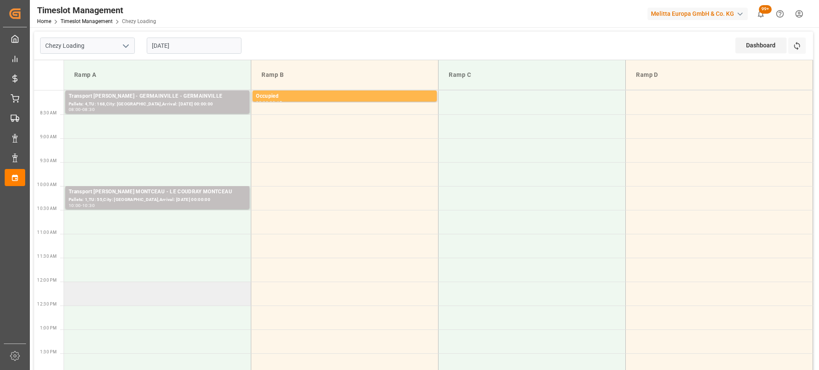
click at [169, 294] on td at bounding box center [157, 293] width 187 height 24
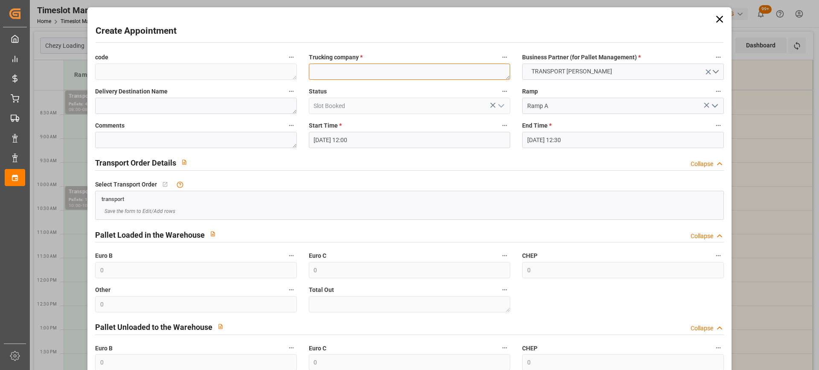
paste textarea "[GEOGRAPHIC_DATA]"
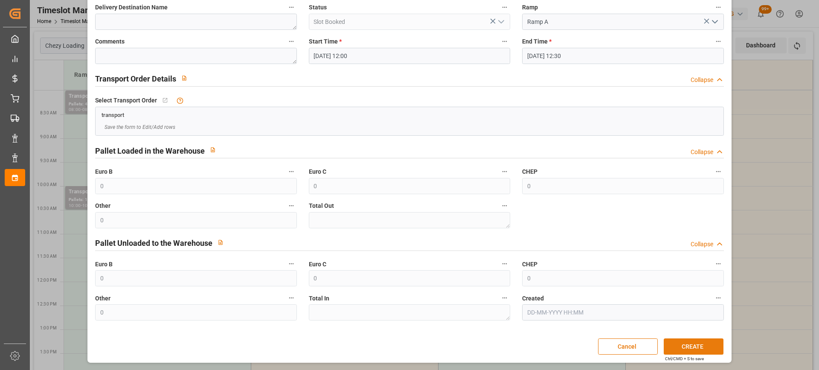
type textarea "[GEOGRAPHIC_DATA]"
click at [695, 343] on button "CREATE" at bounding box center [693, 346] width 60 height 16
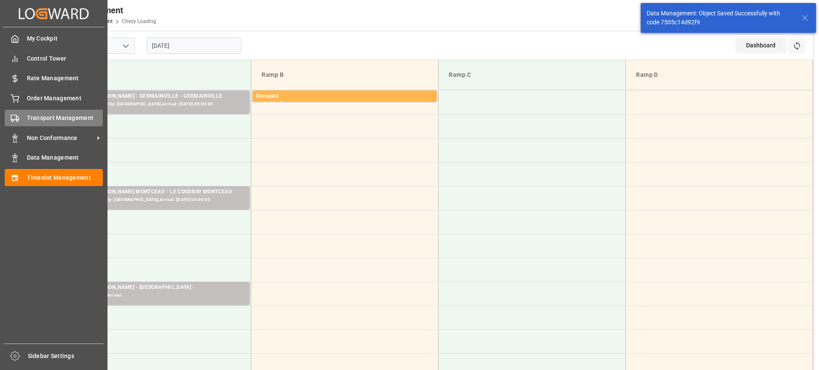
click at [20, 119] on div "Transport Management Transport Management" at bounding box center [54, 118] width 98 height 17
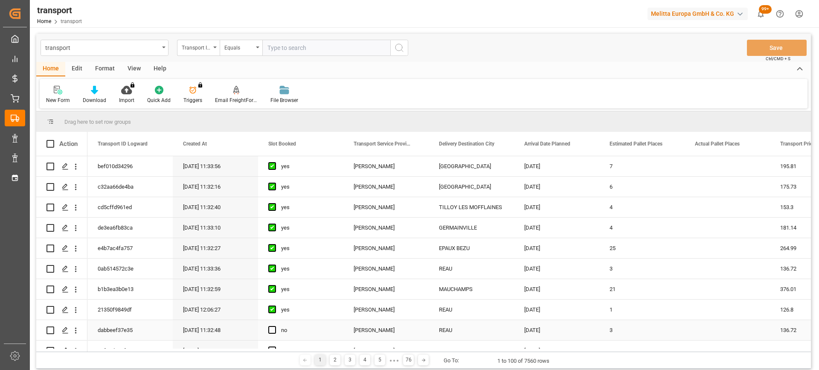
scroll to position [85, 0]
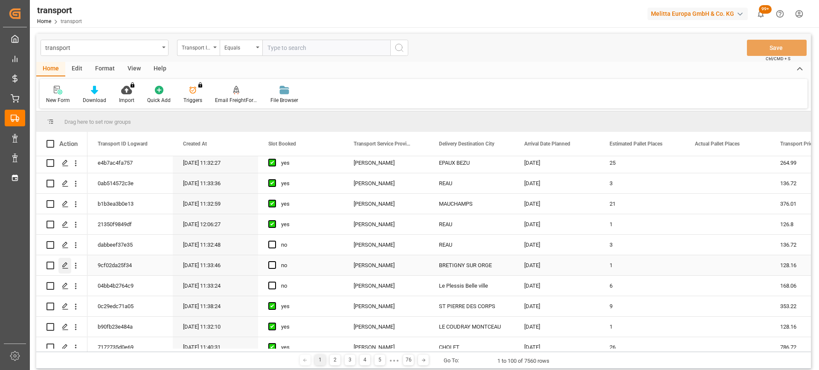
click at [64, 264] on icon "Press SPACE to select this row." at bounding box center [65, 265] width 7 height 7
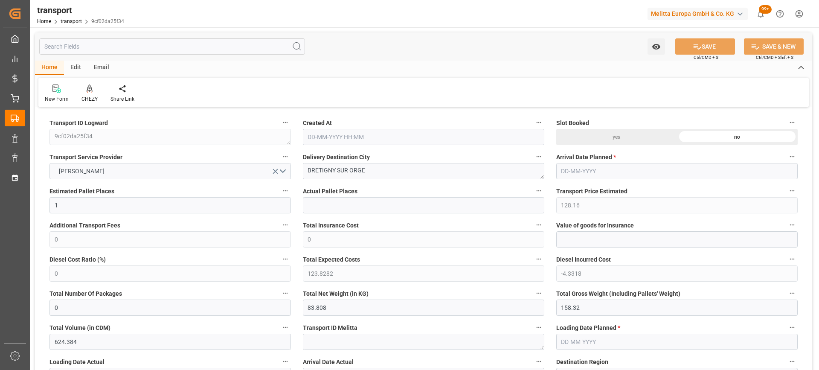
type input "[DATE] 11:33"
type input "[DATE]"
drag, startPoint x: 258, startPoint y: 186, endPoint x: 290, endPoint y: 189, distance: 33.0
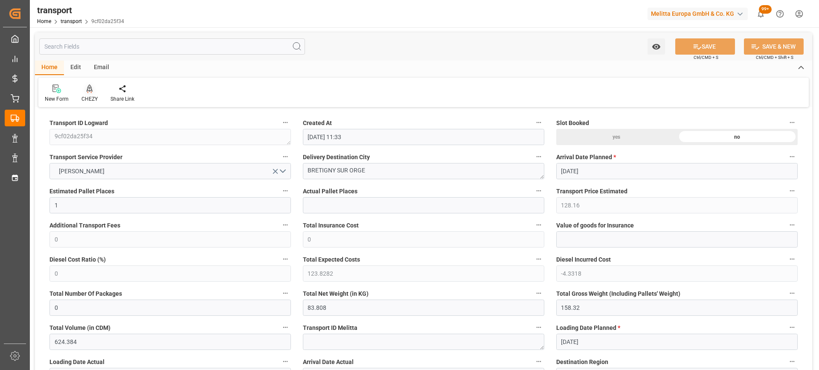
click at [84, 92] on div at bounding box center [89, 88] width 16 height 9
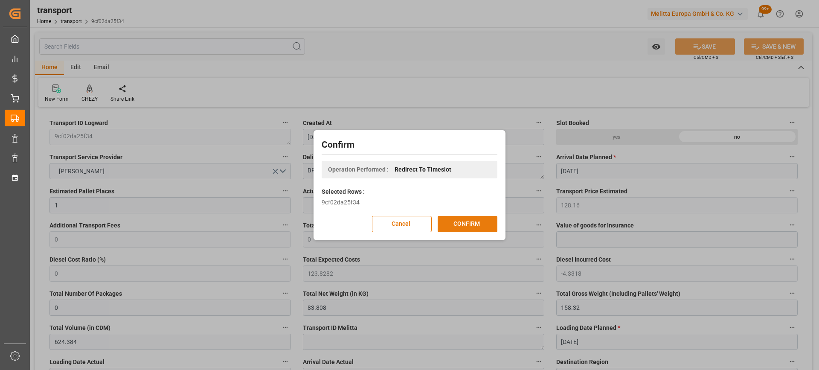
click at [477, 229] on button "CONFIRM" at bounding box center [467, 224] width 60 height 16
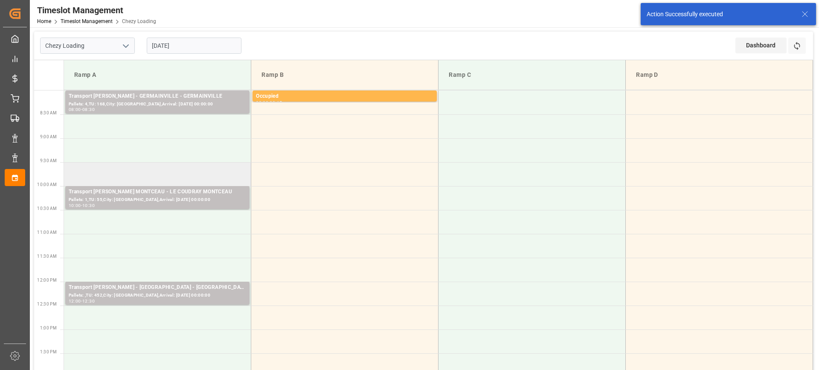
click at [183, 177] on td at bounding box center [157, 174] width 187 height 24
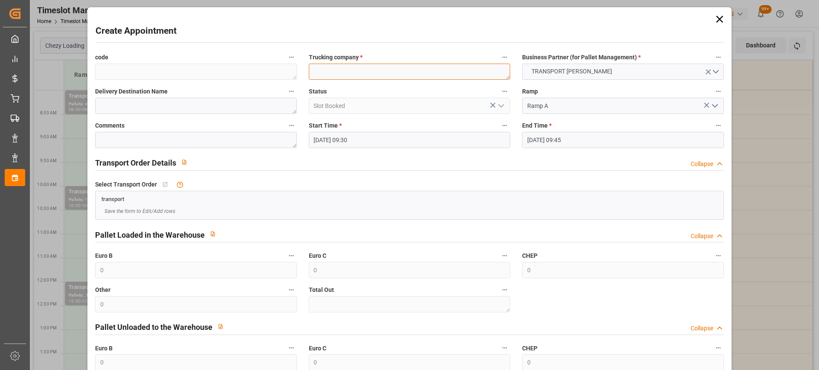
drag, startPoint x: 353, startPoint y: 62, endPoint x: 339, endPoint y: 75, distance: 19.4
click at [339, 75] on textarea at bounding box center [409, 72] width 201 height 16
paste textarea "BRETIGNY SUR ORGE"
type textarea "BRETIGNY SUR ORGE"
click at [602, 136] on input "[DATE] 09:45" at bounding box center [622, 140] width 201 height 16
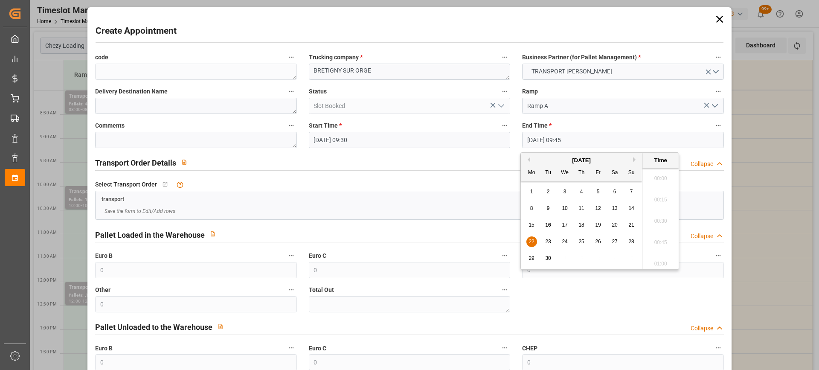
scroll to position [792, 0]
click at [530, 240] on span "22" at bounding box center [531, 241] width 6 height 6
drag, startPoint x: 661, startPoint y: 237, endPoint x: 660, endPoint y: 246, distance: 9.4
click at [661, 238] on li "10:00" at bounding box center [660, 239] width 36 height 21
type input "[DATE] 10:00"
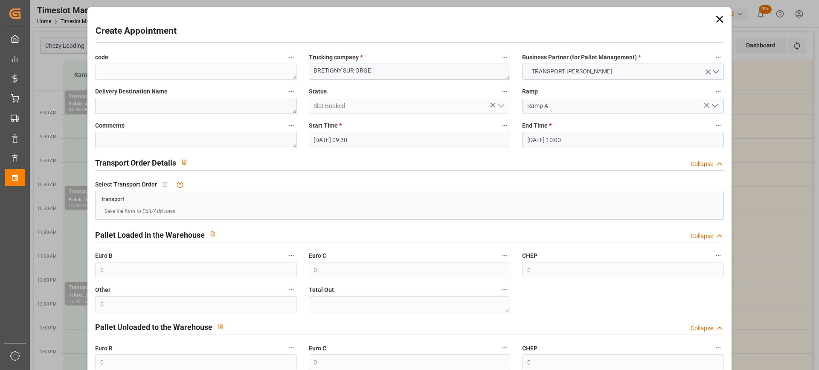
scroll to position [84, 0]
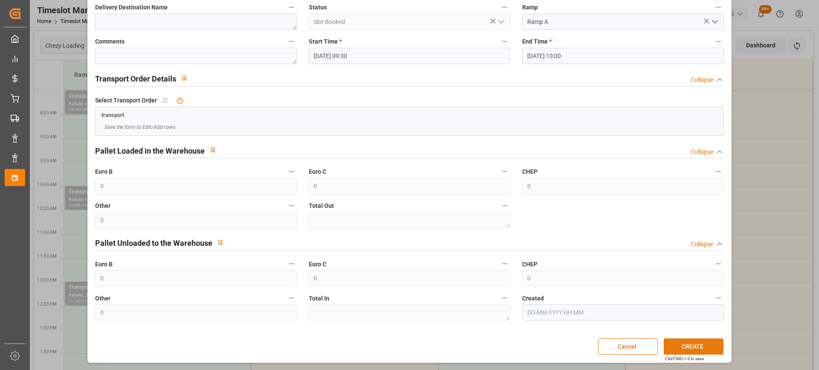
click at [689, 342] on button "CREATE" at bounding box center [693, 346] width 60 height 16
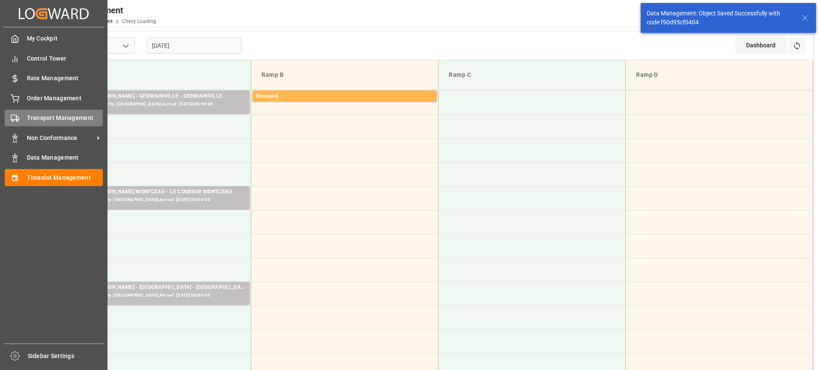
click at [25, 118] on div "Transport Management Transport Management" at bounding box center [54, 118] width 98 height 17
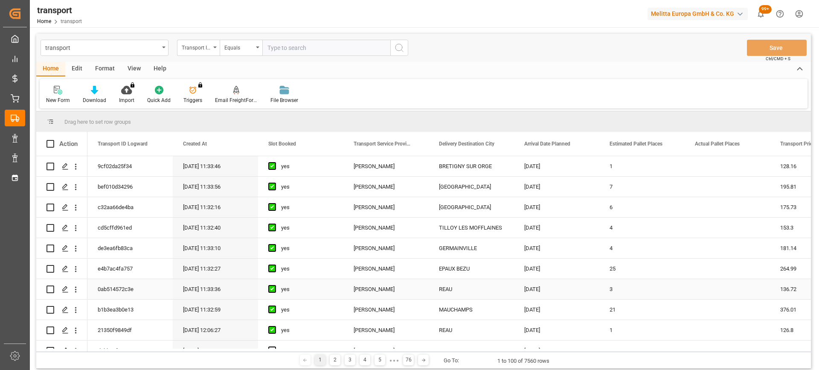
scroll to position [85, 0]
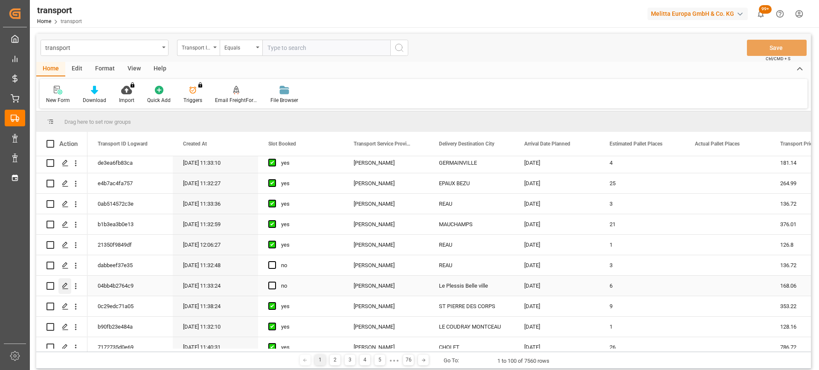
click at [65, 281] on div "Press SPACE to select this row." at bounding box center [64, 286] width 13 height 16
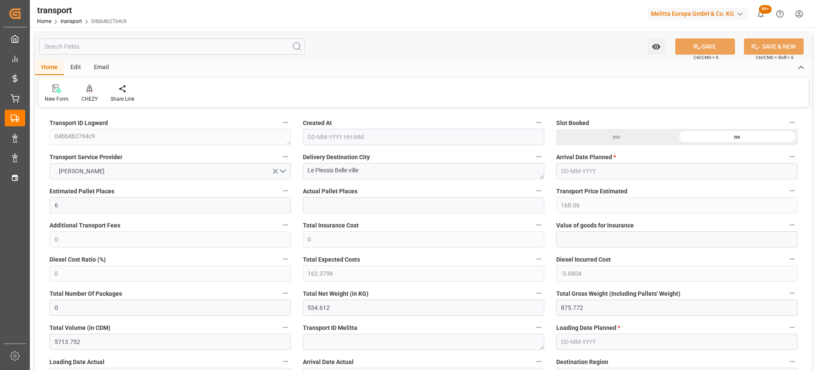
type input "6"
type input "168.06"
type input "0"
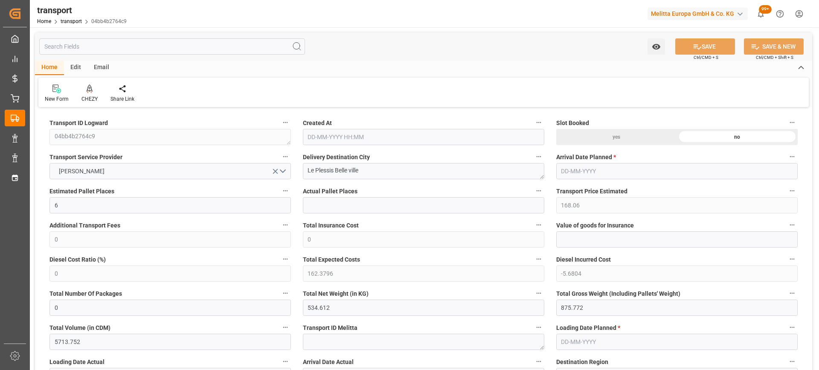
type input "162.3796"
type input "-5.6804"
type input "0"
type input "534.612"
type input "875.772"
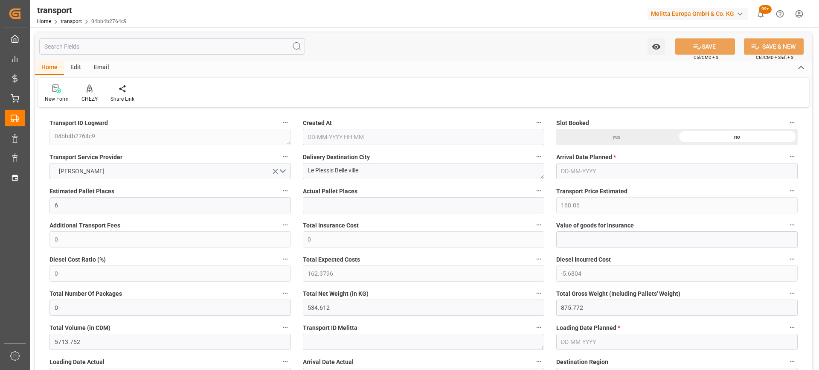
type input "5713.752"
type input "60"
type input "4"
type input "12"
type input "6"
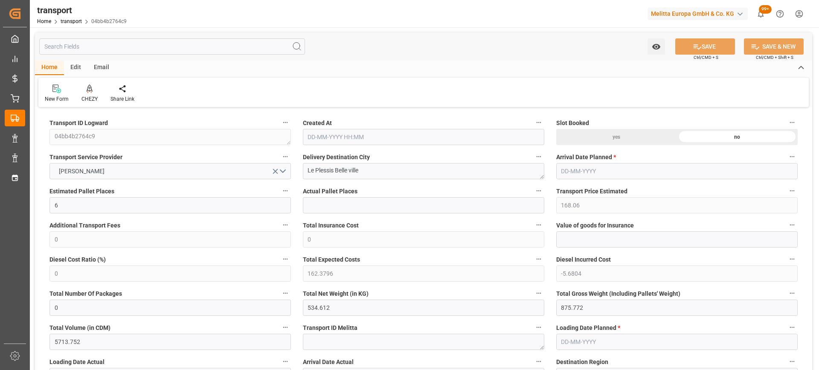
type input "101"
type input "678.252"
type input "0"
type input "4710.8598"
type input "0"
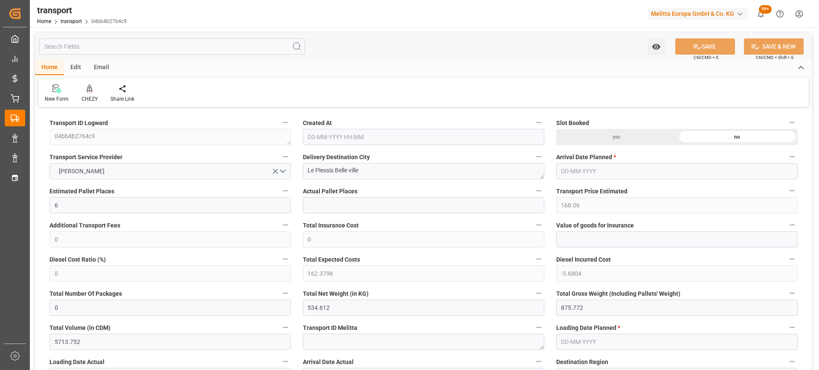
type input "0"
type input "21"
type input "35"
type input "[DATE] 11:33"
type input "[DATE]"
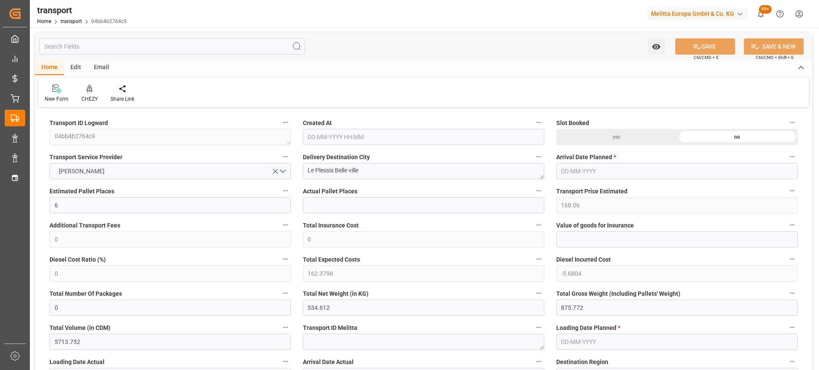
type input "[DATE]"
drag, startPoint x: 376, startPoint y: 171, endPoint x: 215, endPoint y: 178, distance: 160.9
click at [89, 87] on icon at bounding box center [90, 87] width 6 height 7
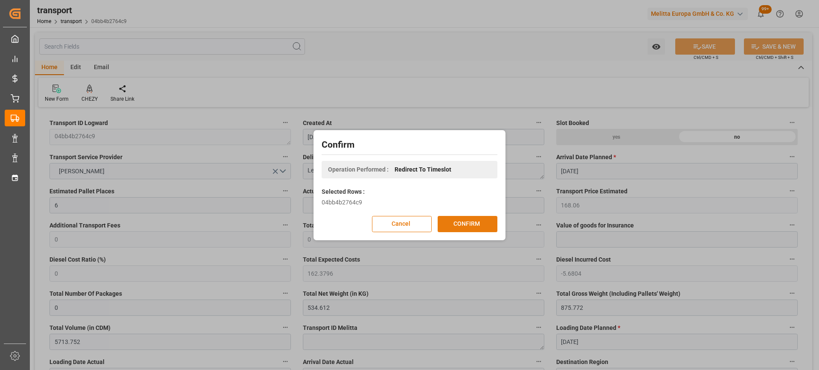
click at [478, 223] on button "CONFIRM" at bounding box center [467, 224] width 60 height 16
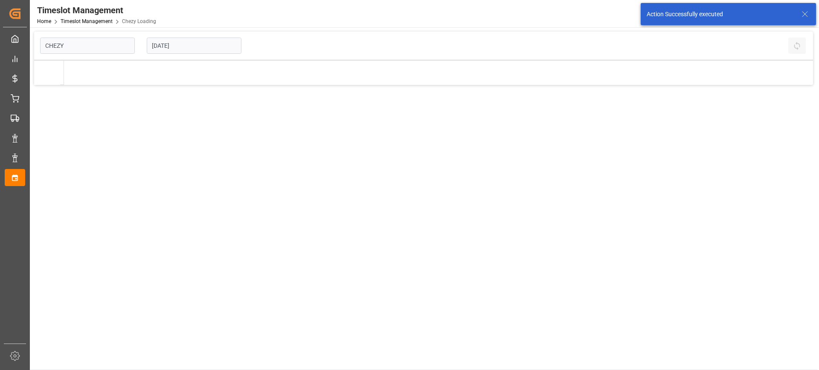
type input "Chezy Loading"
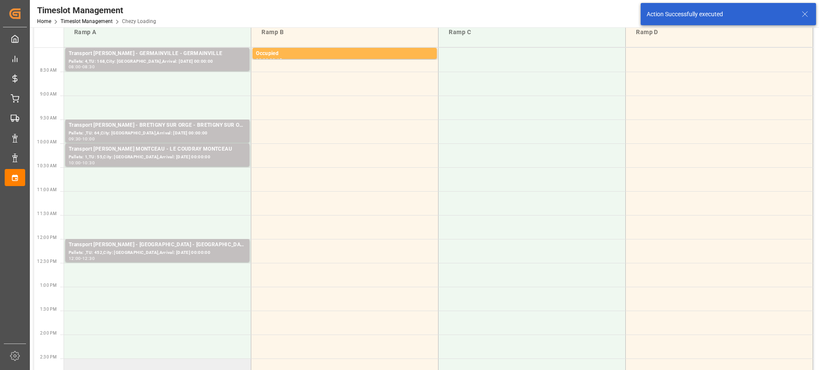
scroll to position [85, 0]
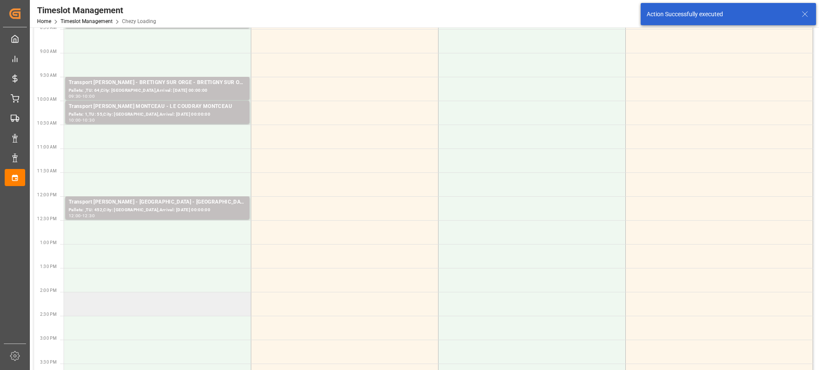
click at [192, 310] on td at bounding box center [157, 304] width 187 height 24
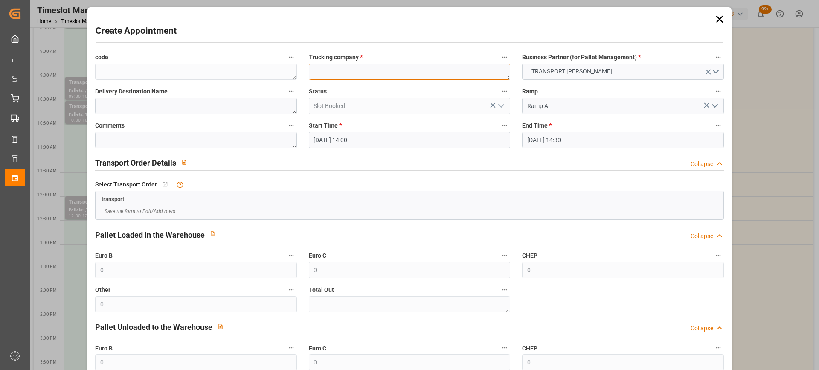
paste textarea "Le Plessis Belle ville"
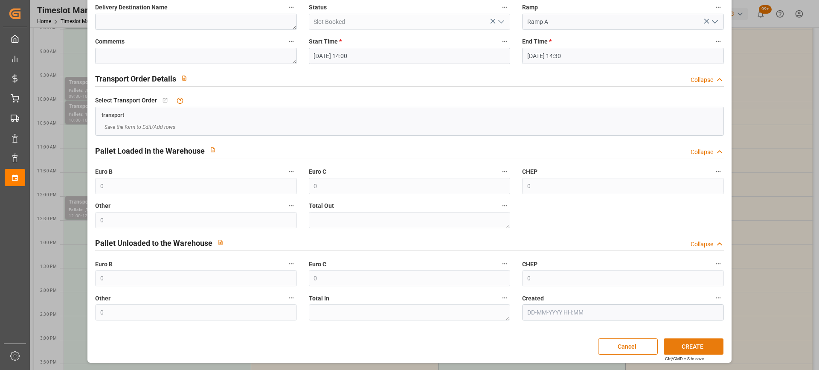
type textarea "Le Plessis Belle ville"
click at [691, 345] on button "CREATE" at bounding box center [693, 346] width 60 height 16
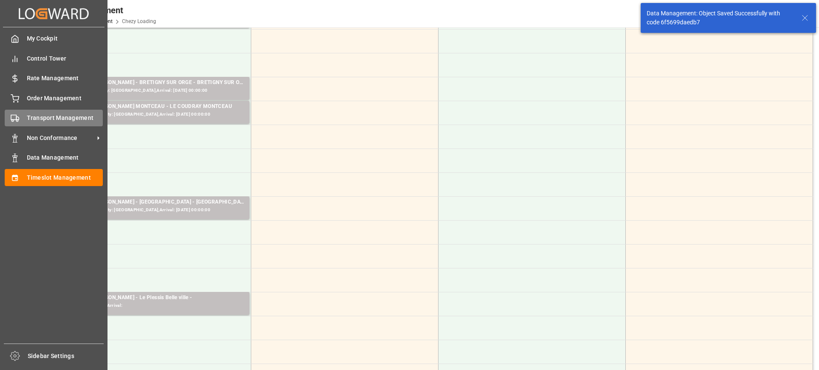
click at [21, 115] on div "Transport Management Transport Management" at bounding box center [54, 118] width 98 height 17
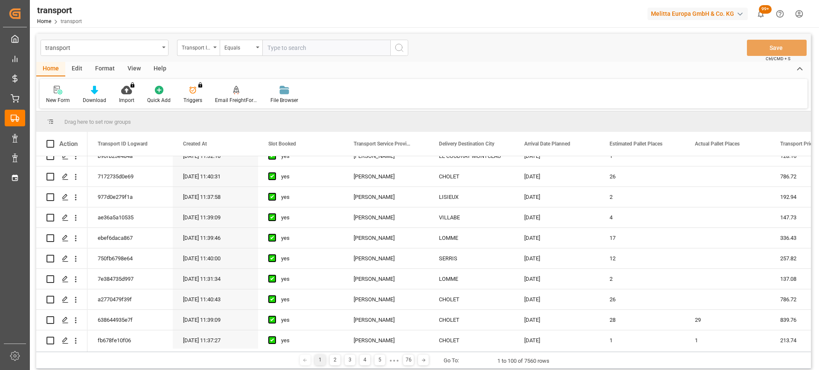
scroll to position [85, 0]
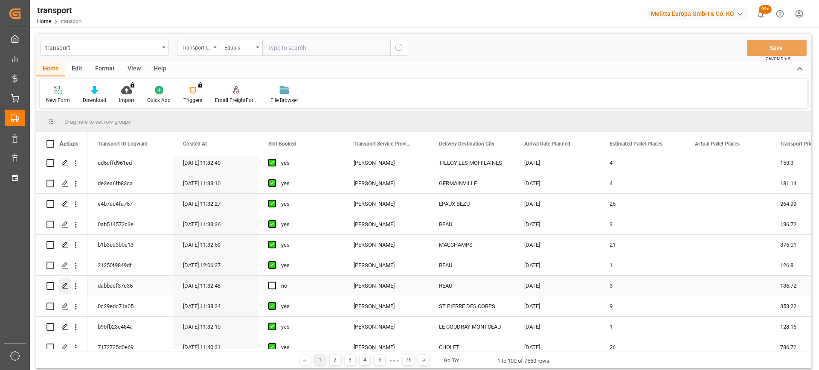
click at [63, 284] on icon "Press SPACE to select this row." at bounding box center [65, 285] width 7 height 7
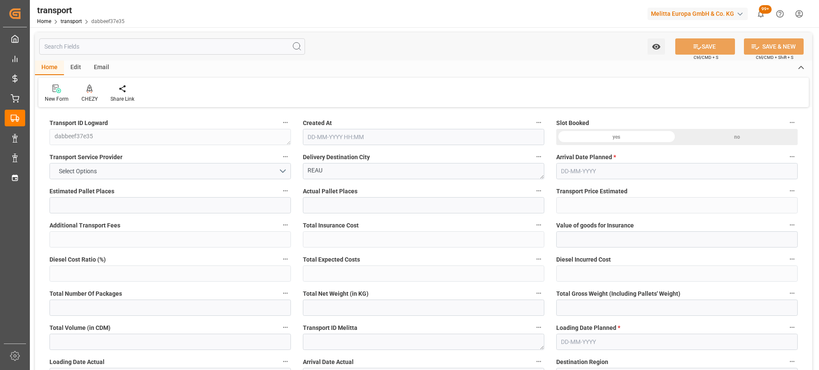
type input "3"
type input "136.72"
type input "0"
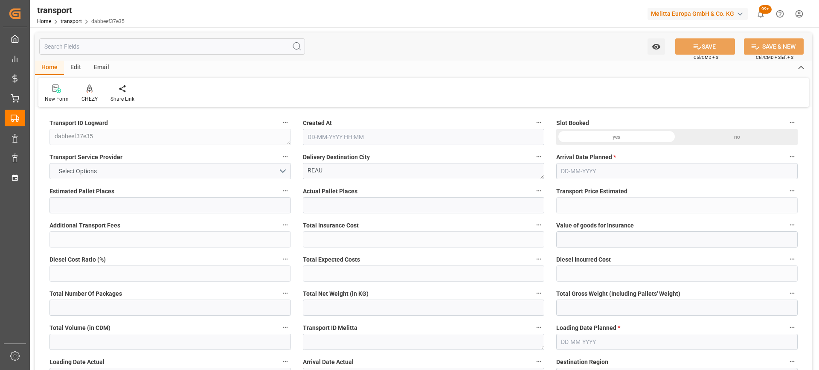
type input "132.0989"
type input "-4.6211"
type input "0"
type input "192.7"
type input "521.86"
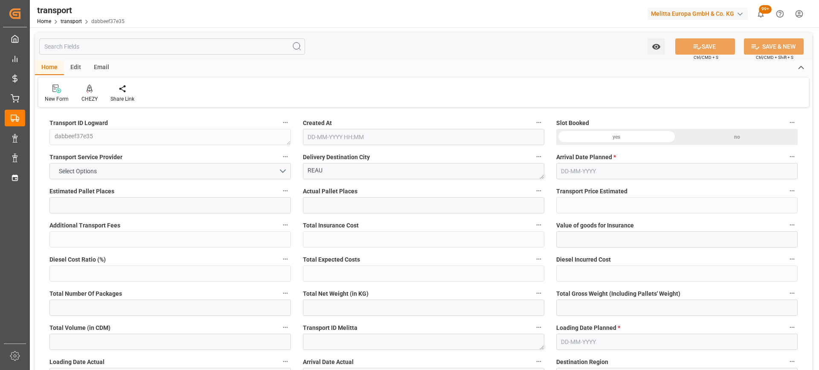
type input "739.508"
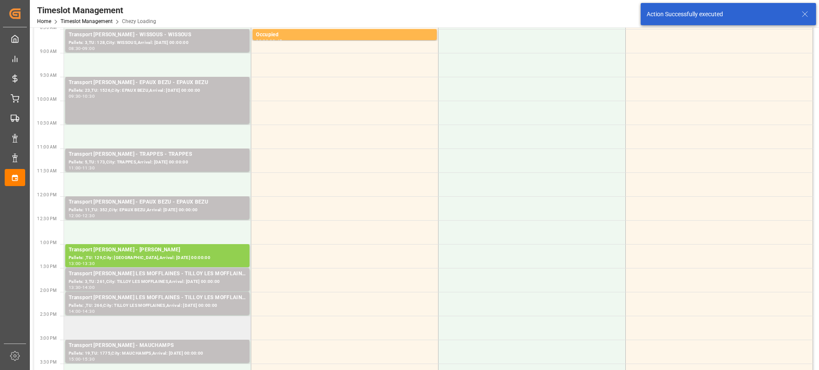
scroll to position [213, 0]
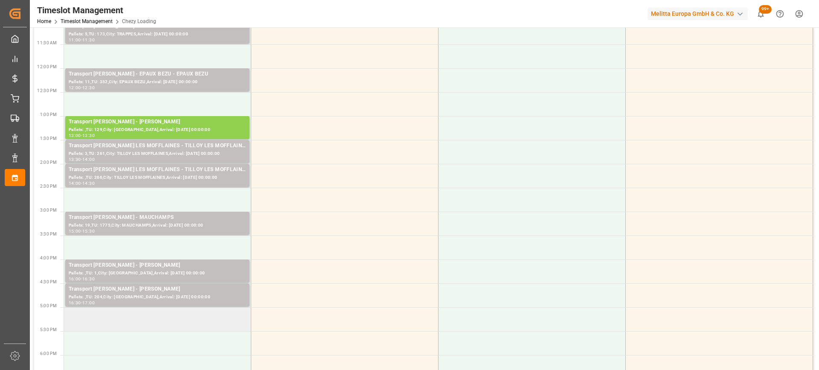
click at [154, 317] on td at bounding box center [157, 319] width 187 height 24
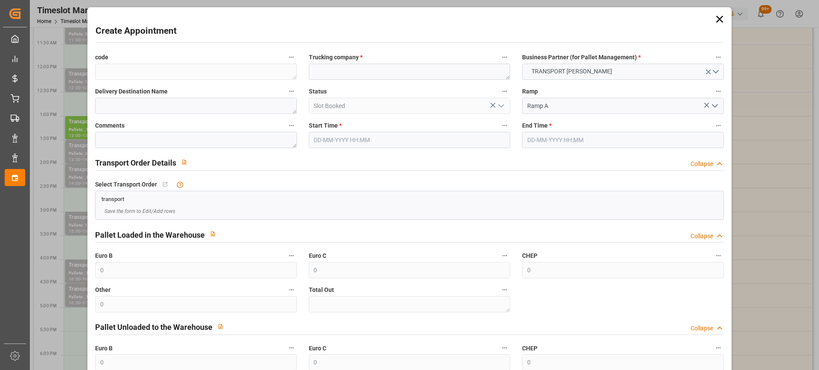
type input "[DATE] 17:00"
type input "[DATE] 17:15"
paste textarea "REAU"
type textarea "REAU"
click at [589, 135] on input "[DATE] 17:15" at bounding box center [622, 140] width 201 height 16
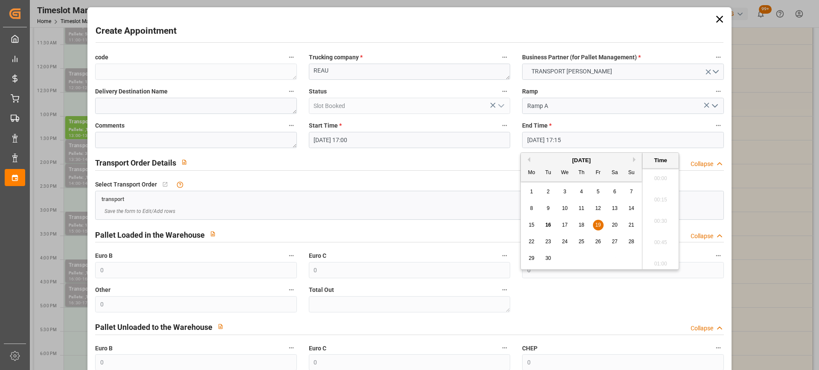
scroll to position [1431, 0]
click at [597, 223] on span "19" at bounding box center [598, 225] width 6 height 6
click at [664, 233] on li "17:30" at bounding box center [660, 239] width 36 height 21
type input "[DATE] 17:30"
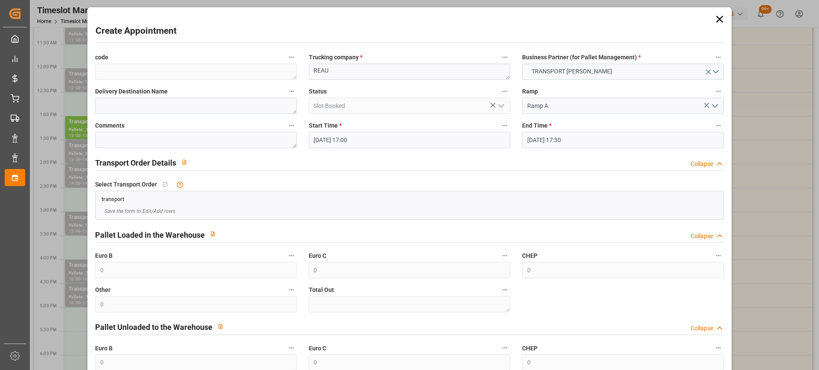
scroll to position [84, 0]
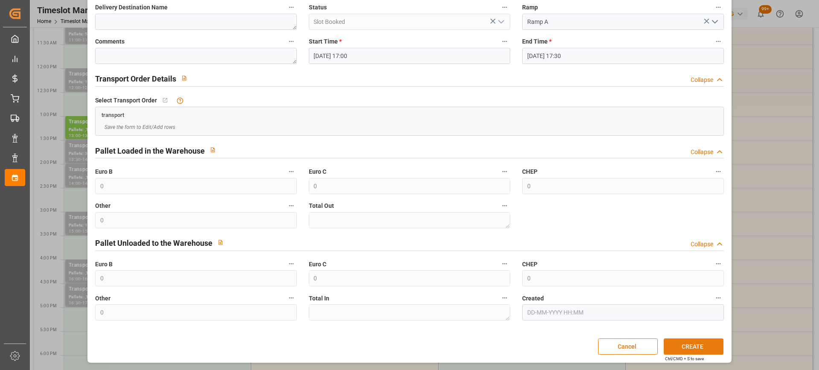
click at [693, 344] on button "CREATE" at bounding box center [693, 346] width 60 height 16
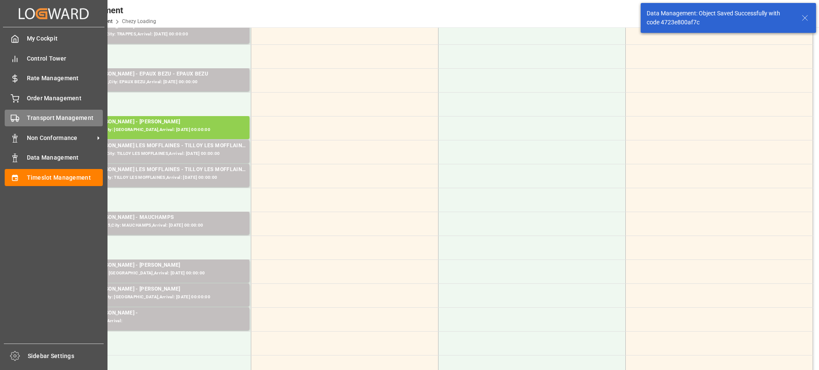
click at [20, 123] on div "Transport Management Transport Management" at bounding box center [54, 118] width 98 height 17
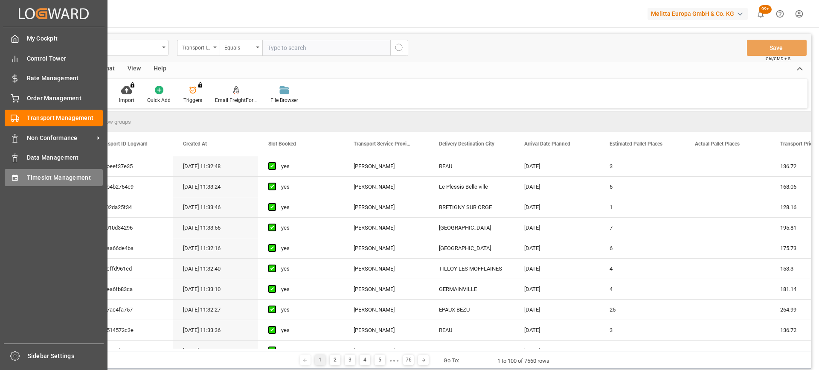
click at [22, 176] on div "Timeslot Management Timeslot Management" at bounding box center [54, 177] width 98 height 17
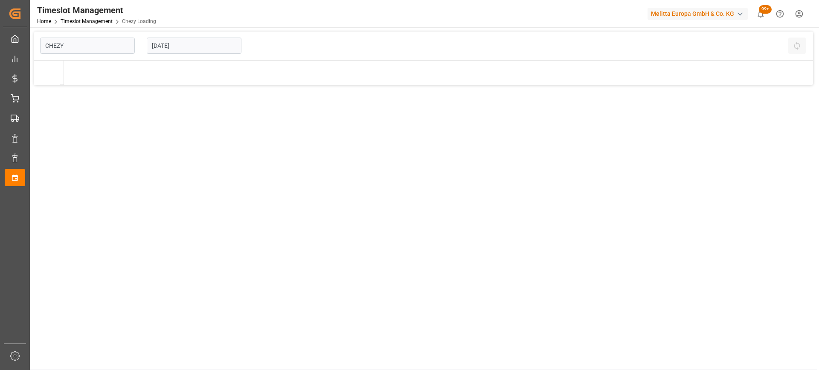
type input "Chezy Loading"
